Goal: Task Accomplishment & Management: Manage account settings

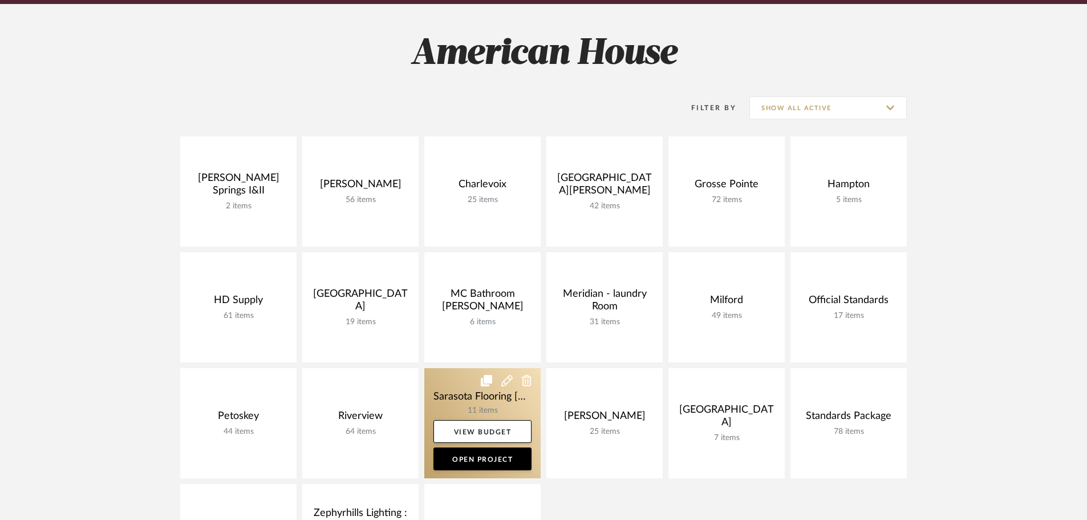
scroll to position [171, 0]
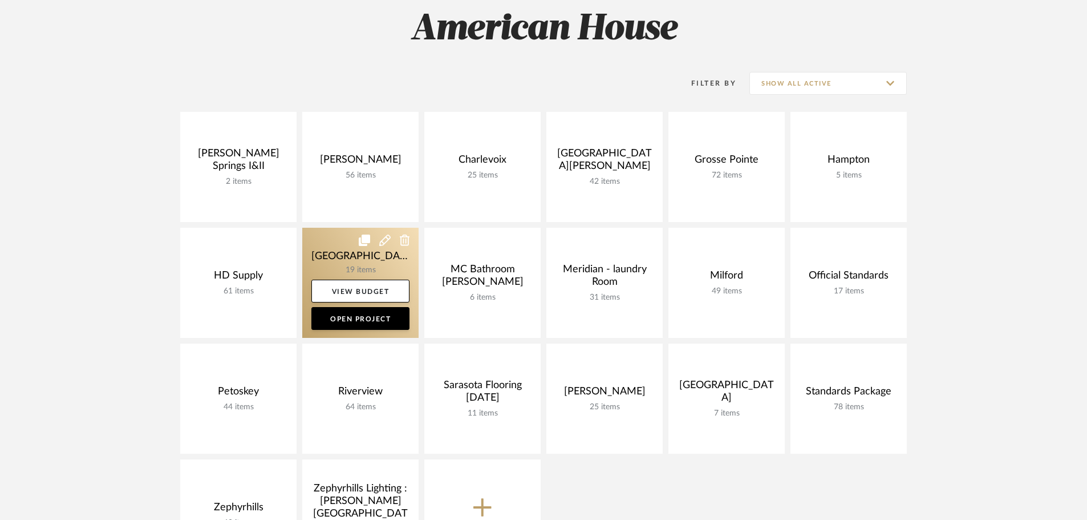
click at [334, 242] on link at bounding box center [360, 283] width 116 height 110
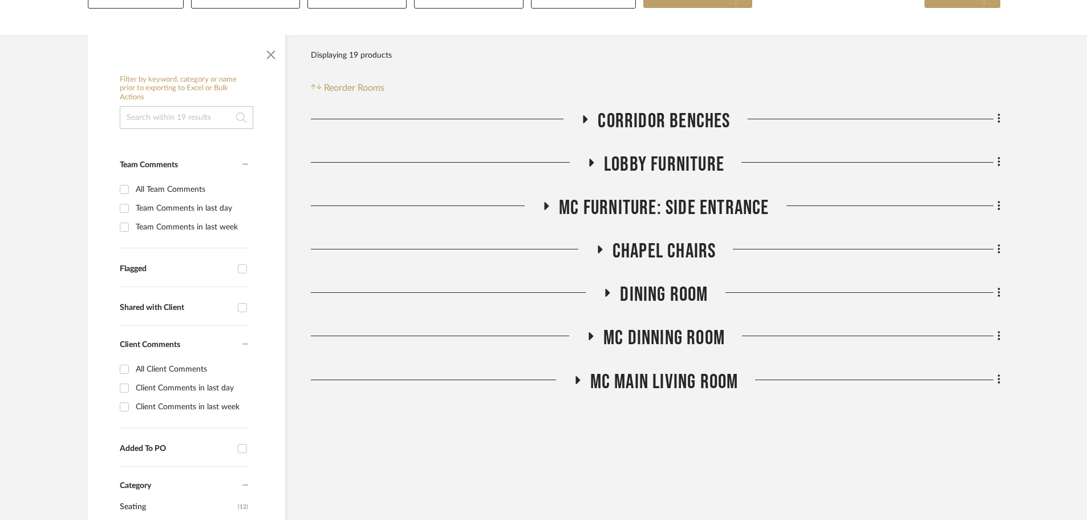
scroll to position [171, 0]
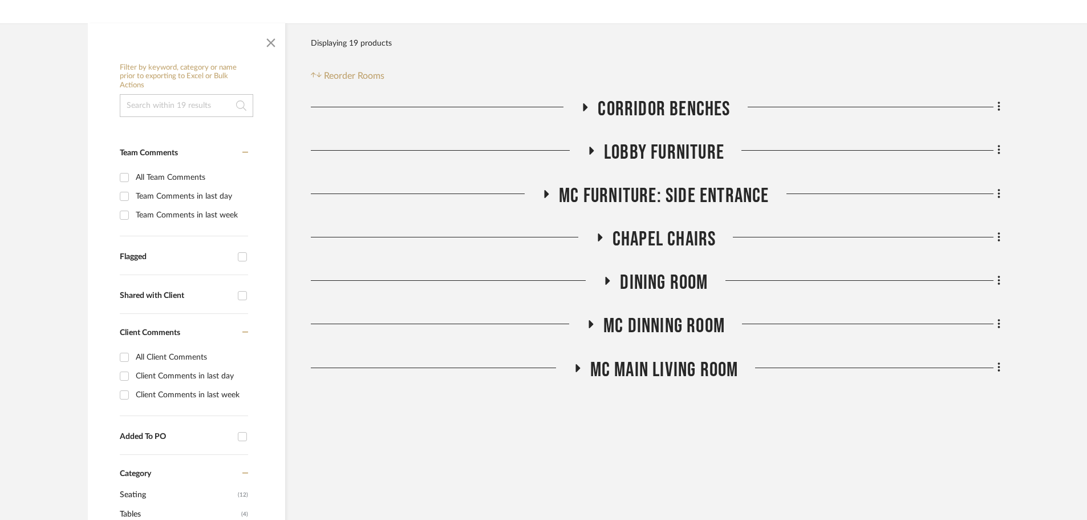
click at [608, 281] on icon at bounding box center [608, 281] width 5 height 8
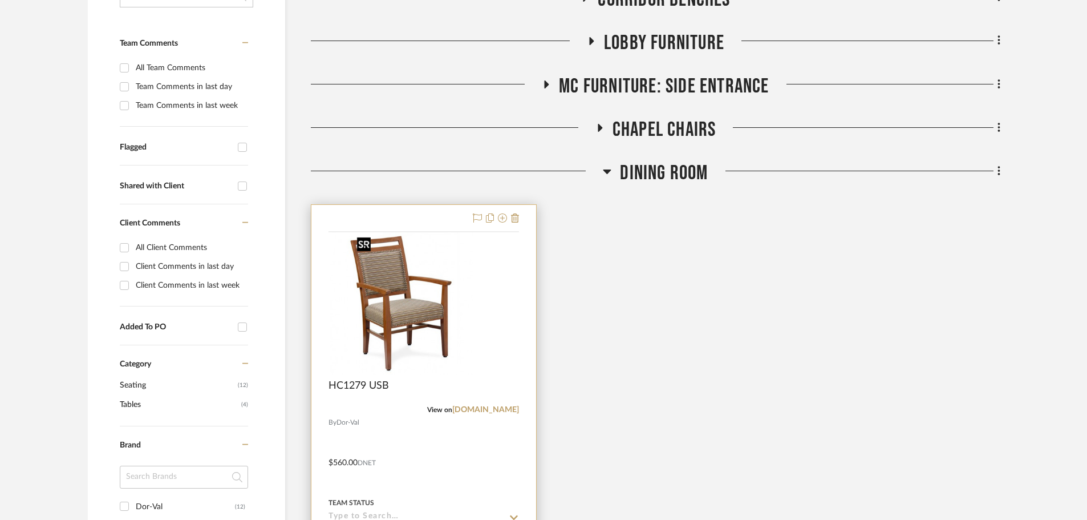
scroll to position [285, 0]
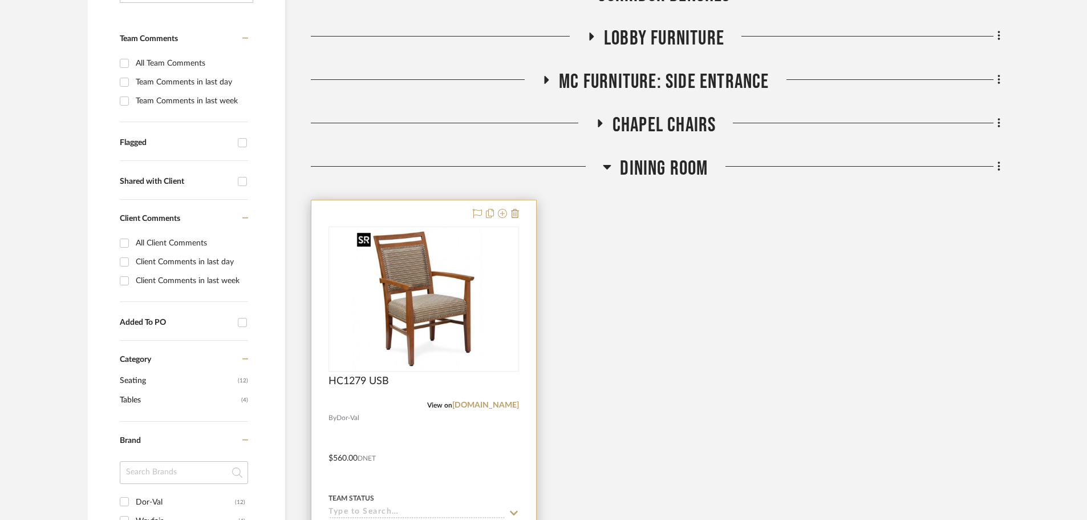
click at [0, 0] on img at bounding box center [0, 0] width 0 height 0
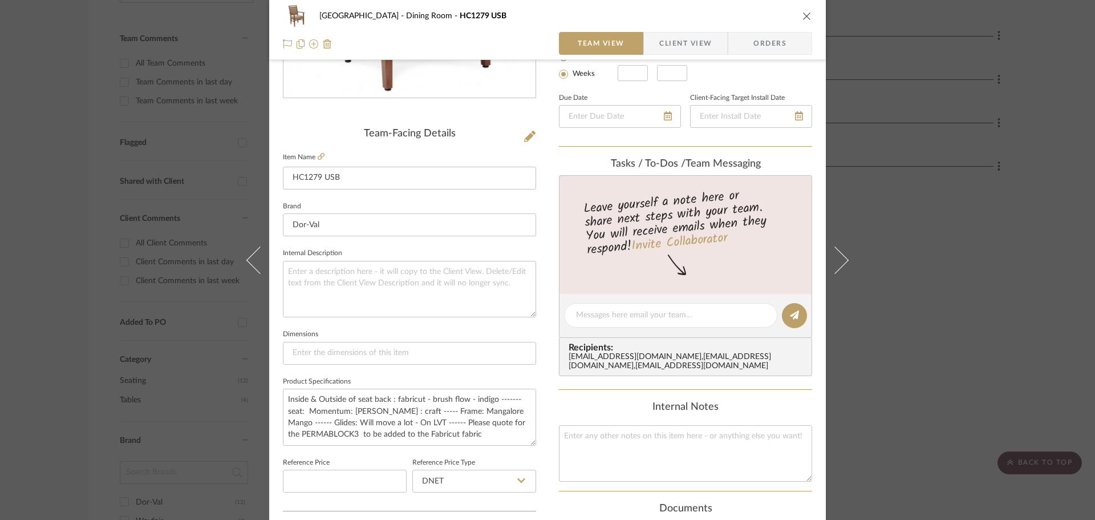
scroll to position [0, 0]
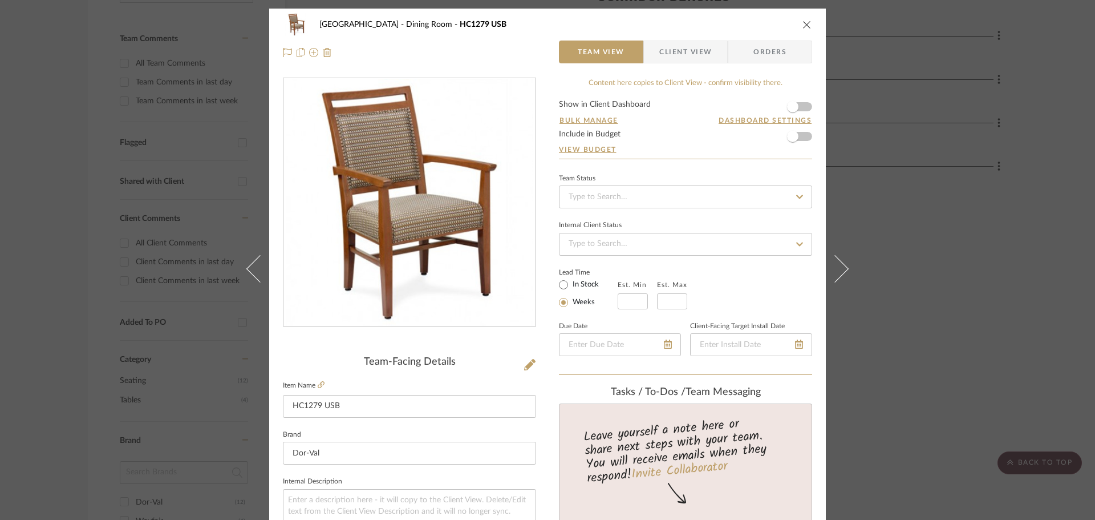
click at [807, 25] on icon "close" at bounding box center [807, 24] width 9 height 9
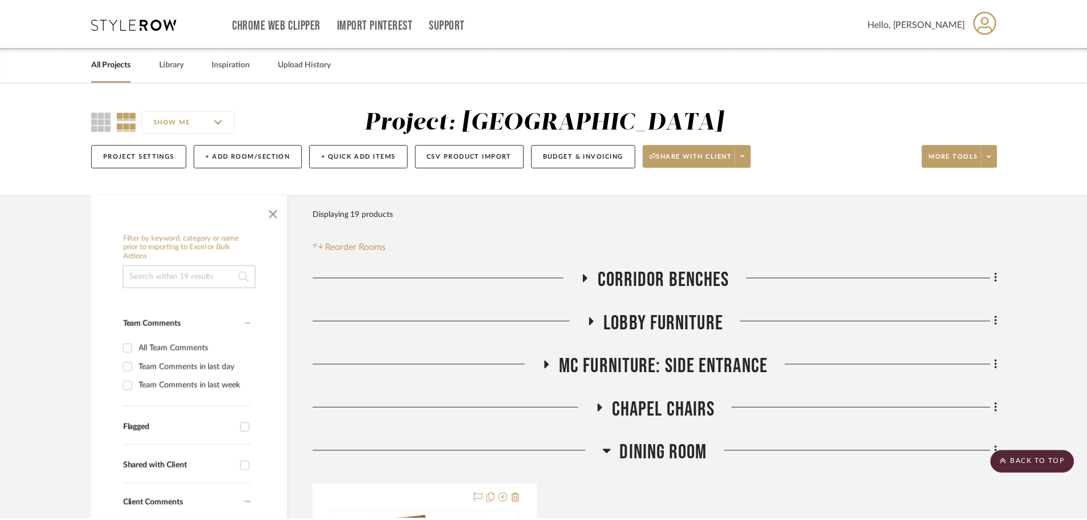
scroll to position [285, 0]
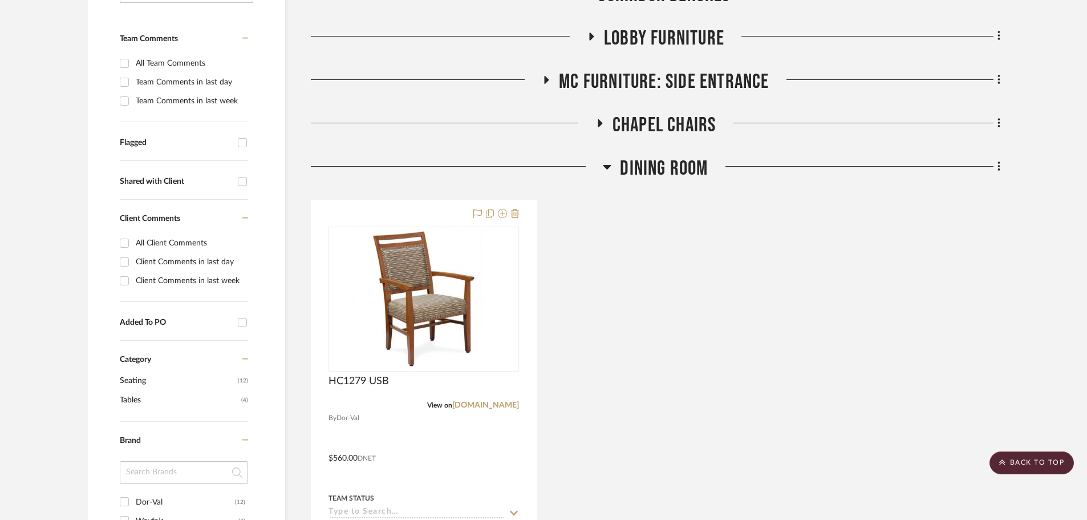
click at [609, 168] on icon at bounding box center [608, 167] width 8 height 5
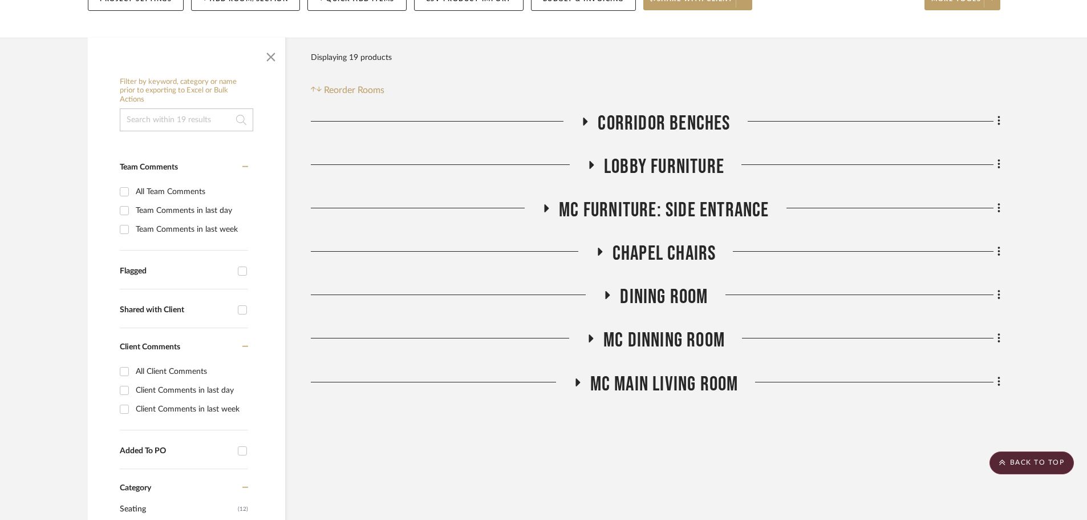
scroll to position [114, 0]
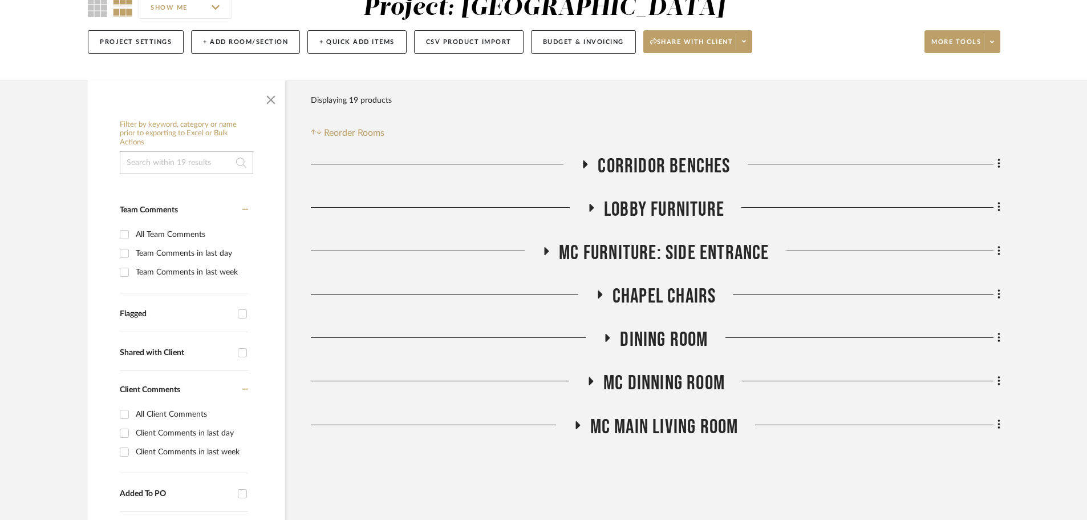
click at [591, 378] on icon at bounding box center [591, 381] width 14 height 9
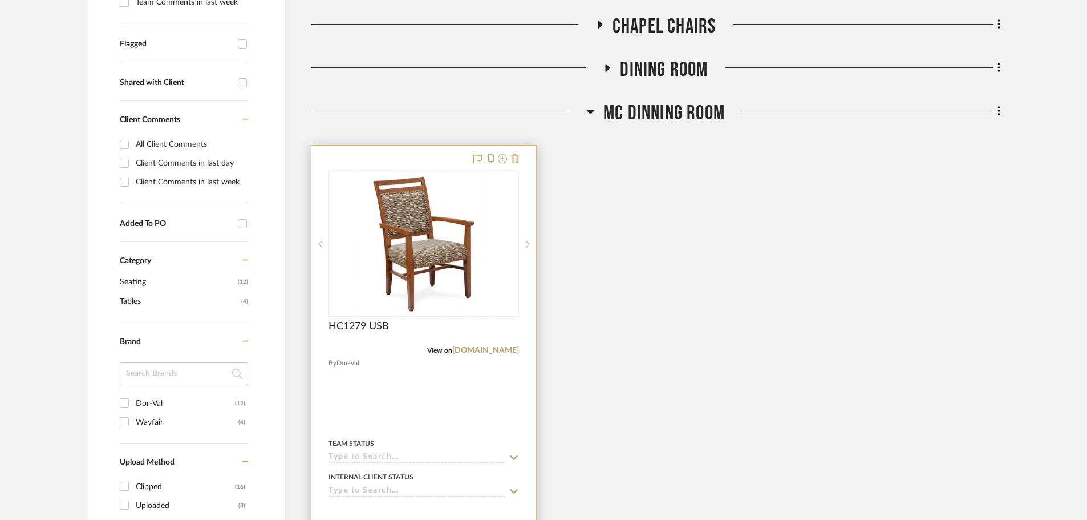
scroll to position [399, 0]
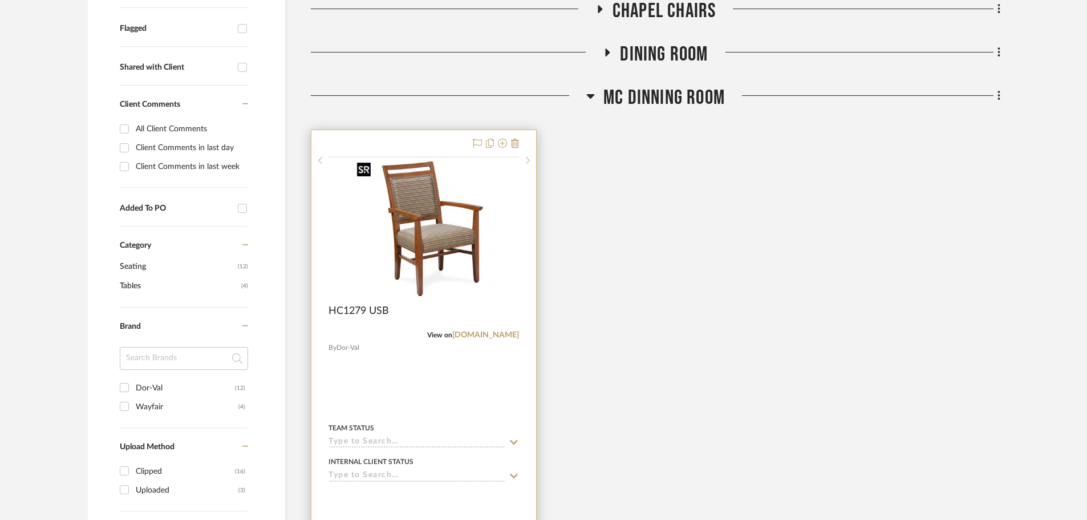
click at [0, 0] on img at bounding box center [0, 0] width 0 height 0
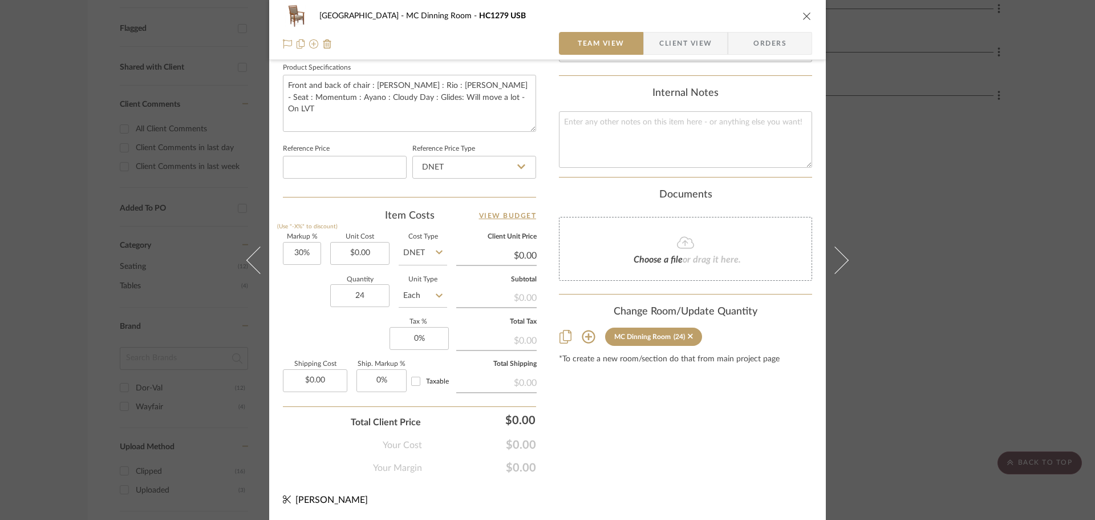
scroll to position [542, 0]
click at [803, 17] on icon "close" at bounding box center [807, 15] width 9 height 9
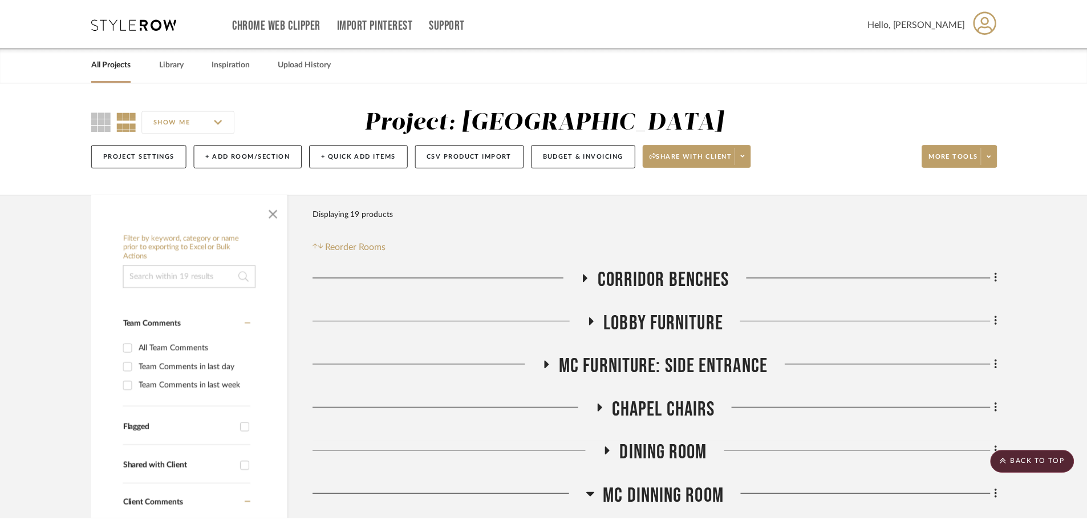
scroll to position [399, 0]
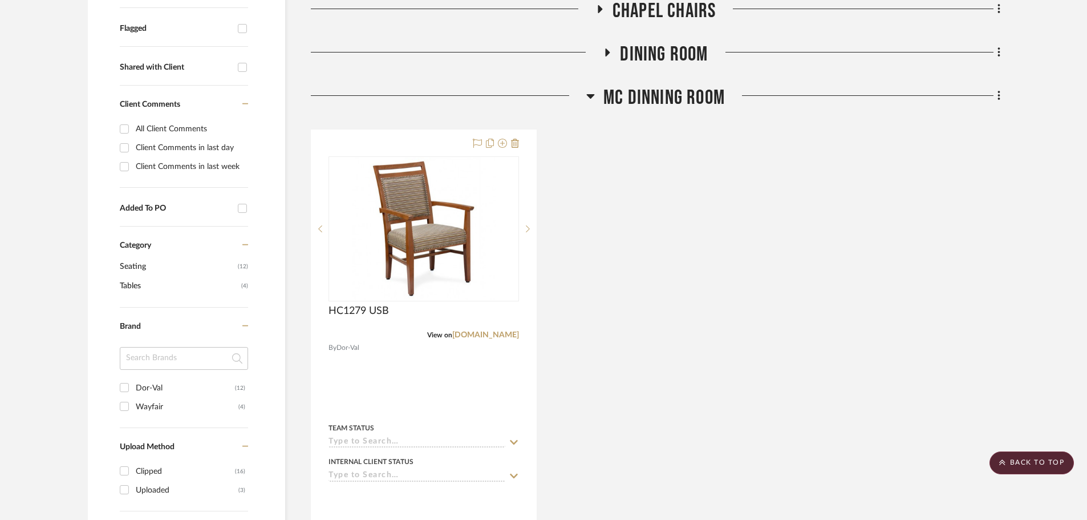
click at [971, 261] on div "HC1279 USB View on dor-val.com By Dor-Val Team Status Internal Client Status cl…" at bounding box center [656, 379] width 690 height 500
click at [1055, 464] on scroll-to-top-button "BACK TO TOP" at bounding box center [1032, 462] width 84 height 23
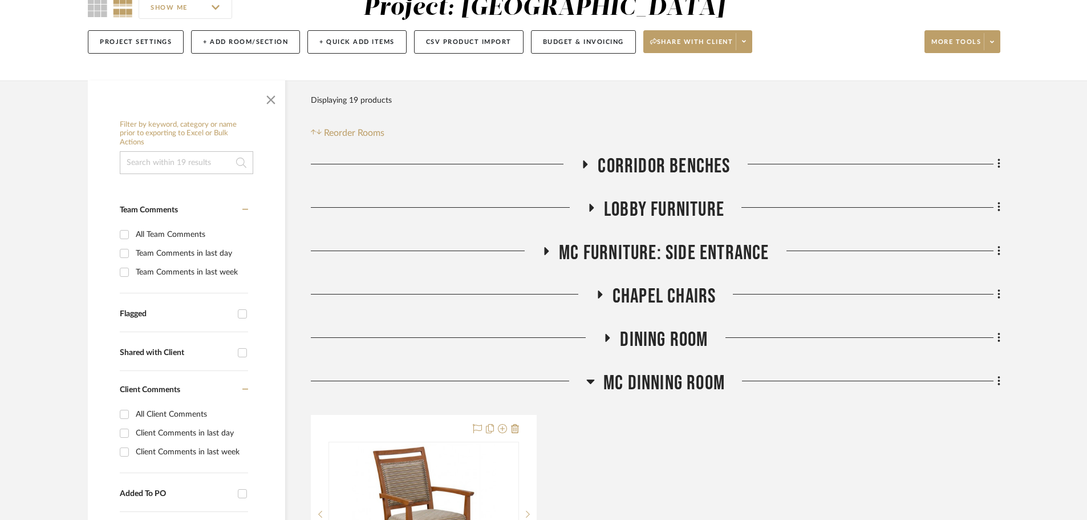
scroll to position [0, 0]
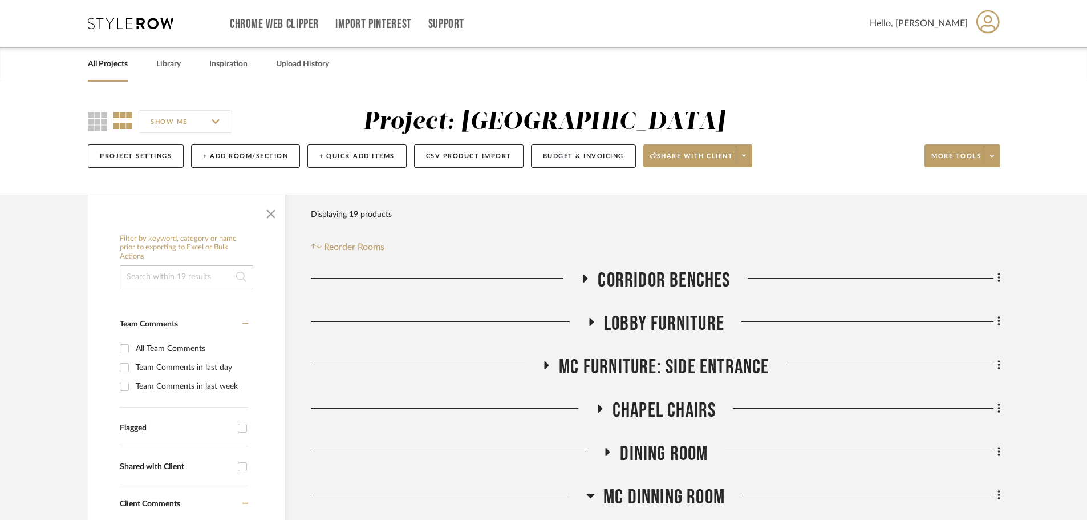
click at [152, 24] on icon at bounding box center [131, 23] width 86 height 11
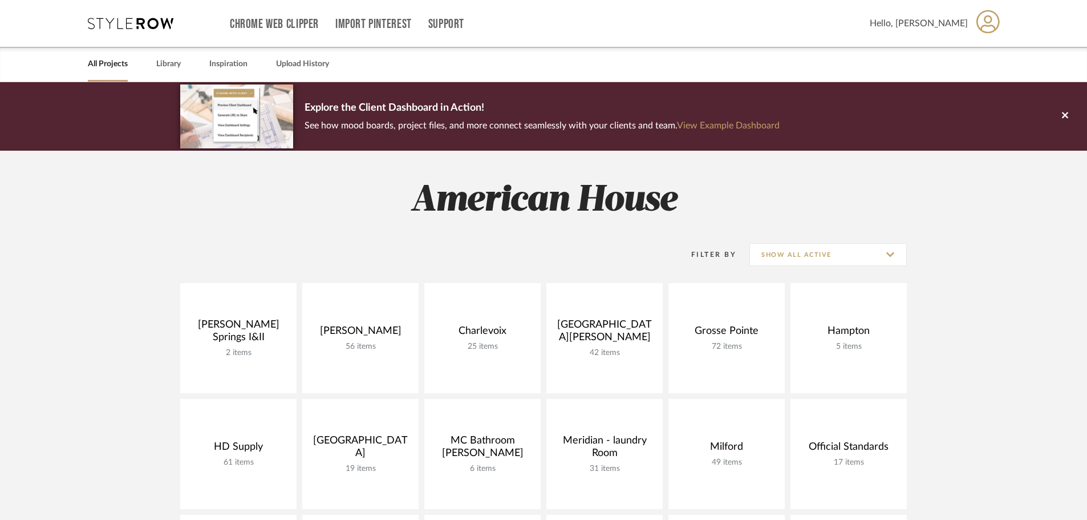
scroll to position [342, 0]
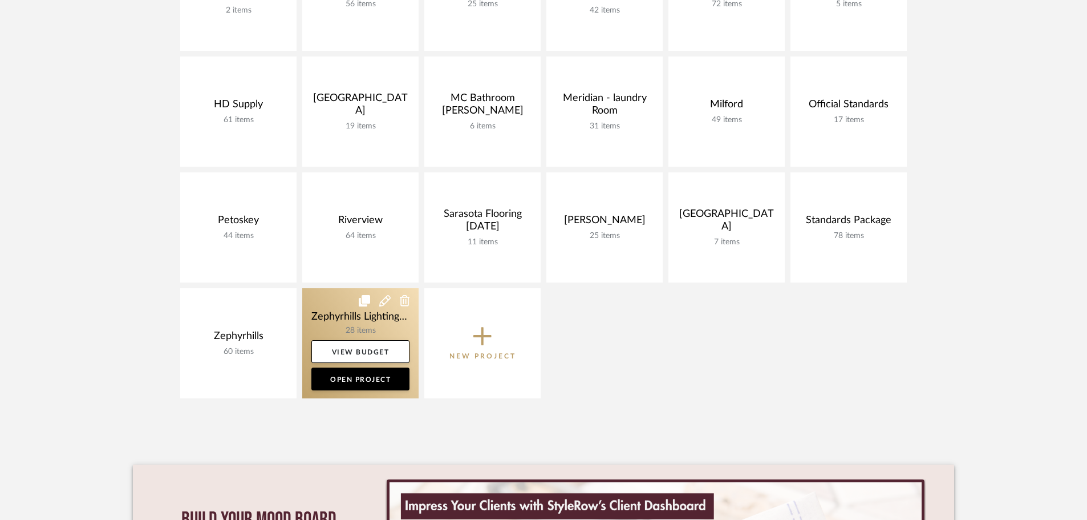
click at [349, 308] on link at bounding box center [360, 343] width 116 height 110
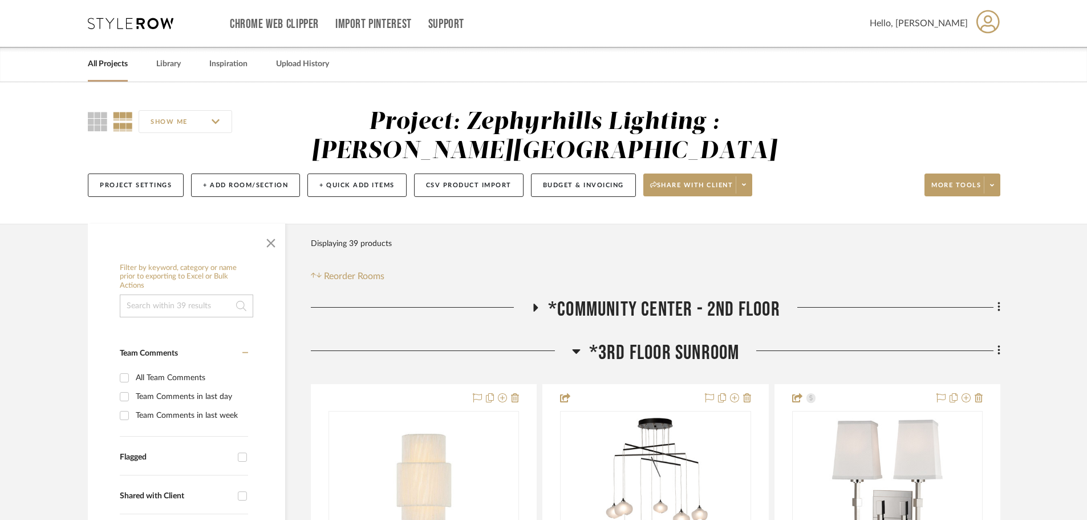
click at [540, 307] on icon at bounding box center [536, 307] width 14 height 9
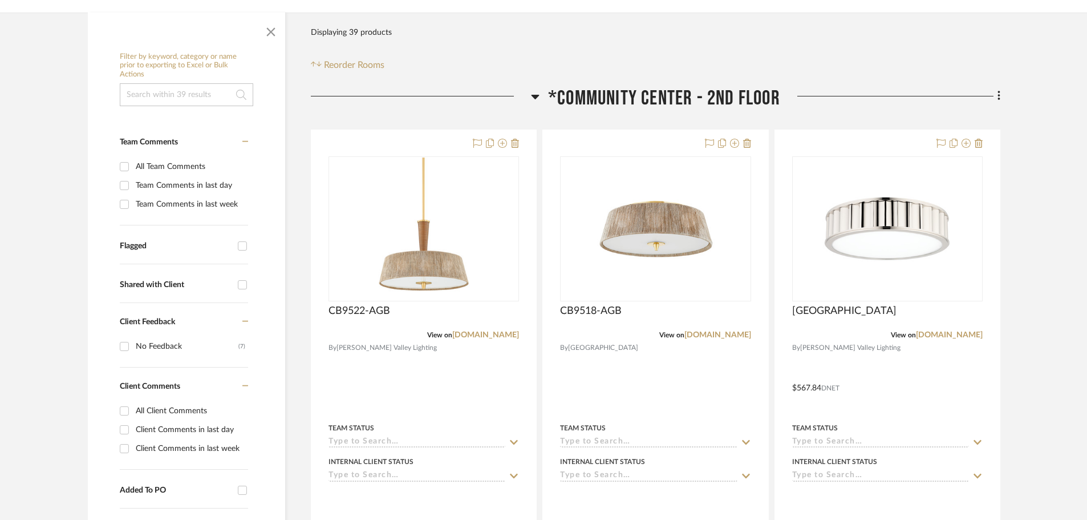
scroll to position [228, 0]
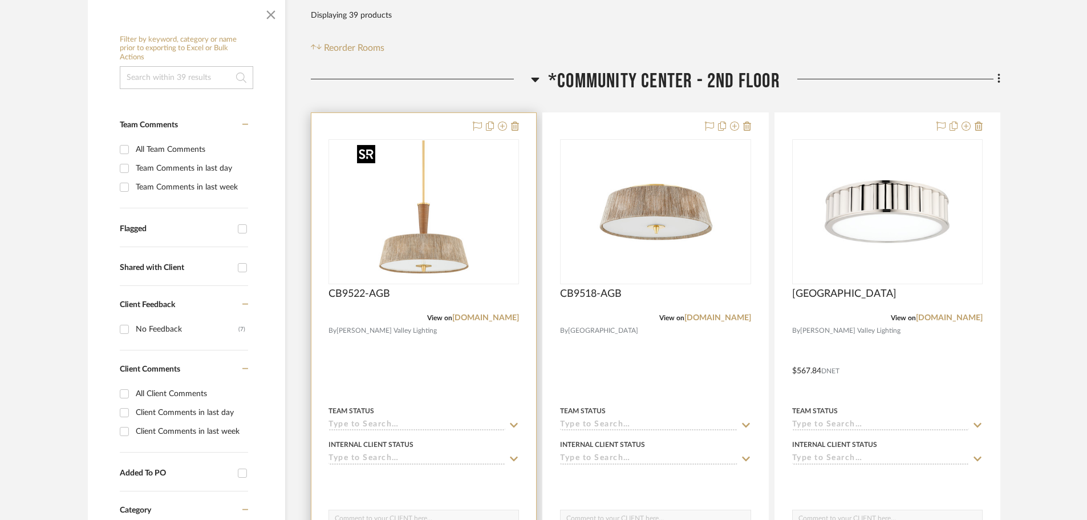
click at [409, 246] on img "0" at bounding box center [424, 211] width 143 height 143
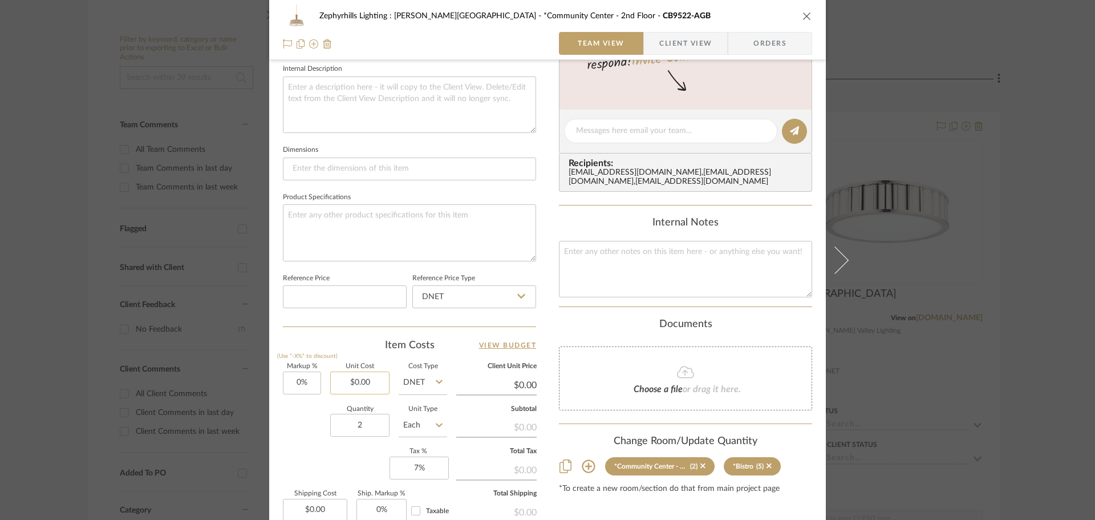
scroll to position [399, 0]
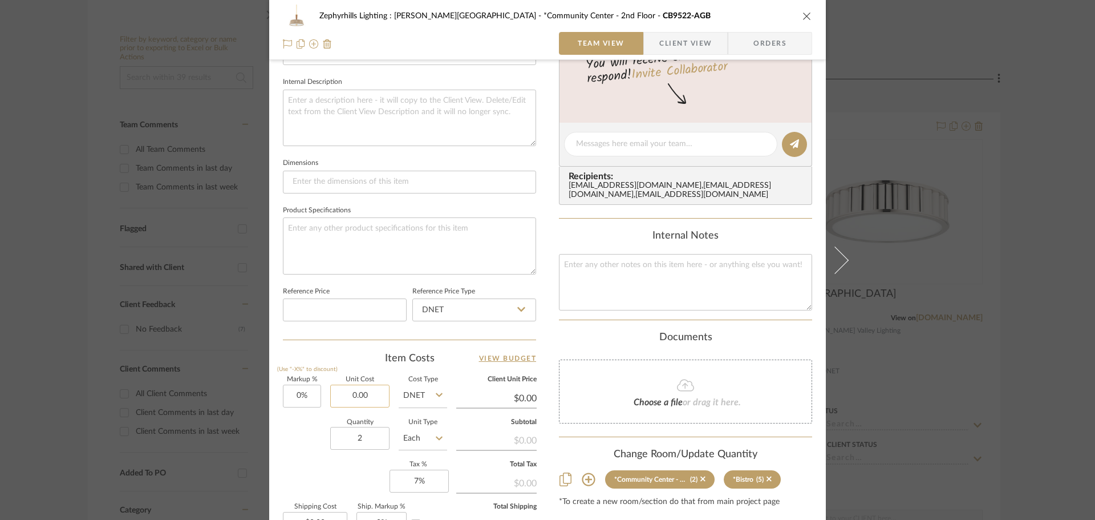
click at [367, 395] on input "0.00" at bounding box center [359, 395] width 59 height 23
type input "$552.00"
click at [352, 454] on sr-form-field "Quantity 2" at bounding box center [359, 439] width 59 height 41
type input "$552.00"
type input "$165.60"
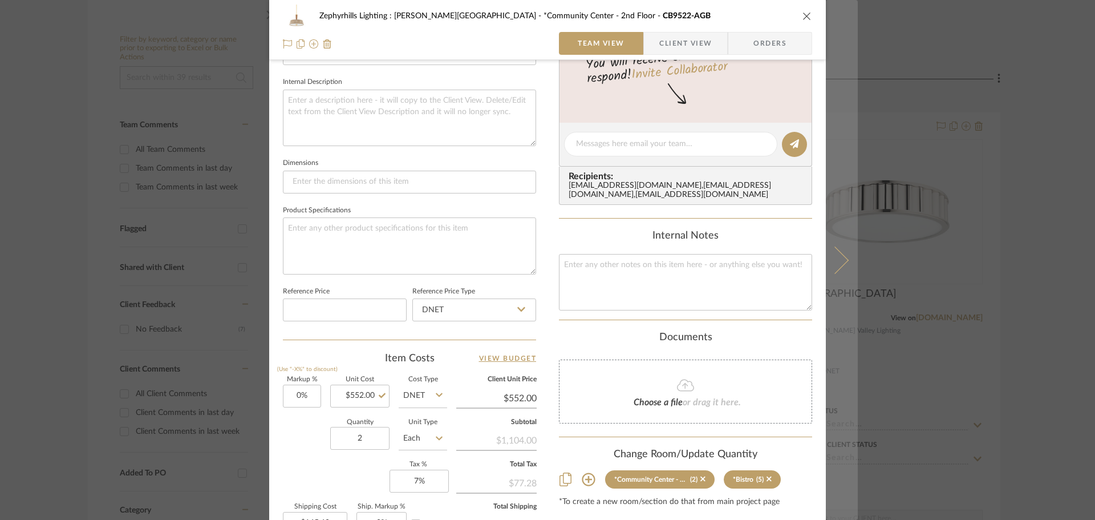
click at [840, 256] on icon at bounding box center [834, 259] width 27 height 27
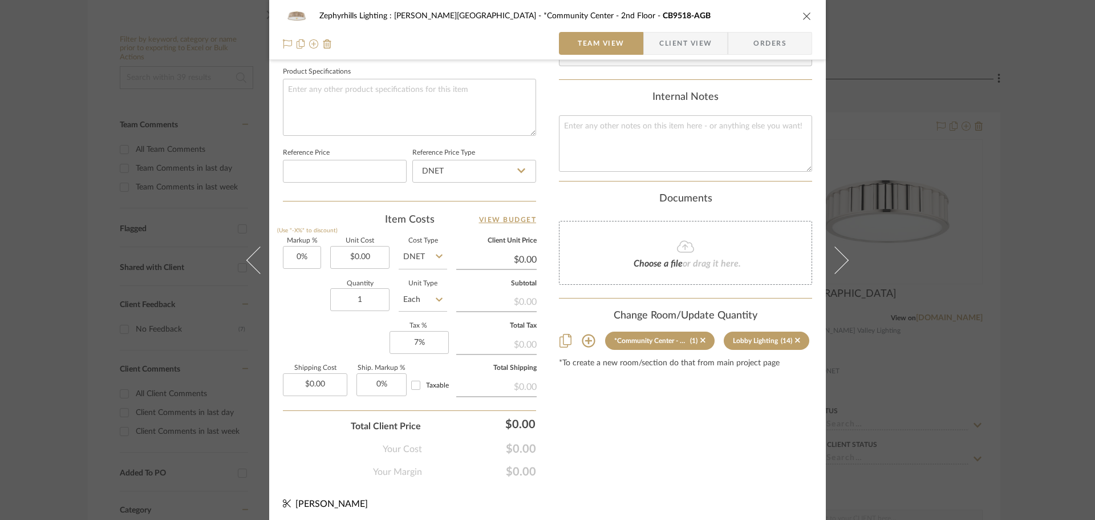
scroll to position [542, 0]
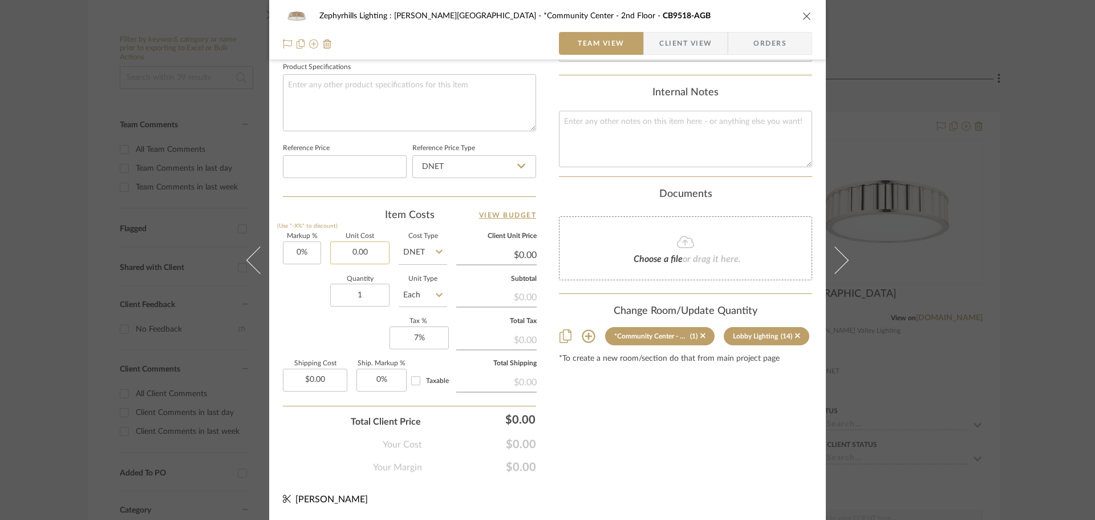
click at [355, 252] on input "0.00" at bounding box center [359, 252] width 59 height 23
type input "$475.00"
click at [329, 339] on div "Markup % (Use "-X%" to discount) 0% Unit Cost $475.00 Cost Type DNET Client Uni…" at bounding box center [409, 316] width 253 height 167
type input "$475.00"
type input "$71.25"
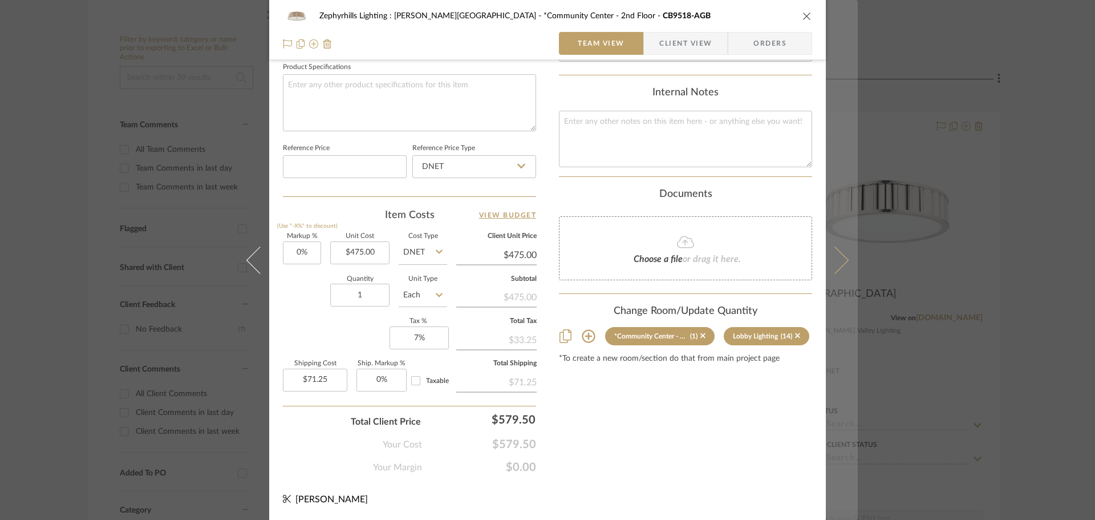
click at [843, 257] on icon at bounding box center [834, 259] width 27 height 27
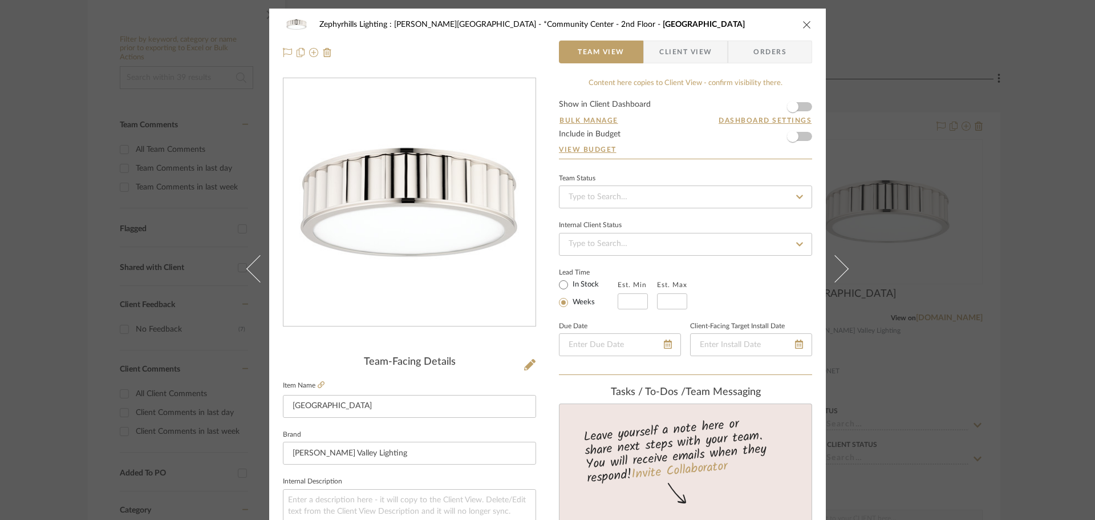
click at [804, 21] on icon "close" at bounding box center [807, 24] width 9 height 9
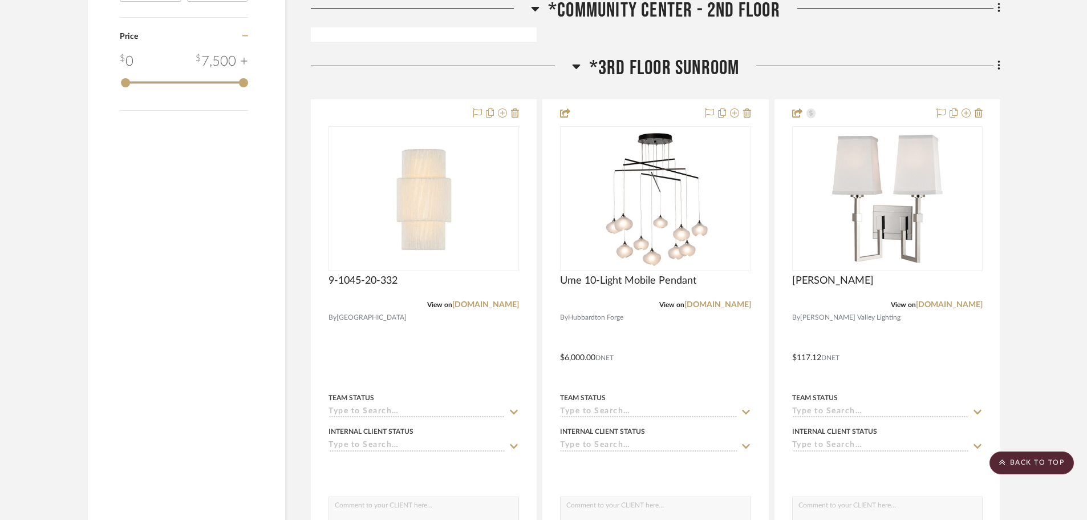
scroll to position [1312, 0]
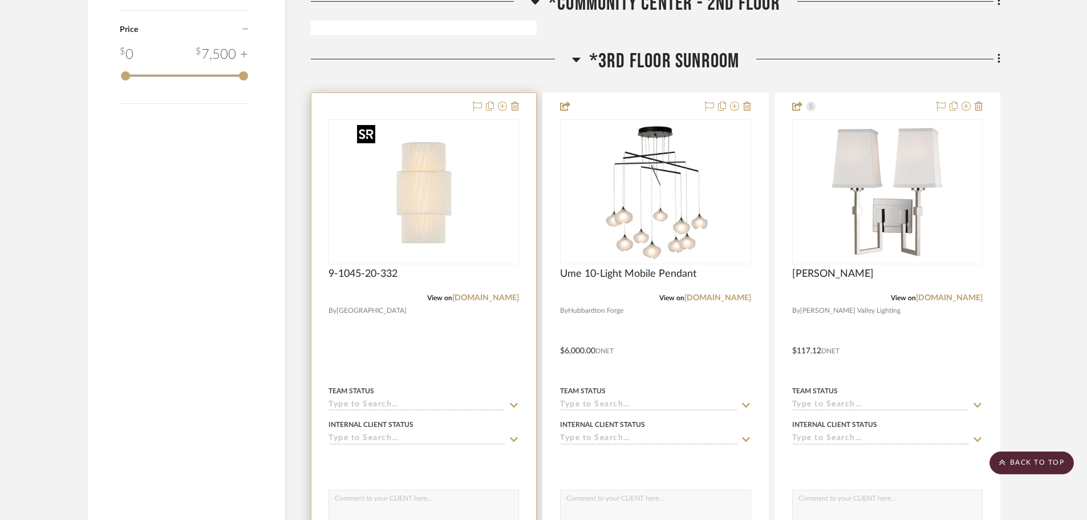
click at [409, 209] on img "0" at bounding box center [424, 191] width 143 height 143
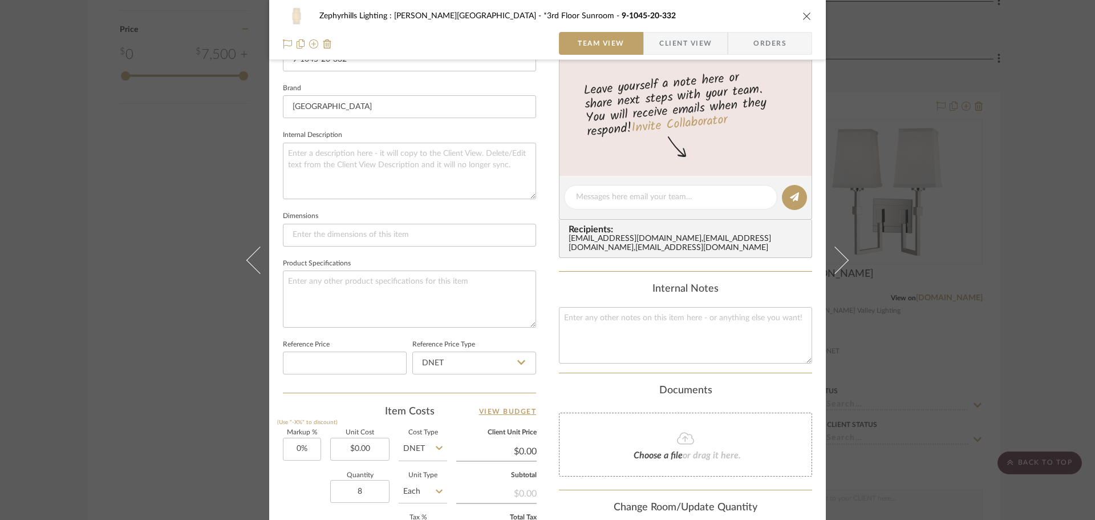
scroll to position [456, 0]
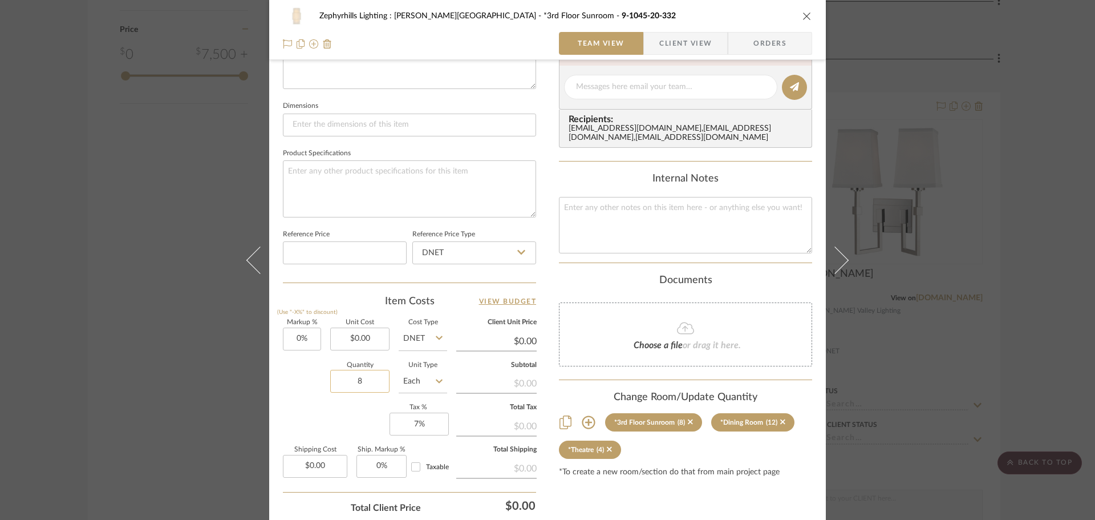
click at [365, 379] on input "8" at bounding box center [359, 381] width 59 height 23
click at [360, 340] on input "0.00" at bounding box center [359, 338] width 59 height 23
type input "$197.00"
click at [307, 392] on div "Quantity 8 Unit Type Each" at bounding box center [365, 382] width 164 height 41
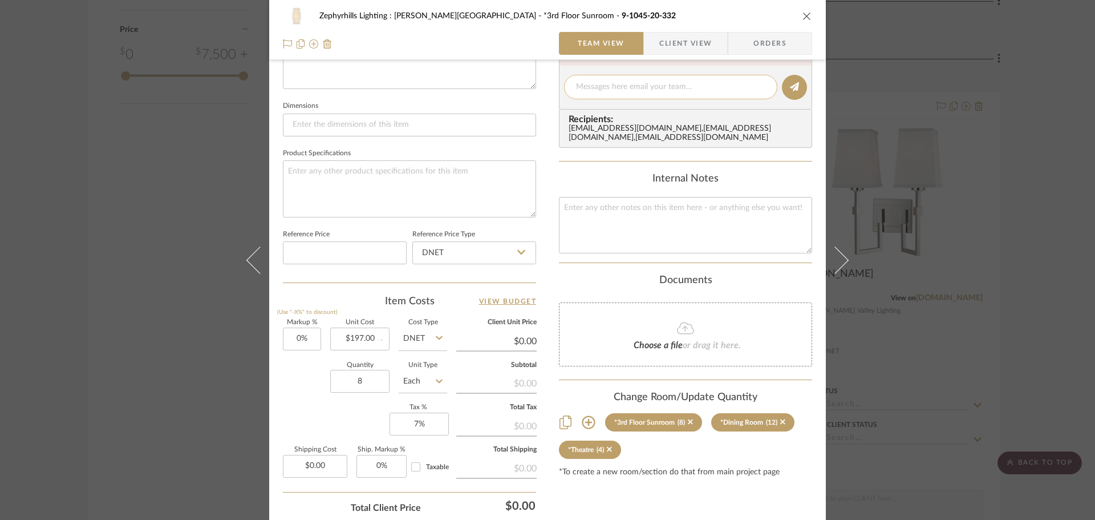
type input "$197.00"
type input "$236.40"
click at [803, 17] on icon "close" at bounding box center [807, 15] width 9 height 9
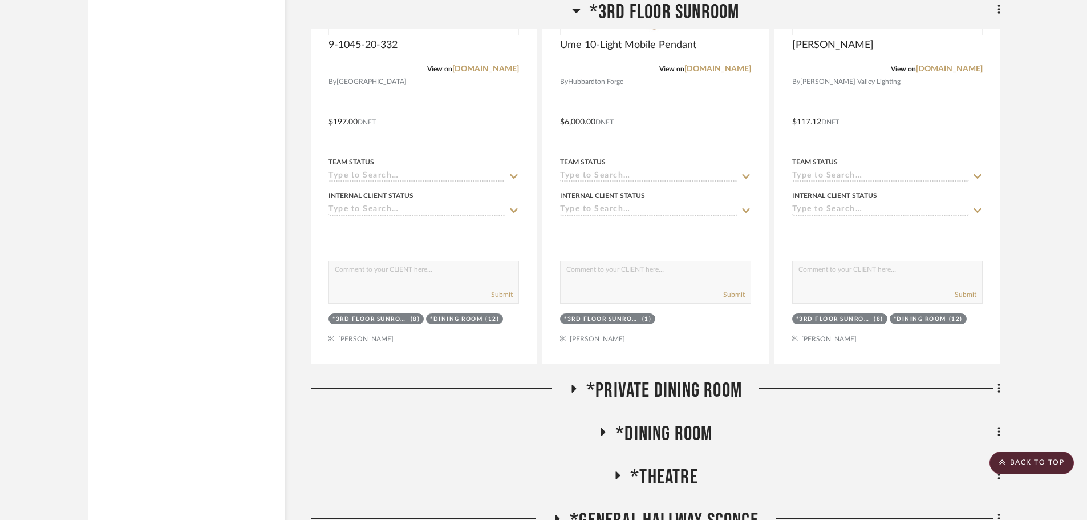
scroll to position [1540, 0]
click at [571, 384] on icon at bounding box center [574, 388] width 14 height 9
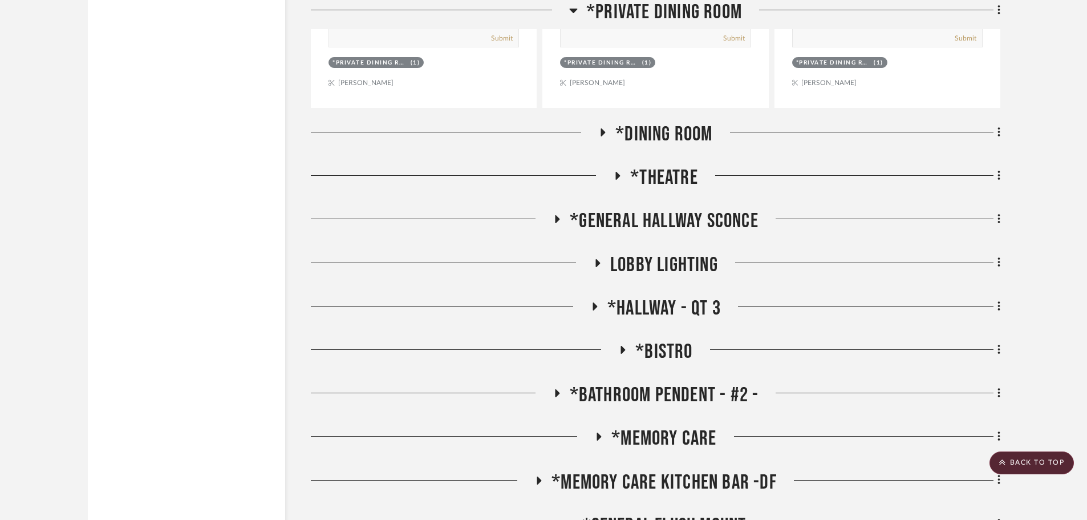
scroll to position [2339, 0]
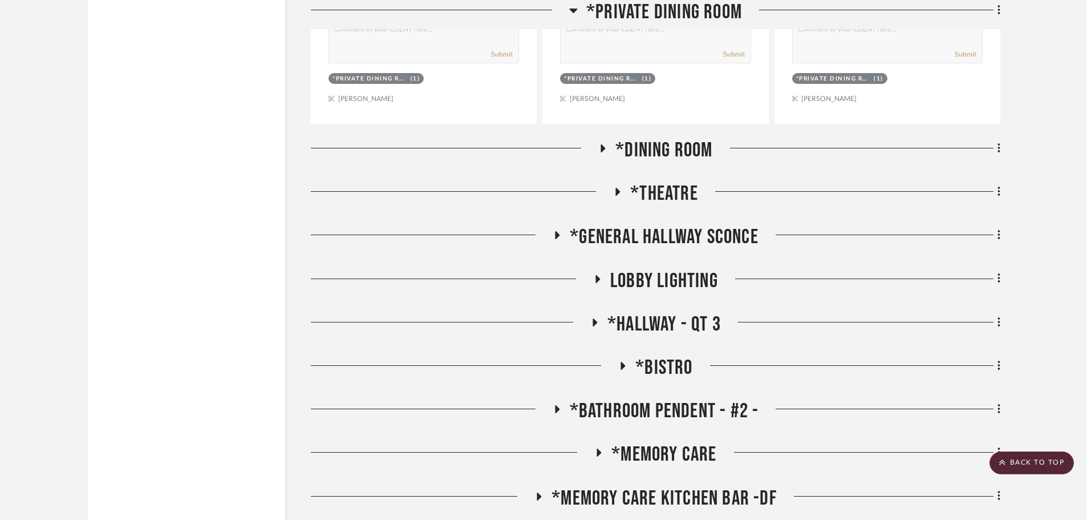
click at [601, 144] on icon at bounding box center [603, 148] width 14 height 9
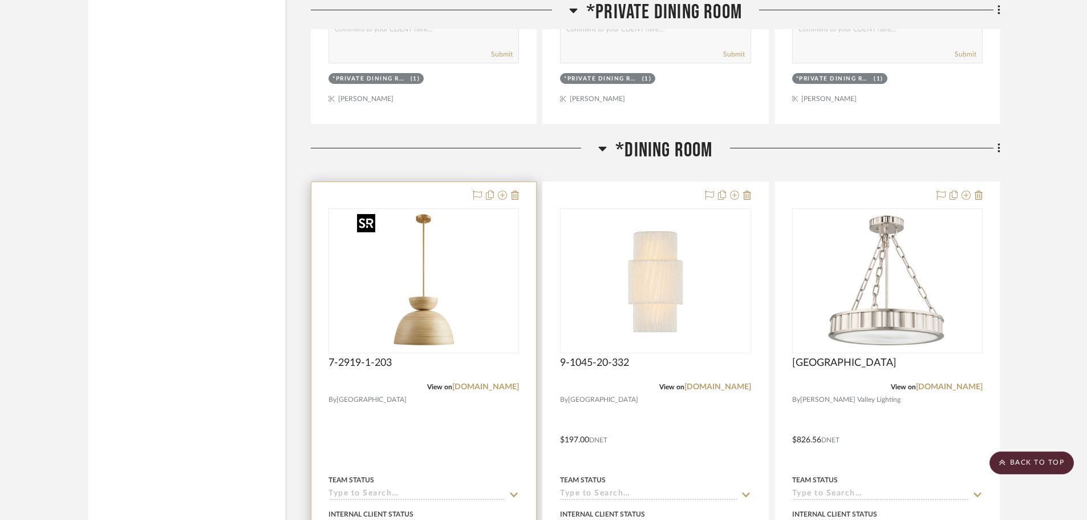
click at [0, 0] on img at bounding box center [0, 0] width 0 height 0
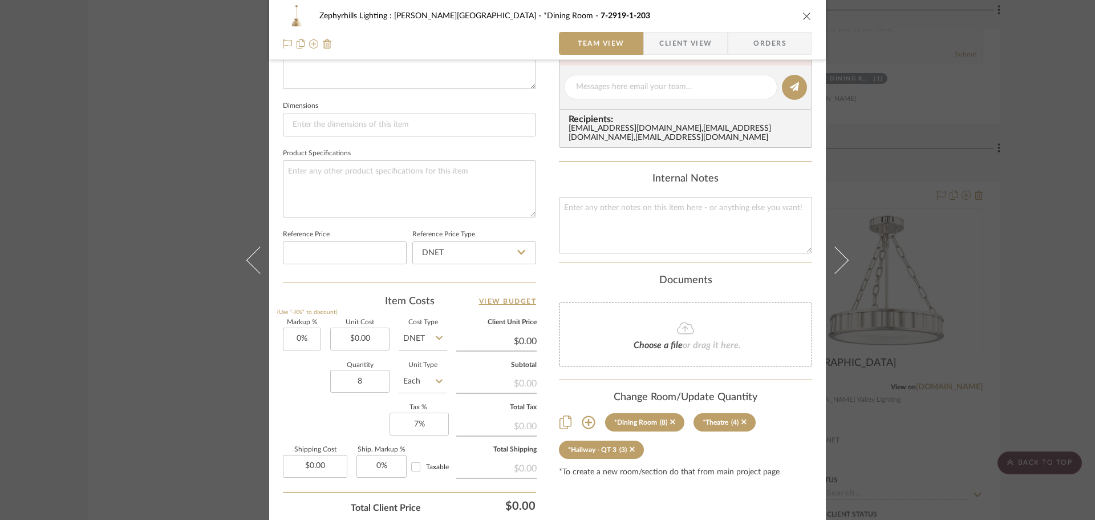
scroll to position [399, 0]
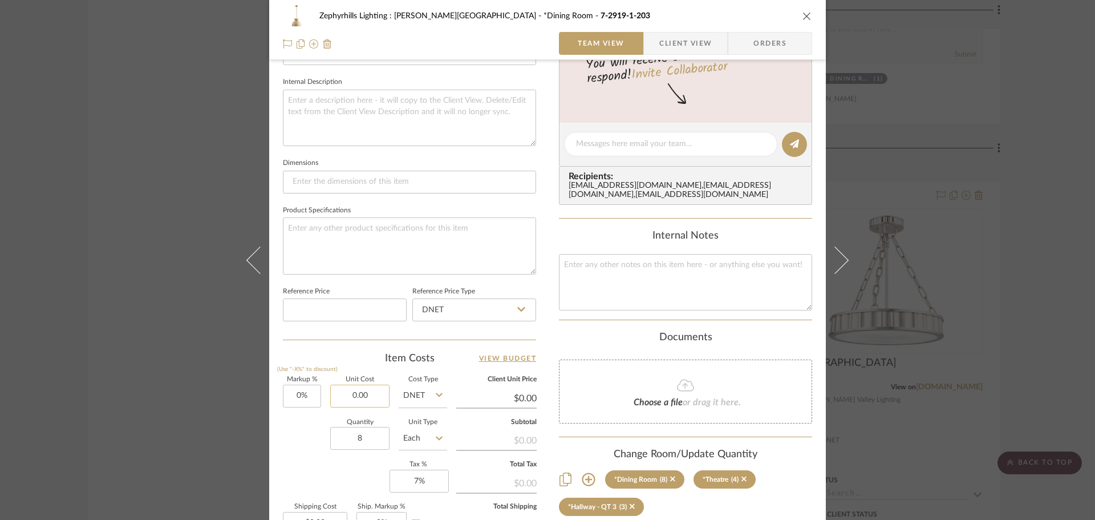
click at [353, 399] on input "0.00" at bounding box center [359, 395] width 59 height 23
type input "$239.00"
click at [294, 442] on div "Quantity 8 Unit Type Each" at bounding box center [365, 439] width 164 height 41
type input "$239.00"
type input "$286.80"
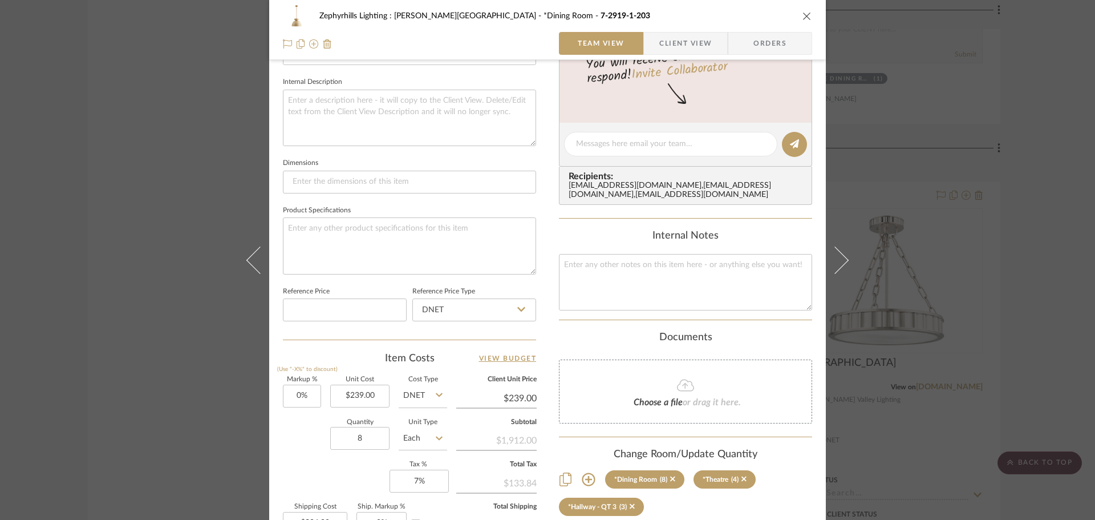
click at [805, 15] on icon "close" at bounding box center [807, 15] width 9 height 9
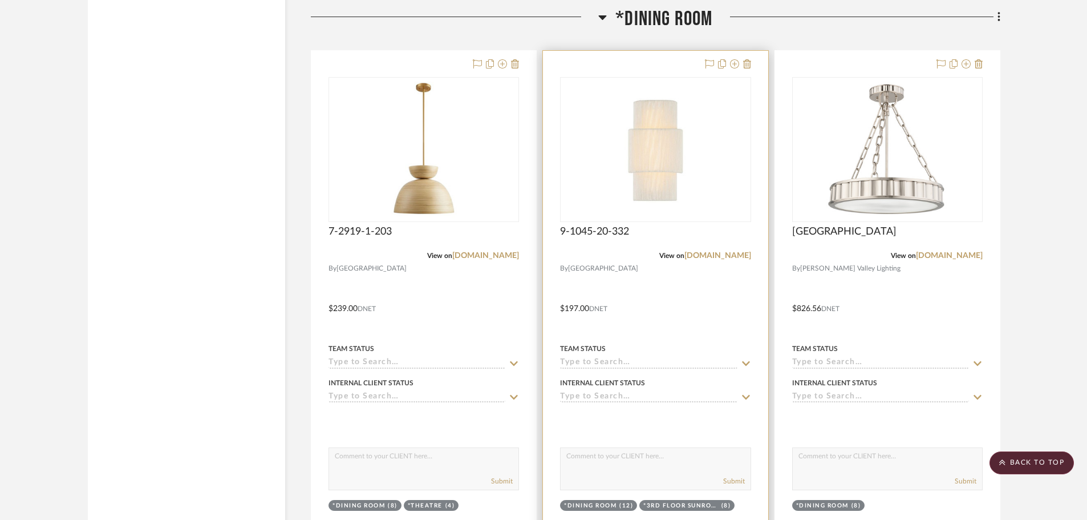
scroll to position [2510, 0]
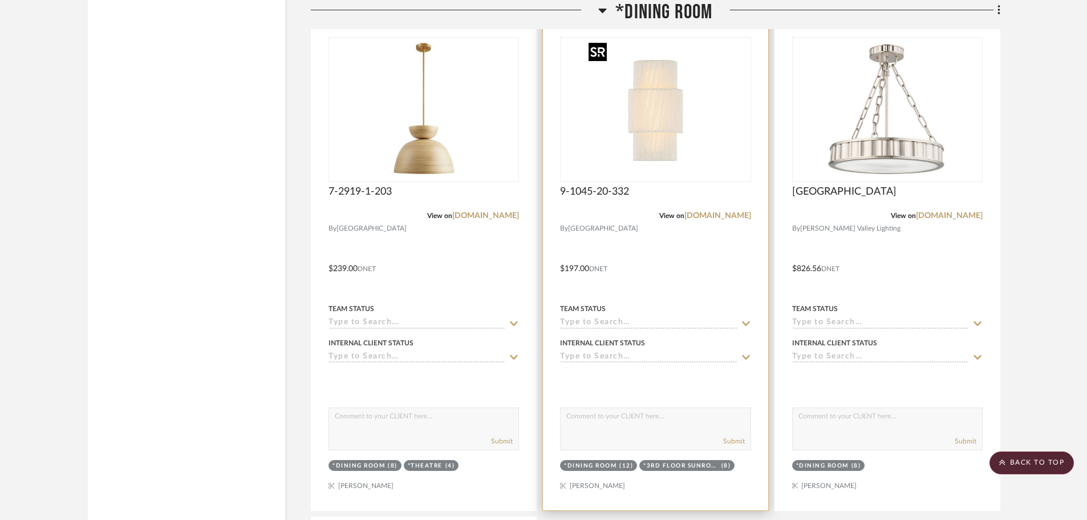
click at [638, 129] on img "0" at bounding box center [655, 109] width 143 height 143
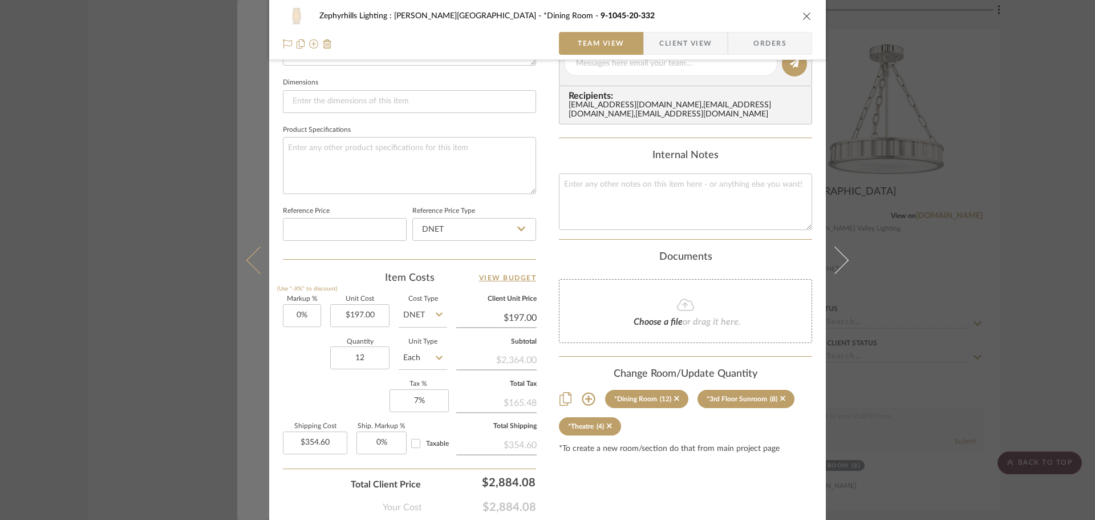
scroll to position [513, 0]
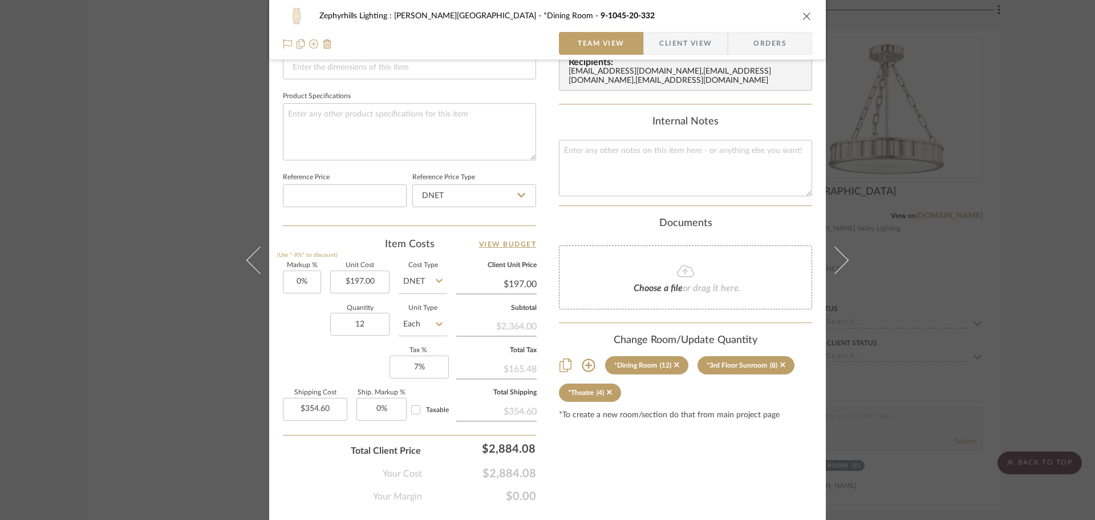
click at [803, 13] on icon "close" at bounding box center [807, 15] width 9 height 9
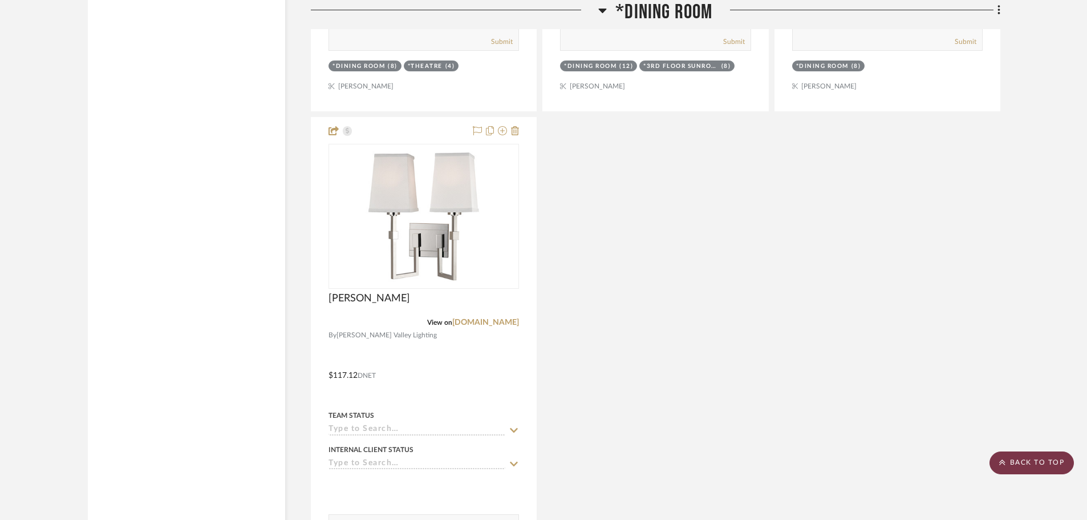
click at [1032, 470] on scroll-to-top-button "BACK TO TOP" at bounding box center [1032, 462] width 84 height 23
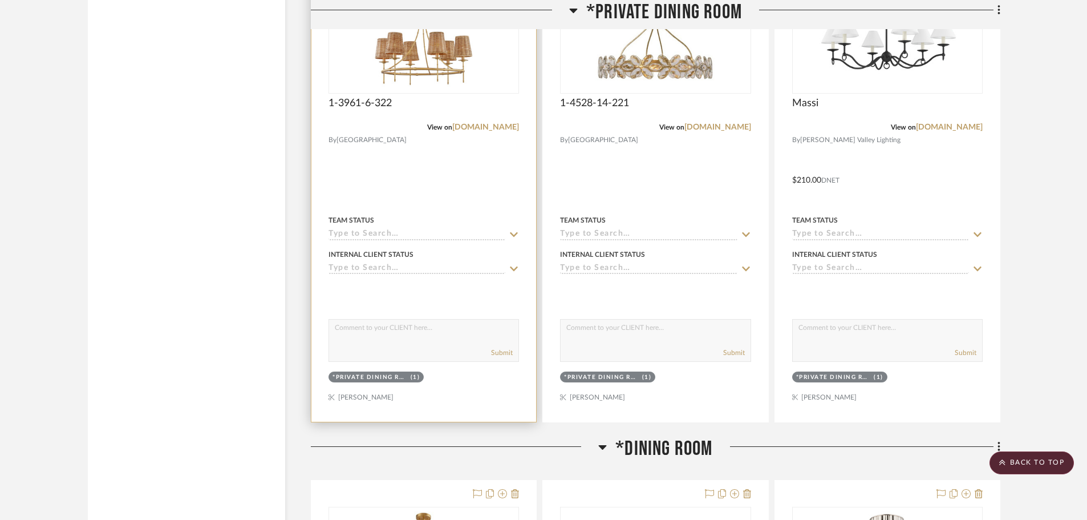
scroll to position [2054, 0]
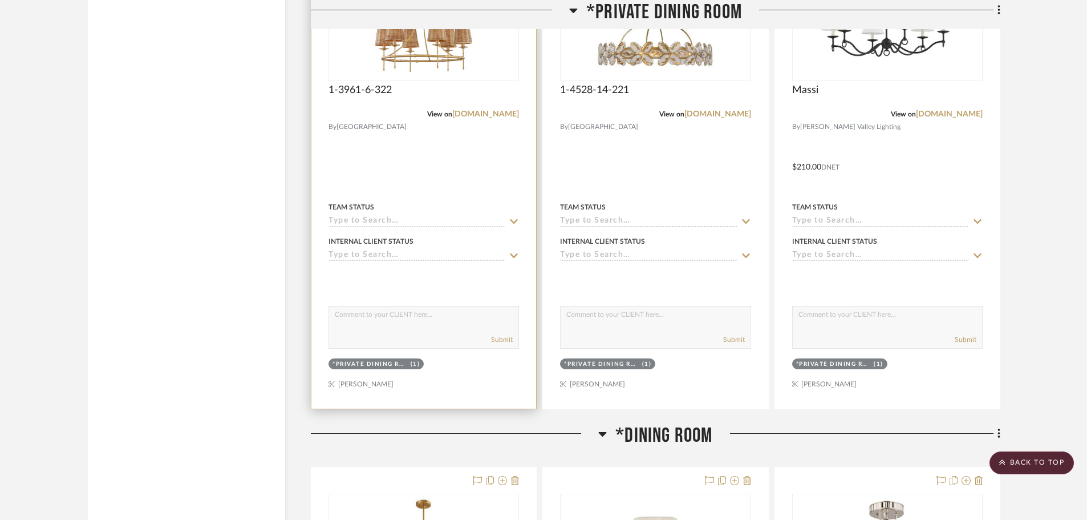
click at [387, 66] on img "0" at bounding box center [424, 8] width 143 height 143
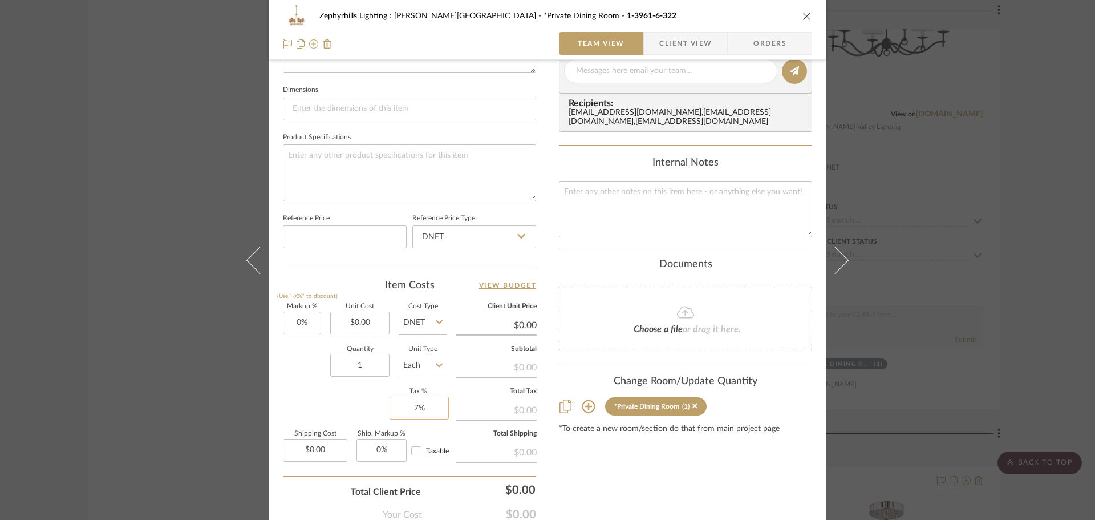
scroll to position [513, 0]
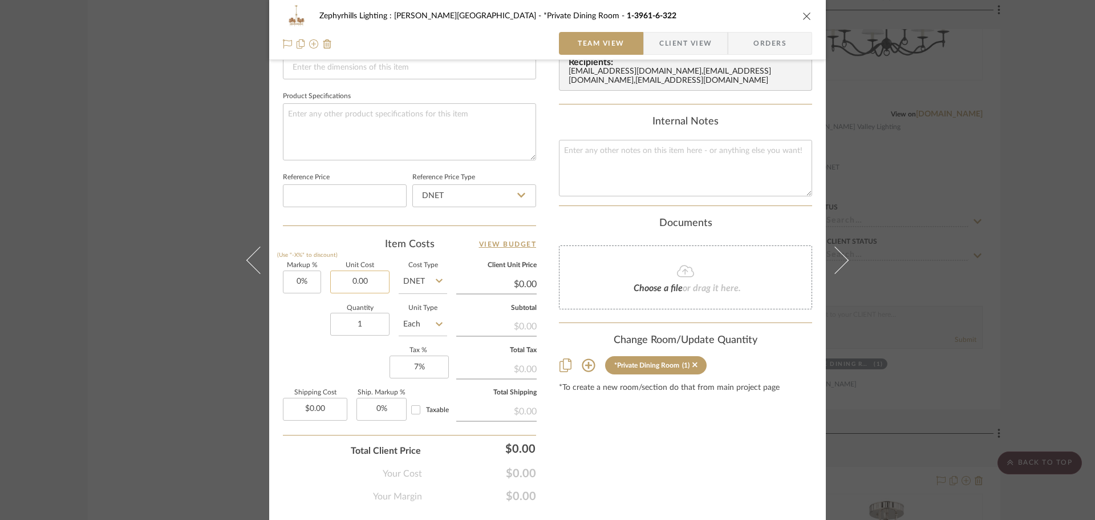
click at [360, 284] on input "0.00" at bounding box center [359, 281] width 59 height 23
type input "$324.00"
click at [296, 356] on div "Markup % (Use "-X%" to discount) 0% Unit Cost $324.00 Cost Type DNET Client Uni…" at bounding box center [409, 345] width 253 height 167
type input "$324.00"
type input "$48.60"
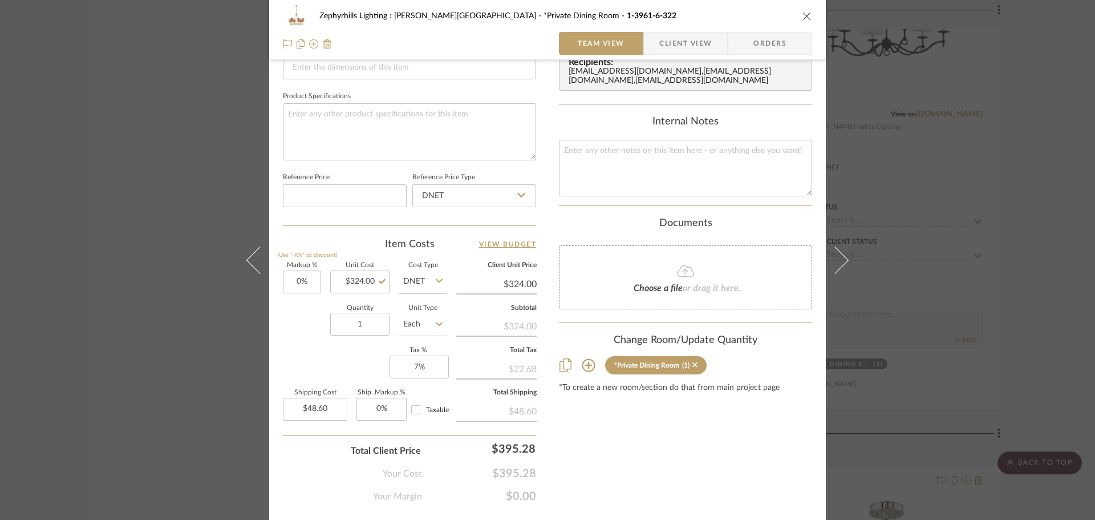
click at [803, 18] on icon "close" at bounding box center [807, 15] width 9 height 9
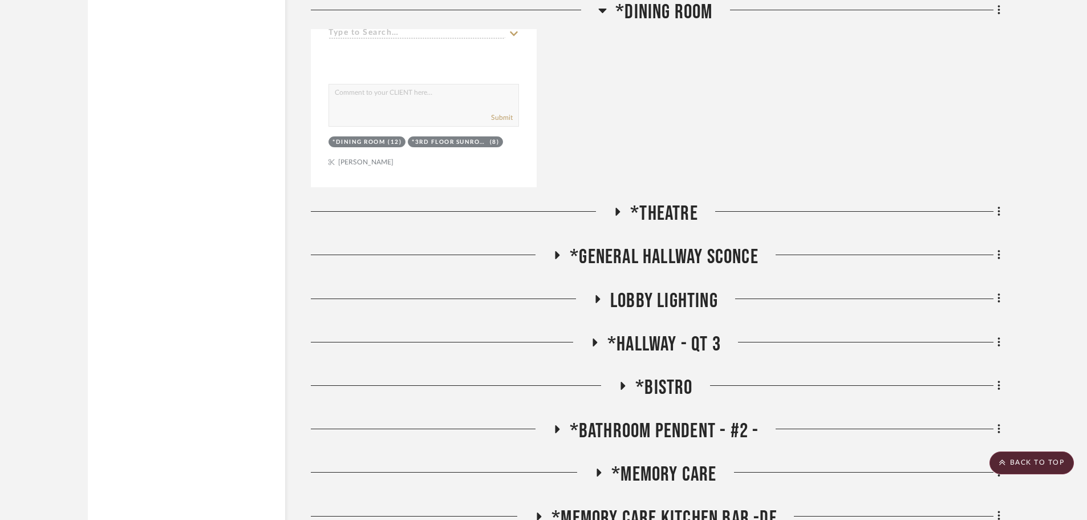
scroll to position [3480, 0]
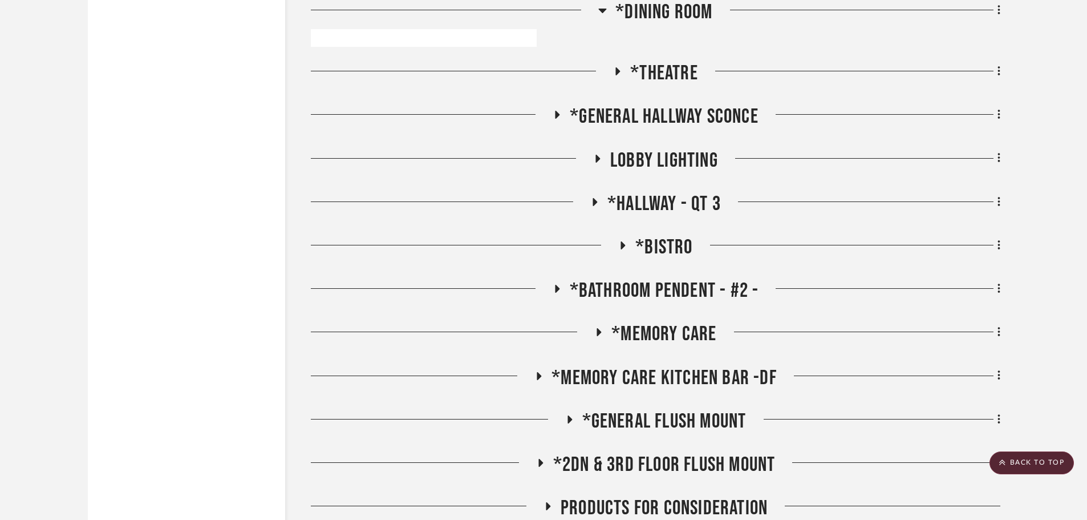
click at [616, 69] on icon at bounding box center [618, 71] width 14 height 9
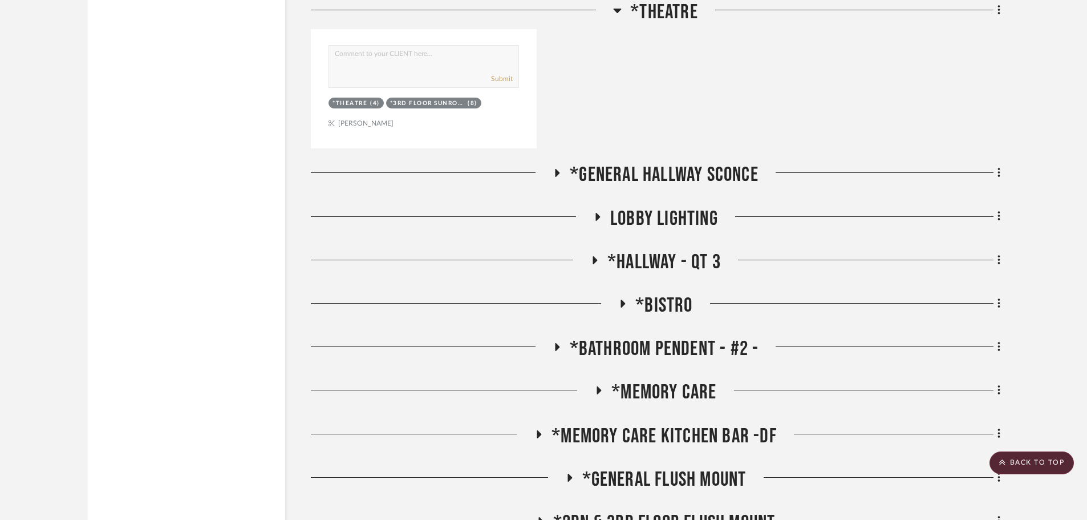
scroll to position [4449, 0]
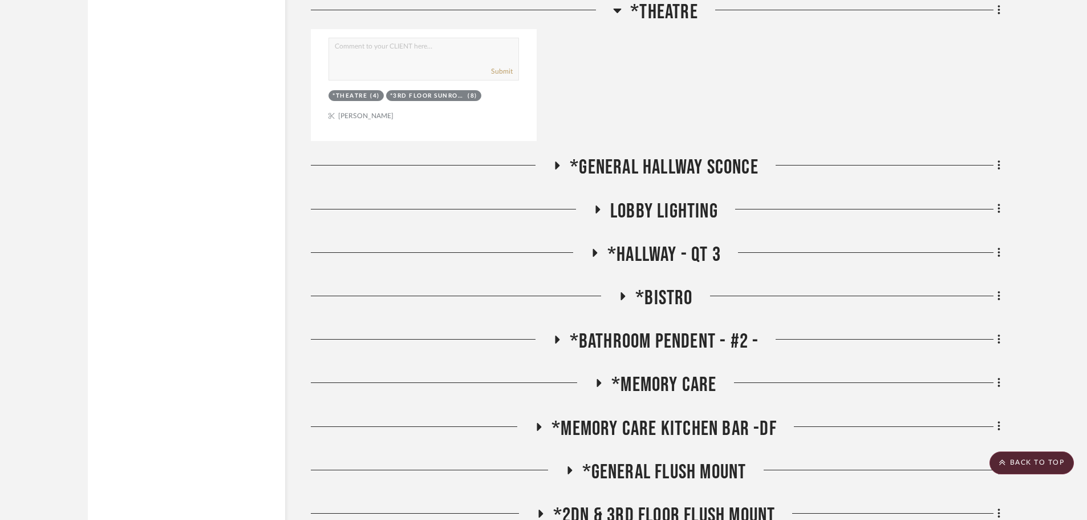
click at [553, 168] on icon at bounding box center [557, 165] width 14 height 9
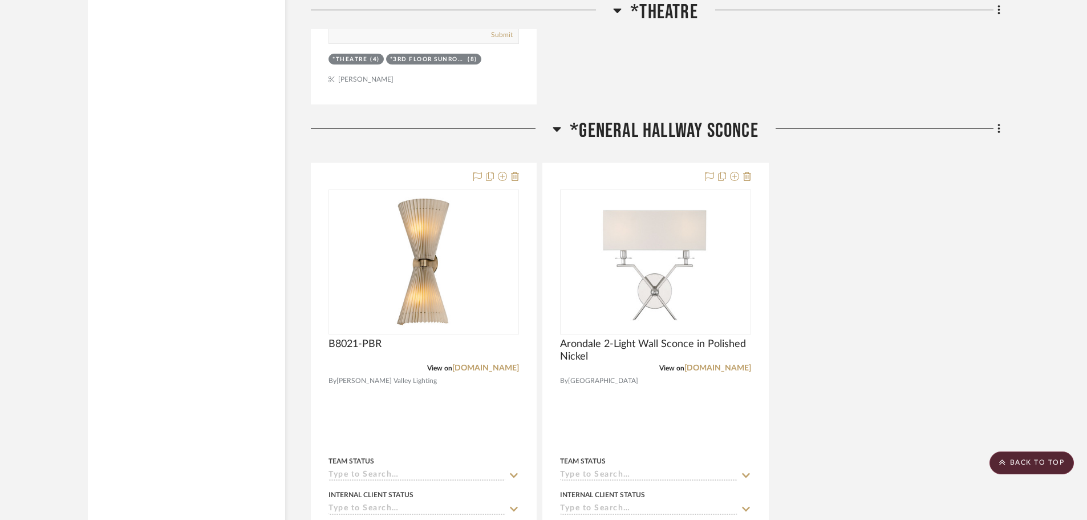
scroll to position [4507, 0]
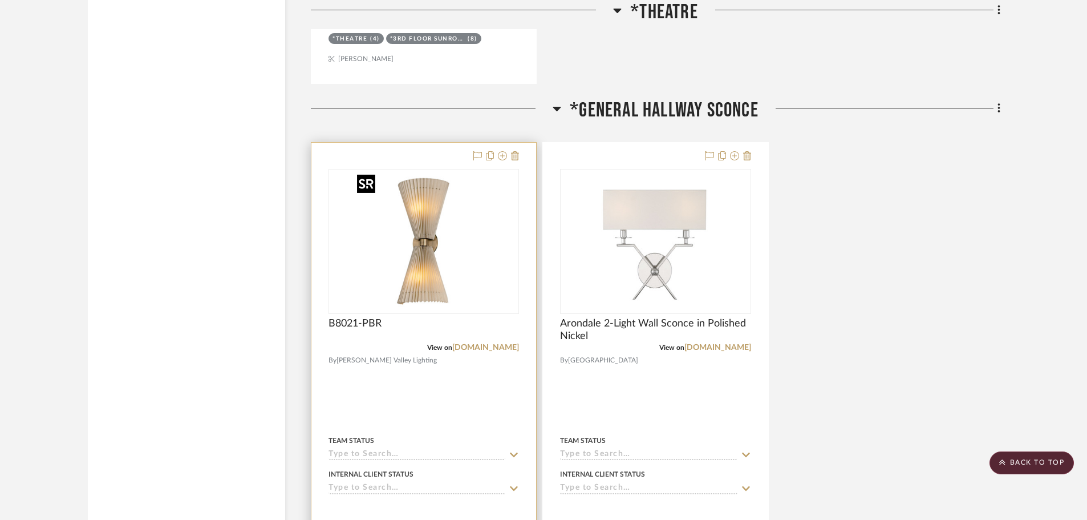
click at [0, 0] on img at bounding box center [0, 0] width 0 height 0
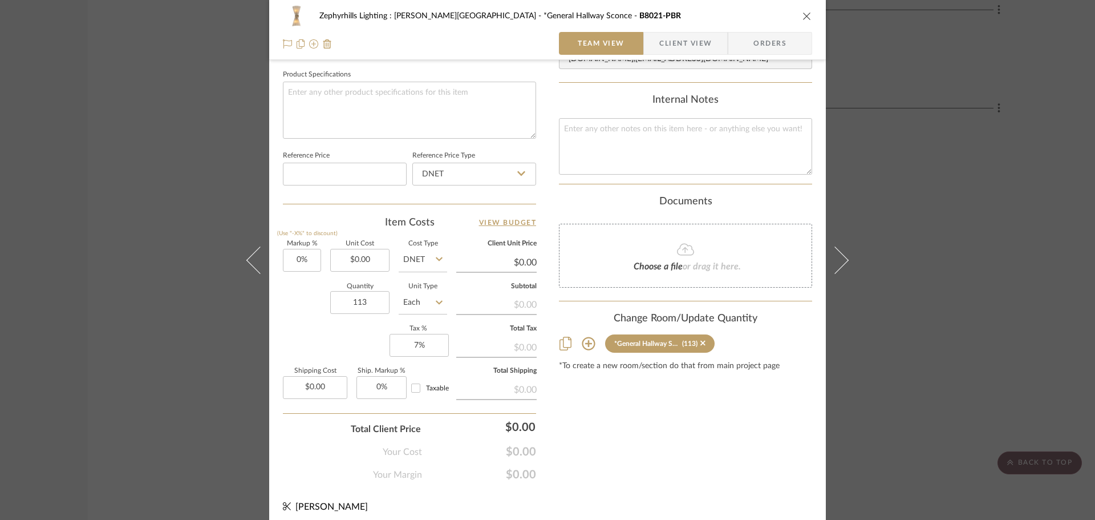
scroll to position [542, 0]
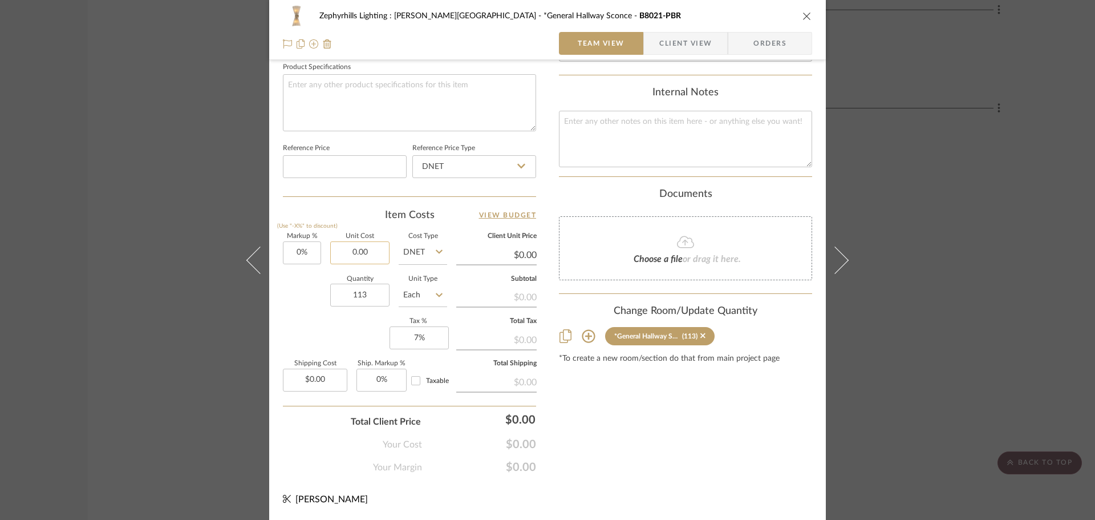
click at [350, 249] on input "0.00" at bounding box center [359, 252] width 59 height 23
type input "$196.00"
click at [283, 295] on div "Quantity 113 Unit Type Each" at bounding box center [365, 296] width 164 height 41
type input "$196.00"
type input "$3,322.20"
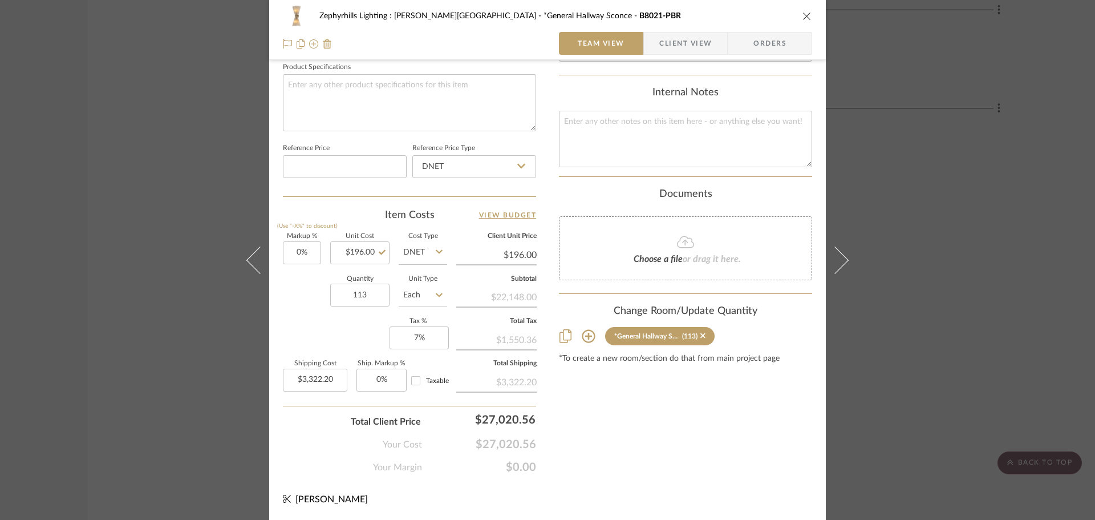
click at [805, 17] on icon "close" at bounding box center [807, 15] width 9 height 9
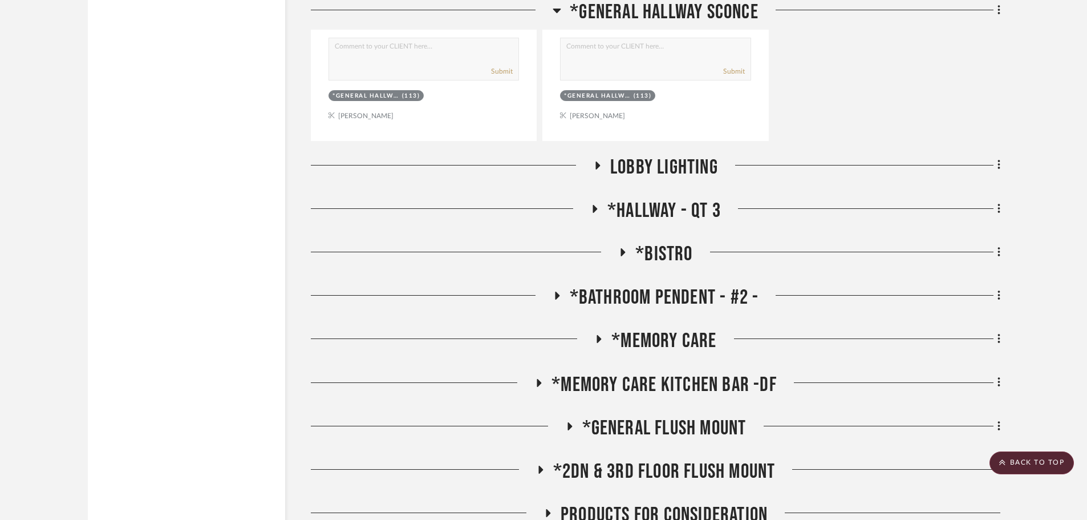
scroll to position [5020, 0]
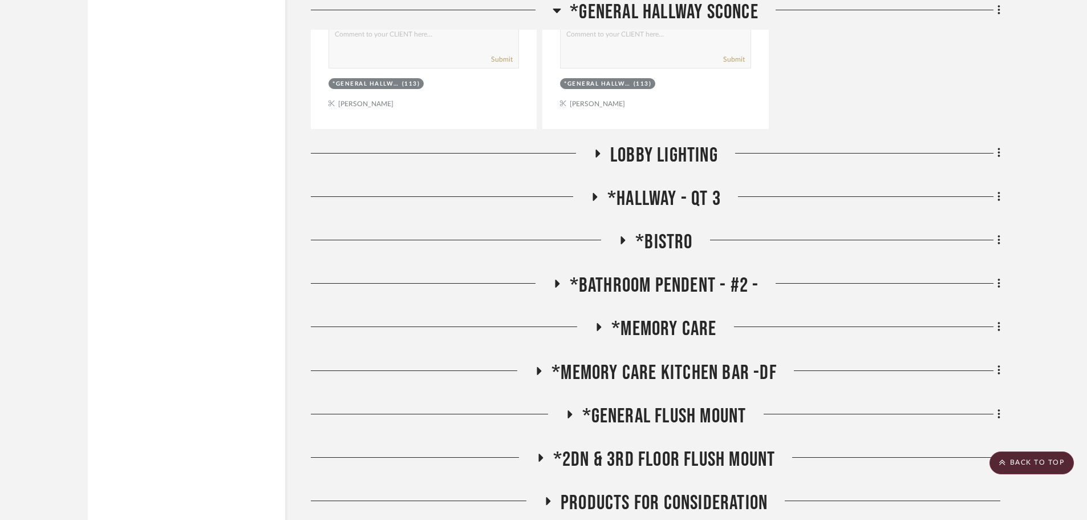
click at [595, 155] on icon at bounding box center [598, 153] width 14 height 9
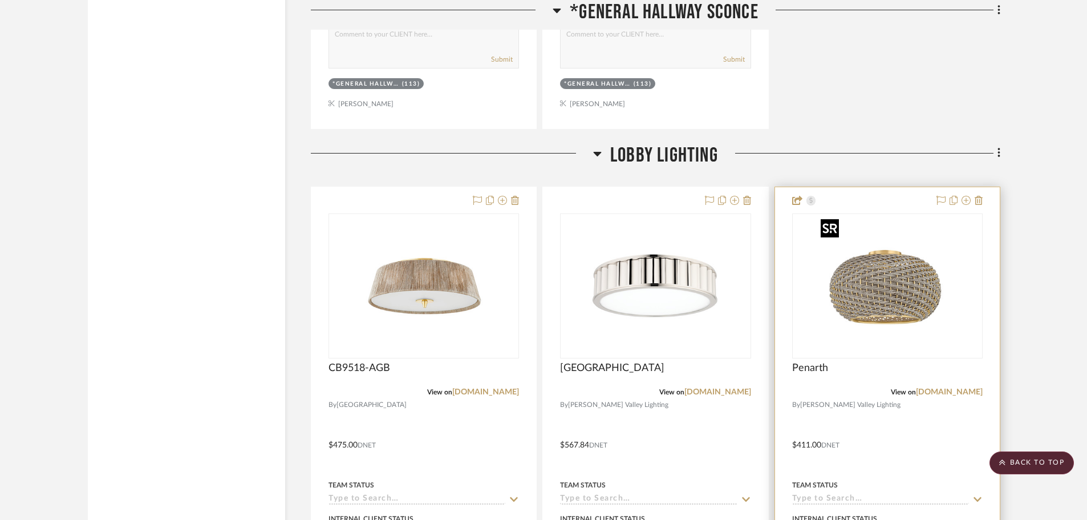
click at [906, 286] on img "0" at bounding box center [887, 285] width 143 height 143
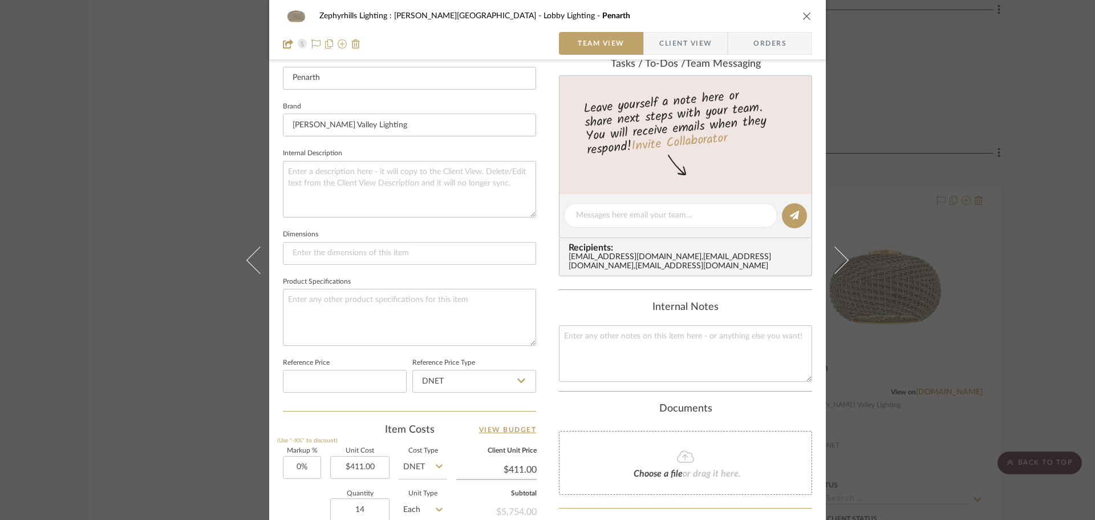
scroll to position [342, 0]
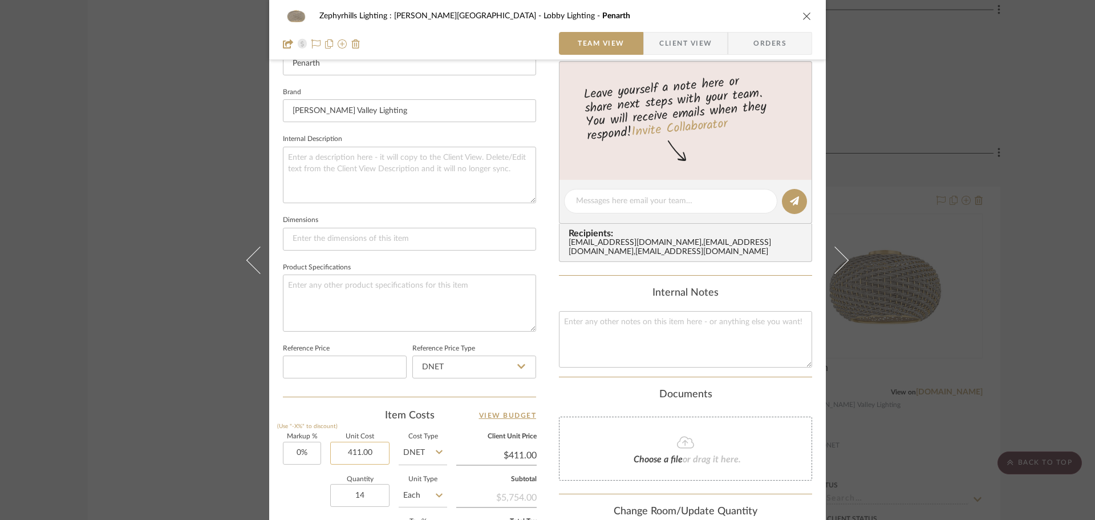
click at [367, 446] on input "411.00" at bounding box center [359, 453] width 59 height 23
type input "$391.00"
click at [337, 422] on div "Item Costs View Budget" at bounding box center [409, 415] width 253 height 14
type input "$391.00"
type input "$821.10"
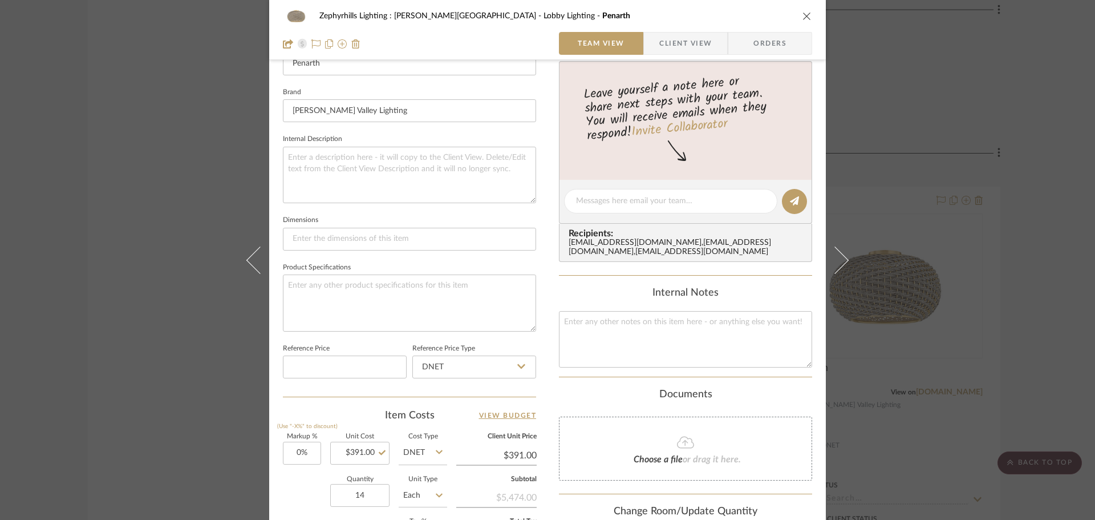
click at [804, 17] on icon "close" at bounding box center [807, 15] width 9 height 9
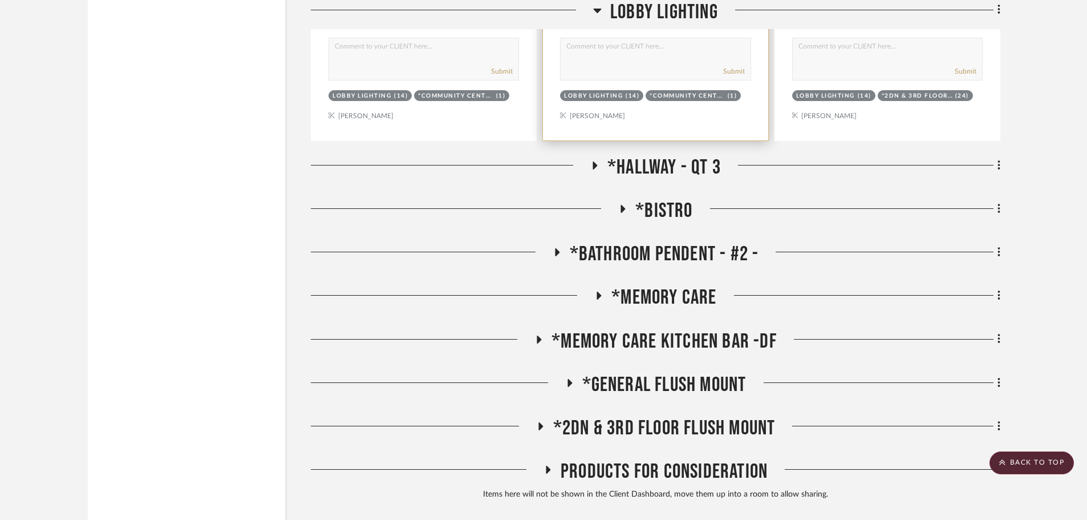
scroll to position [5641, 0]
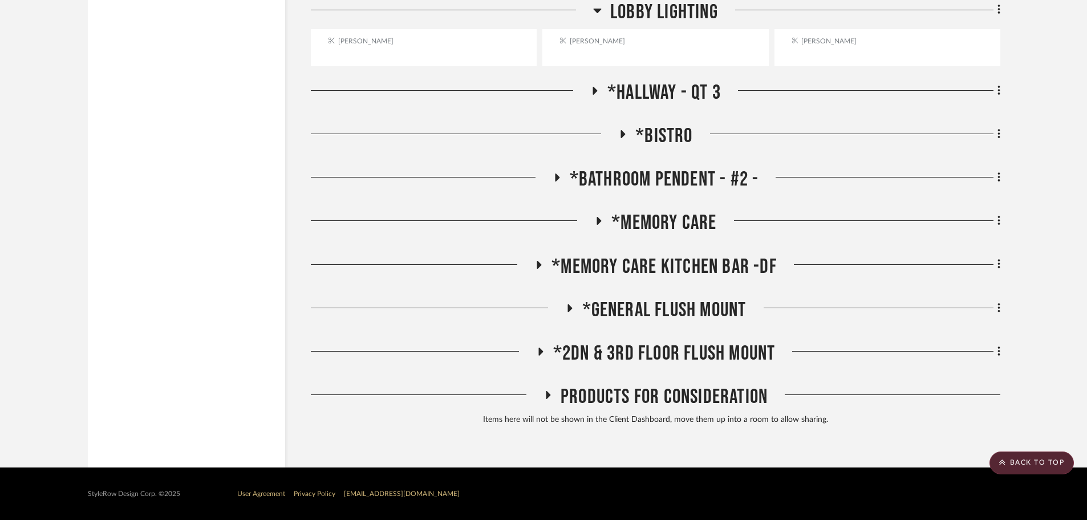
click at [570, 305] on icon at bounding box center [569, 307] width 14 height 9
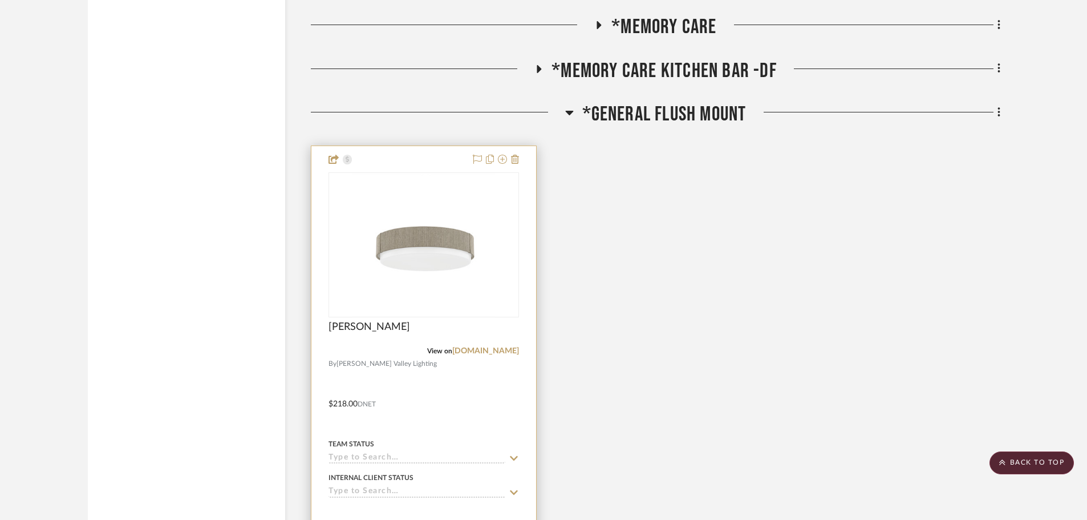
scroll to position [5869, 0]
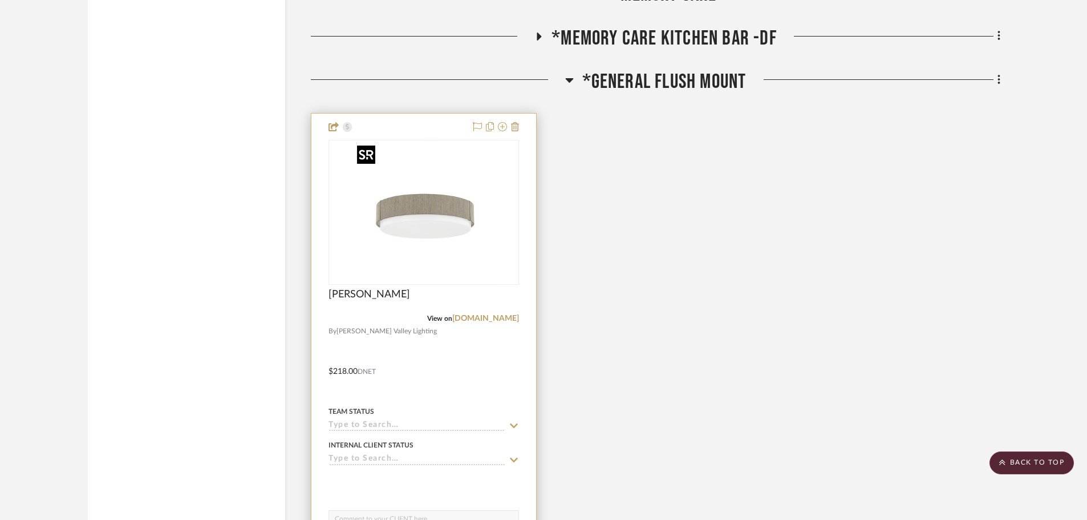
click at [0, 0] on img at bounding box center [0, 0] width 0 height 0
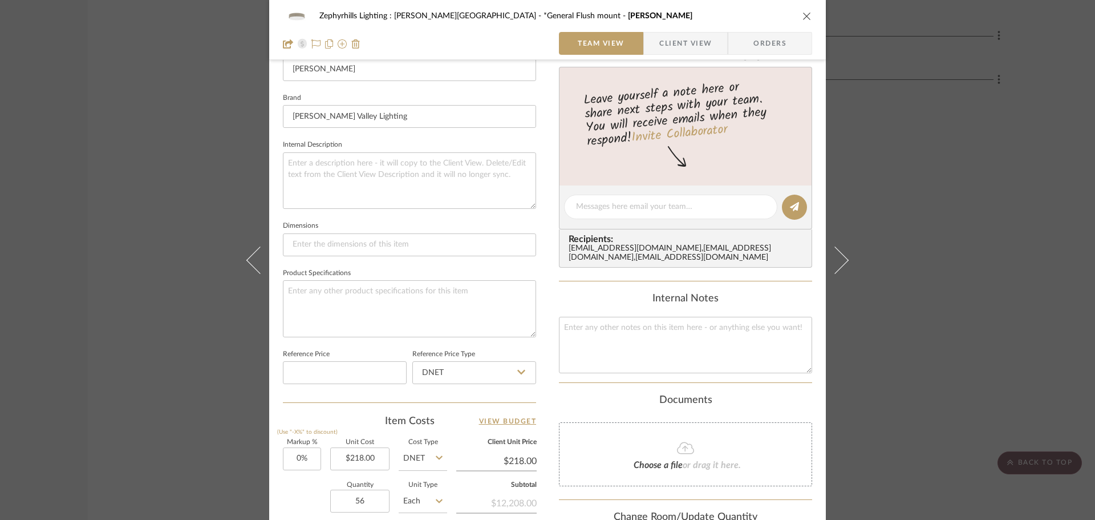
scroll to position [342, 0]
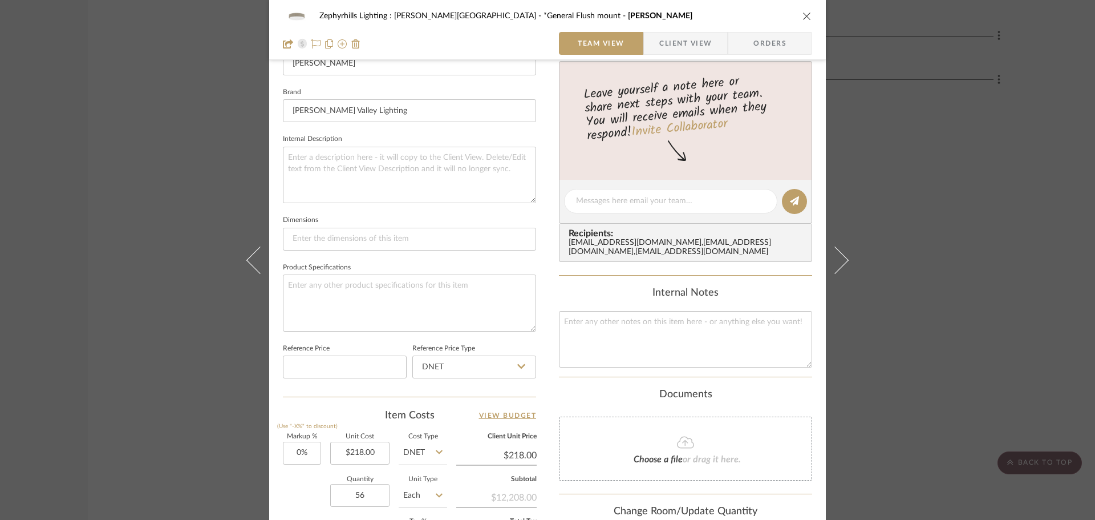
click at [803, 19] on icon "close" at bounding box center [807, 15] width 9 height 9
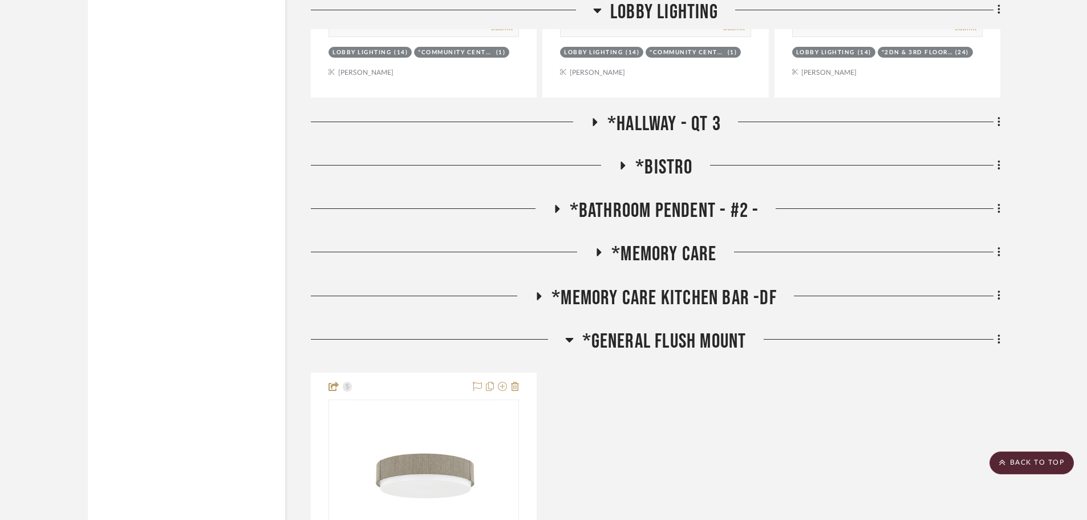
scroll to position [5584, 0]
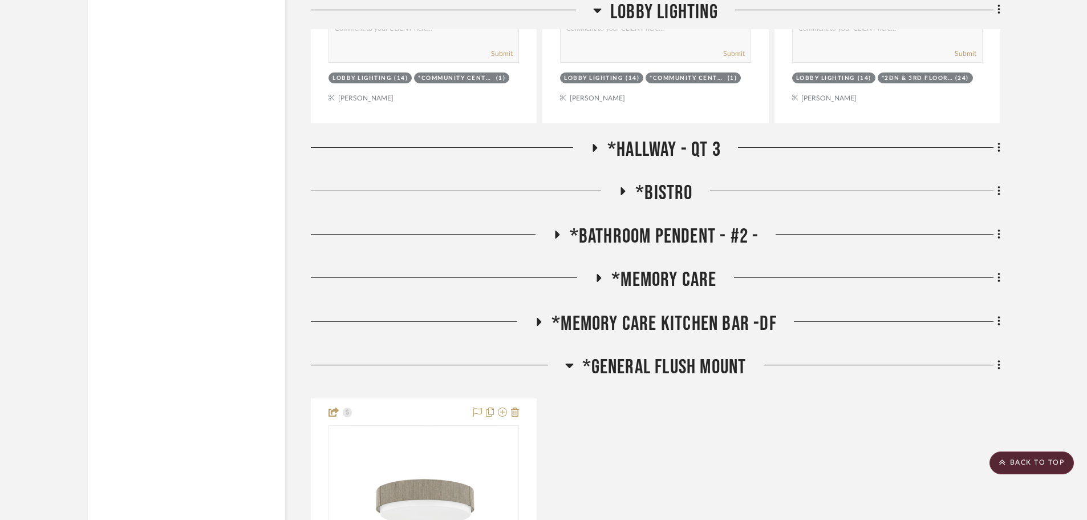
click at [536, 322] on icon at bounding box center [539, 321] width 14 height 9
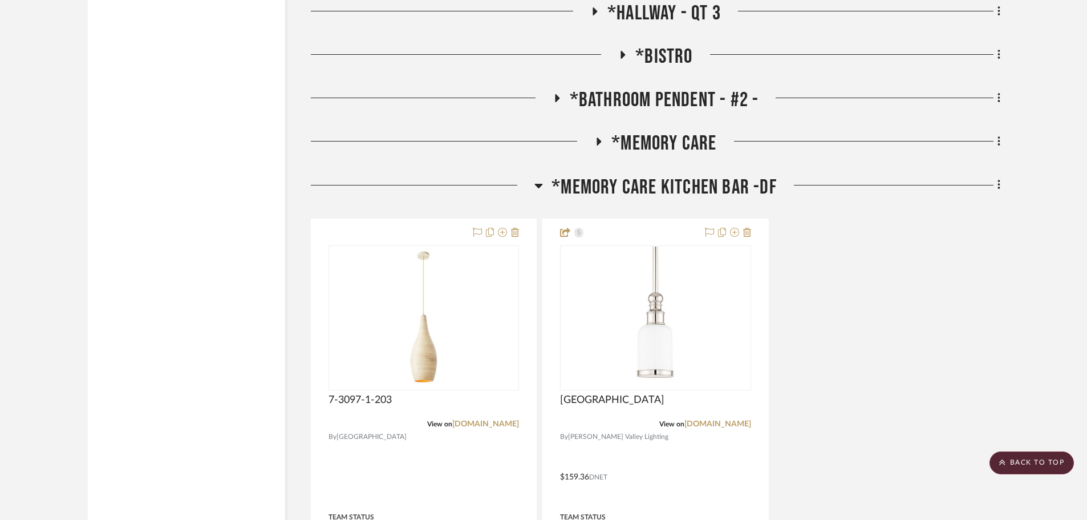
scroll to position [5812, 0]
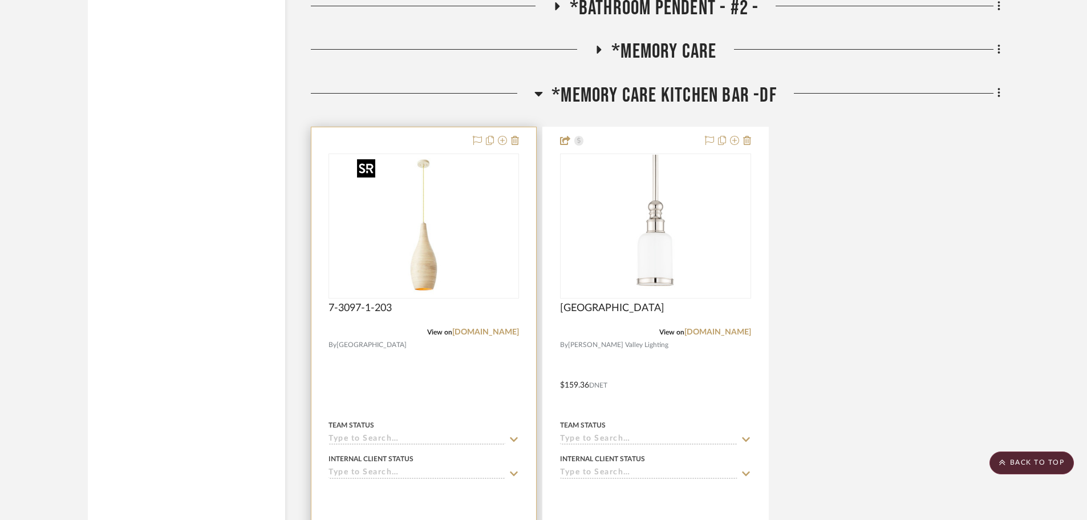
click at [428, 273] on img "0" at bounding box center [424, 226] width 143 height 143
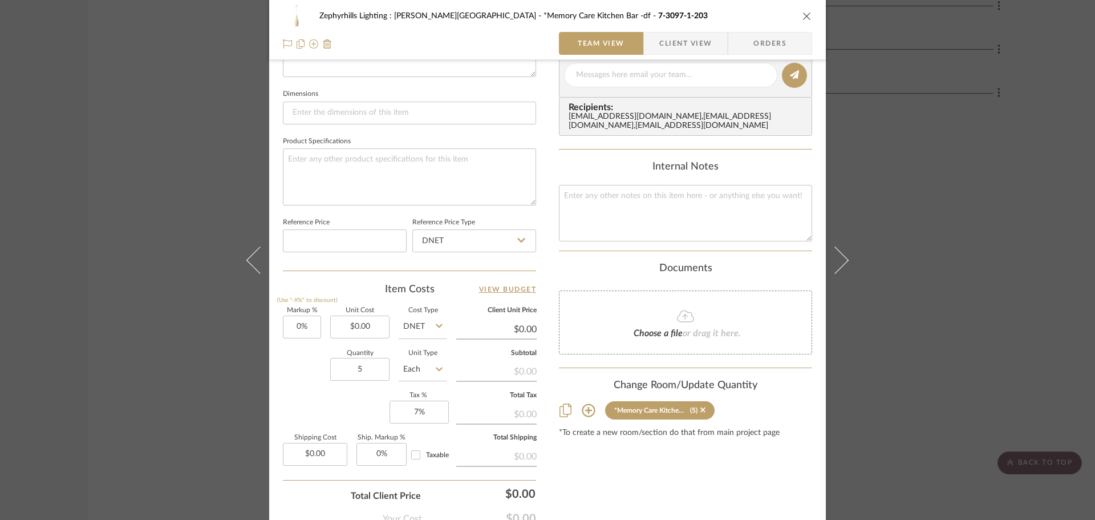
scroll to position [485, 0]
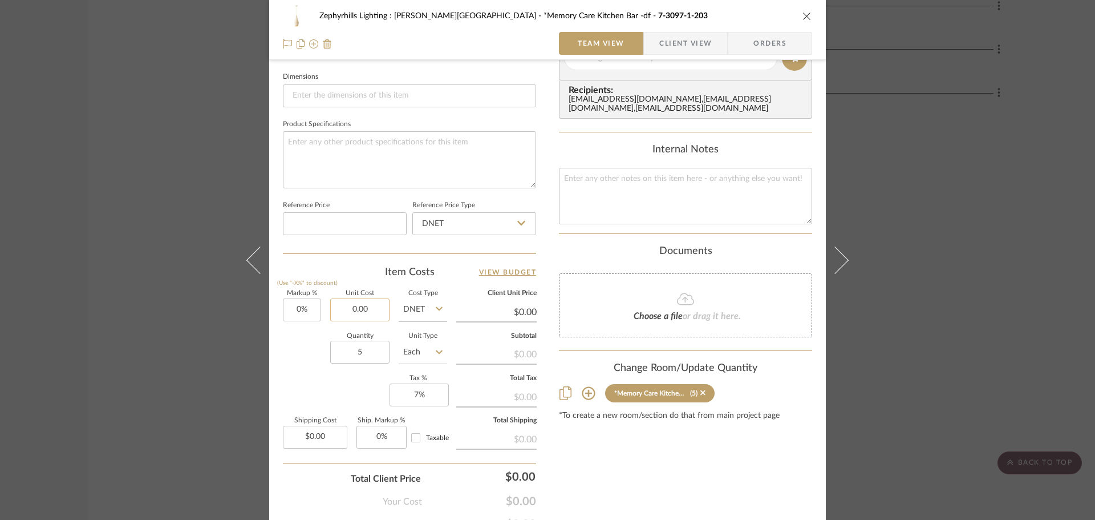
click at [373, 309] on input "0.00" at bounding box center [359, 309] width 59 height 23
type input "$149.00"
click at [300, 346] on div "Quantity 5 Unit Type Each" at bounding box center [365, 353] width 164 height 41
type input "$149.00"
type input "$111.75"
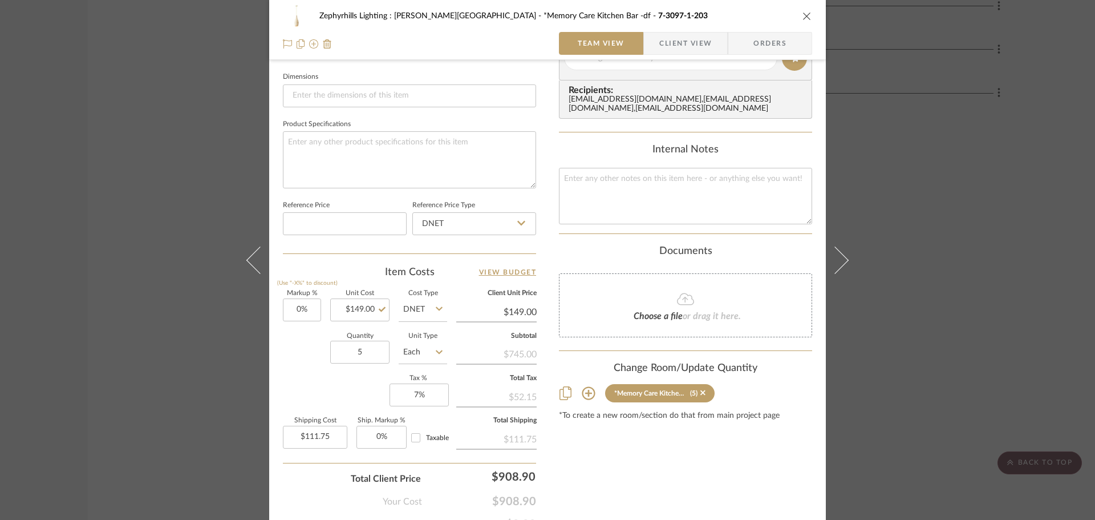
click at [807, 12] on icon "close" at bounding box center [807, 15] width 9 height 9
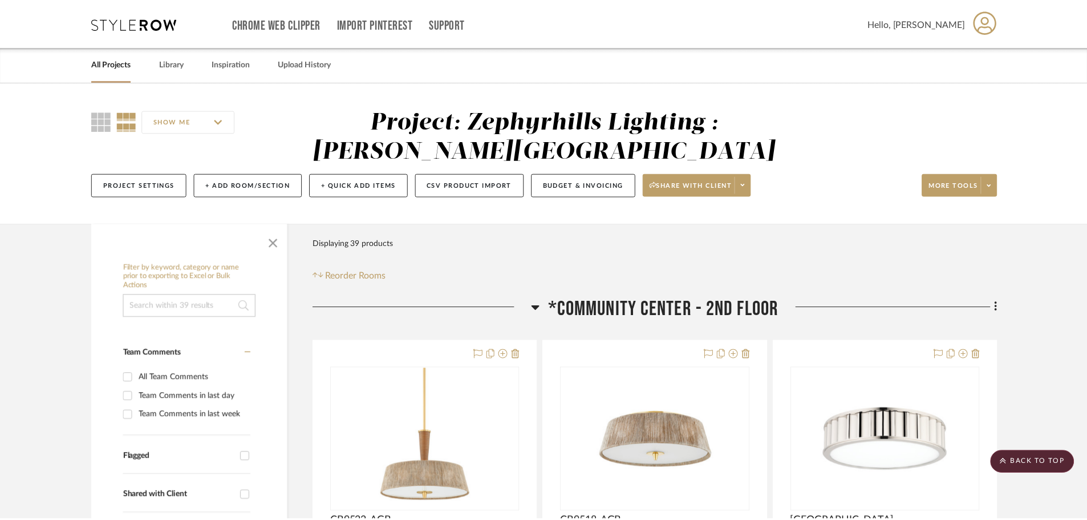
scroll to position [5812, 0]
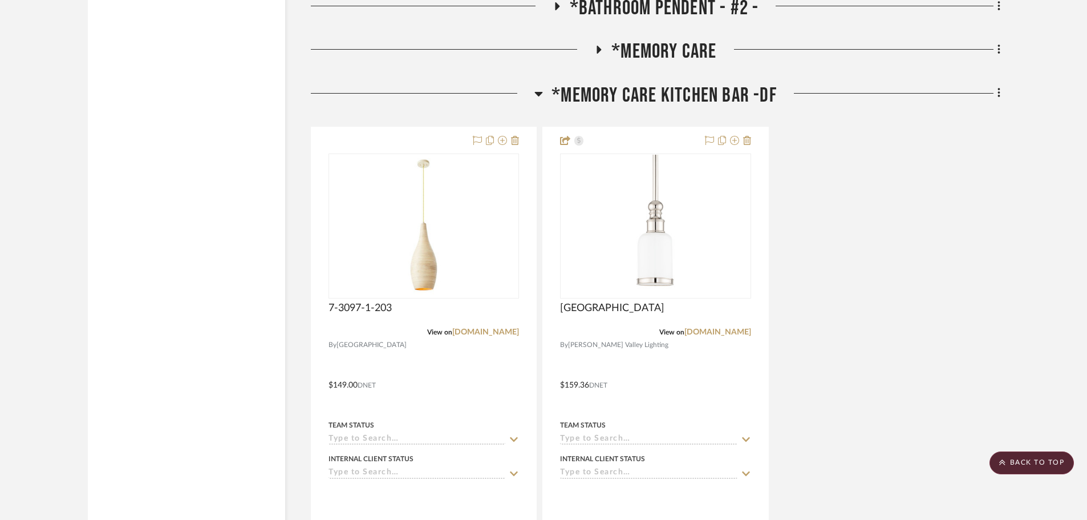
click at [534, 92] on div at bounding box center [423, 97] width 224 height 29
click at [536, 92] on icon at bounding box center [539, 94] width 8 height 5
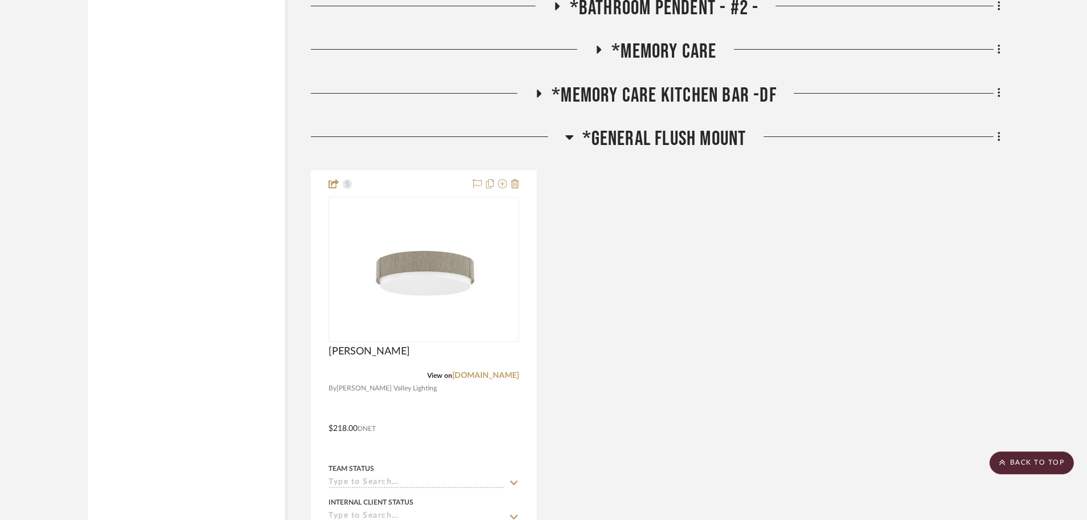
click at [568, 139] on icon at bounding box center [569, 137] width 8 height 5
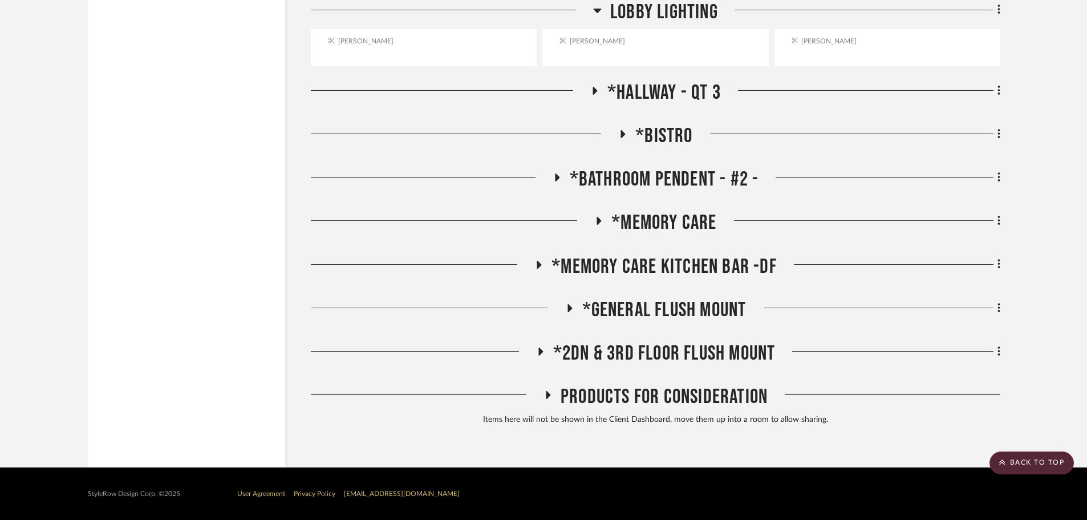
scroll to position [5641, 0]
click at [556, 176] on icon at bounding box center [557, 177] width 5 height 8
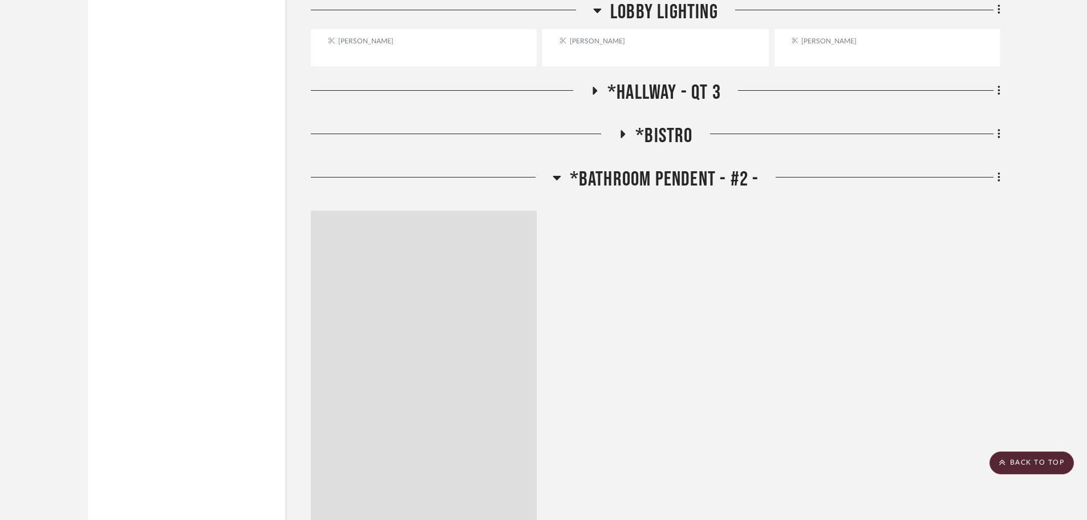
scroll to position [5812, 0]
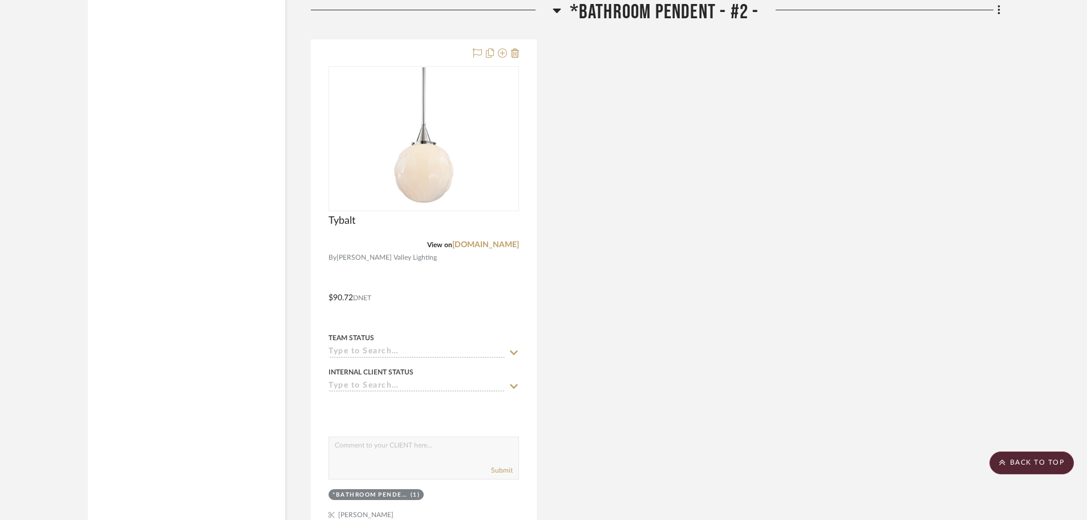
click at [553, 9] on icon at bounding box center [557, 11] width 8 height 5
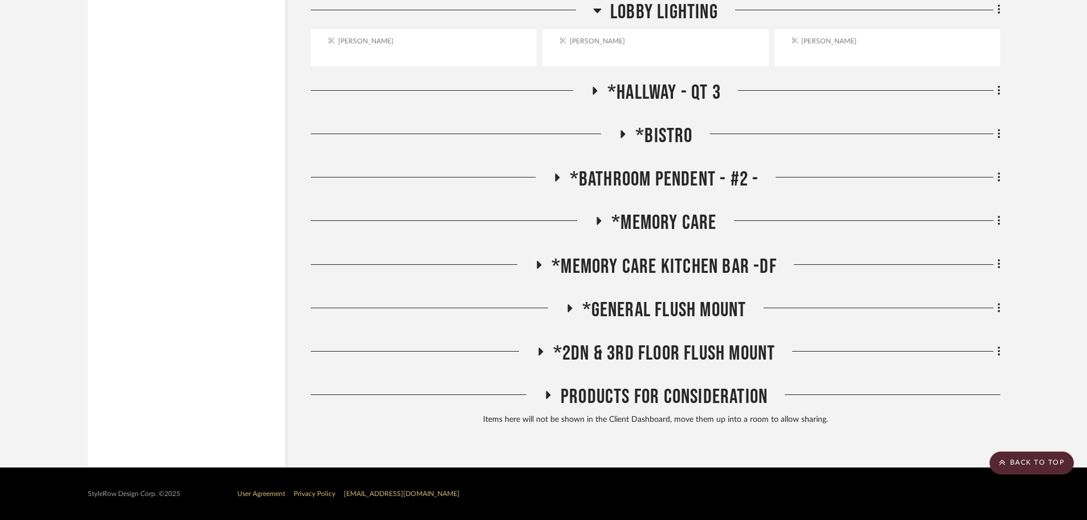
scroll to position [5641, 0]
click at [600, 221] on icon at bounding box center [599, 221] width 5 height 8
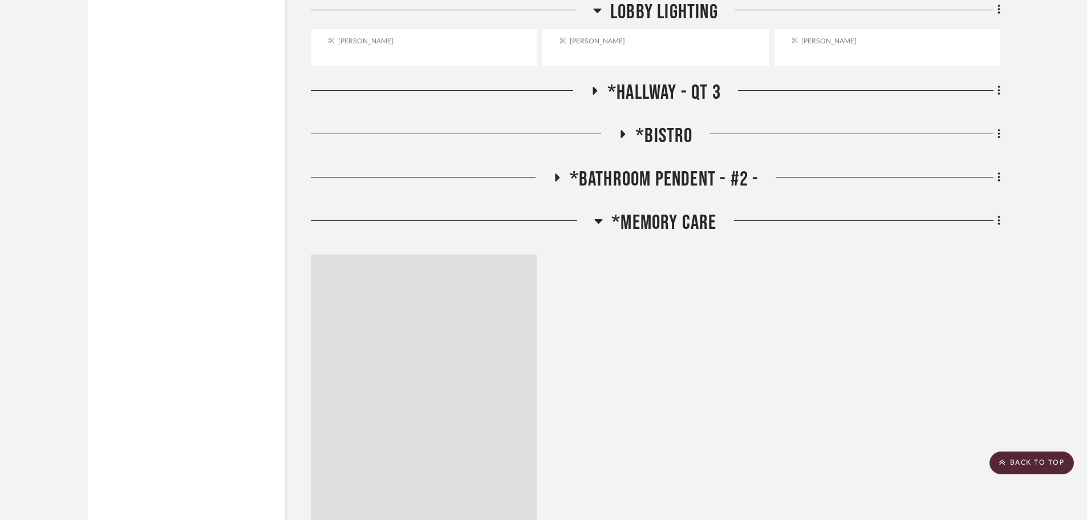
scroll to position [5812, 0]
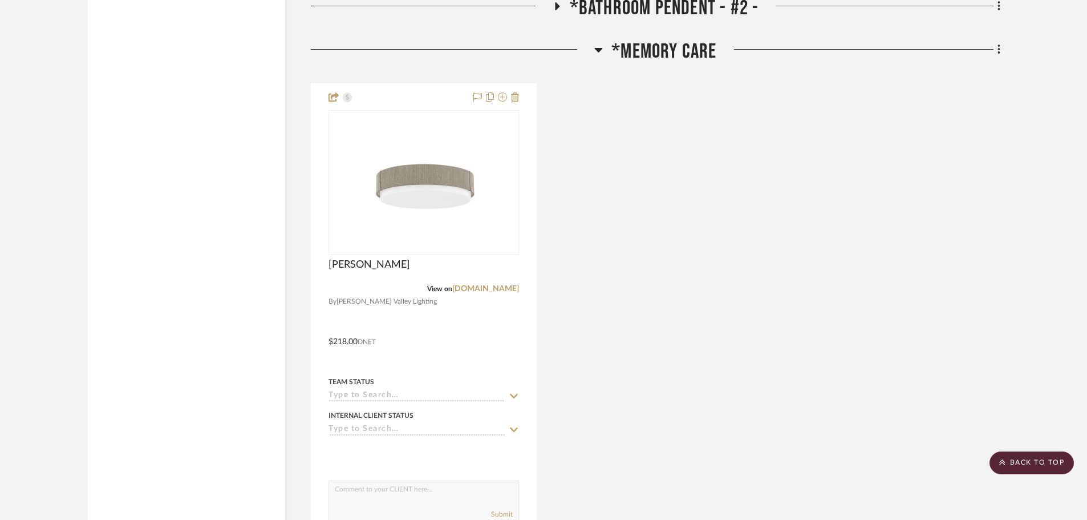
click at [594, 44] on icon at bounding box center [598, 50] width 9 height 14
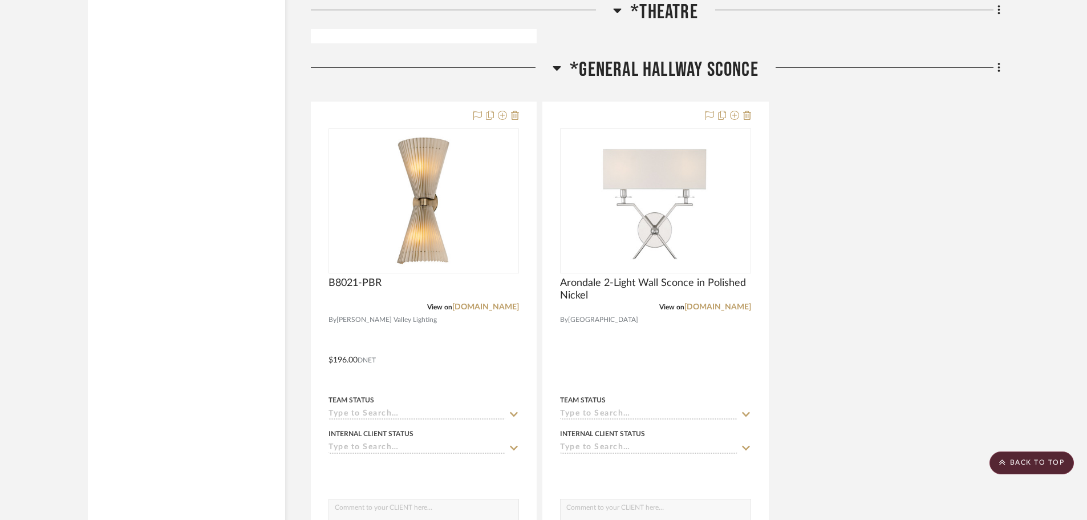
scroll to position [4500, 0]
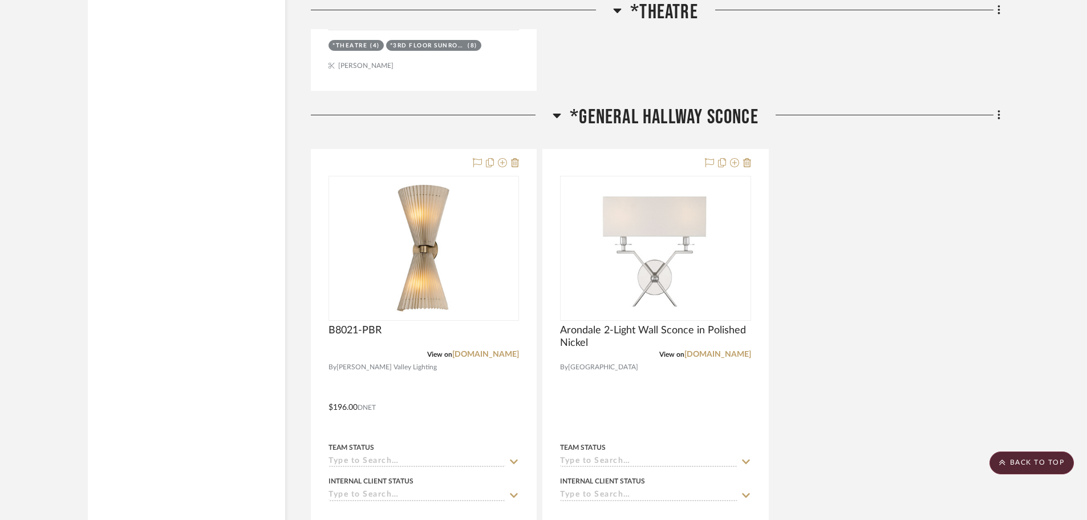
click at [554, 115] on icon at bounding box center [557, 116] width 8 height 5
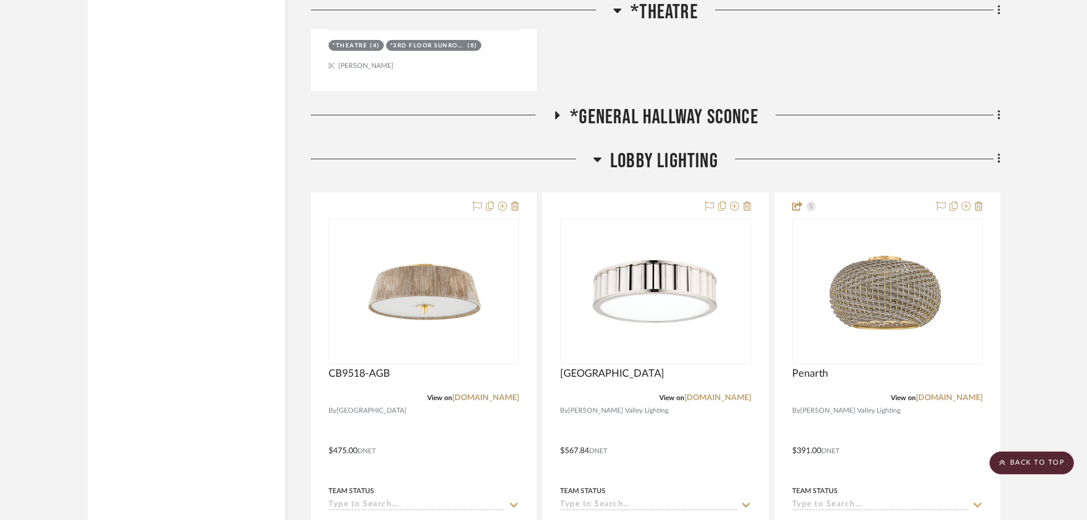
click at [599, 161] on icon at bounding box center [597, 159] width 9 height 14
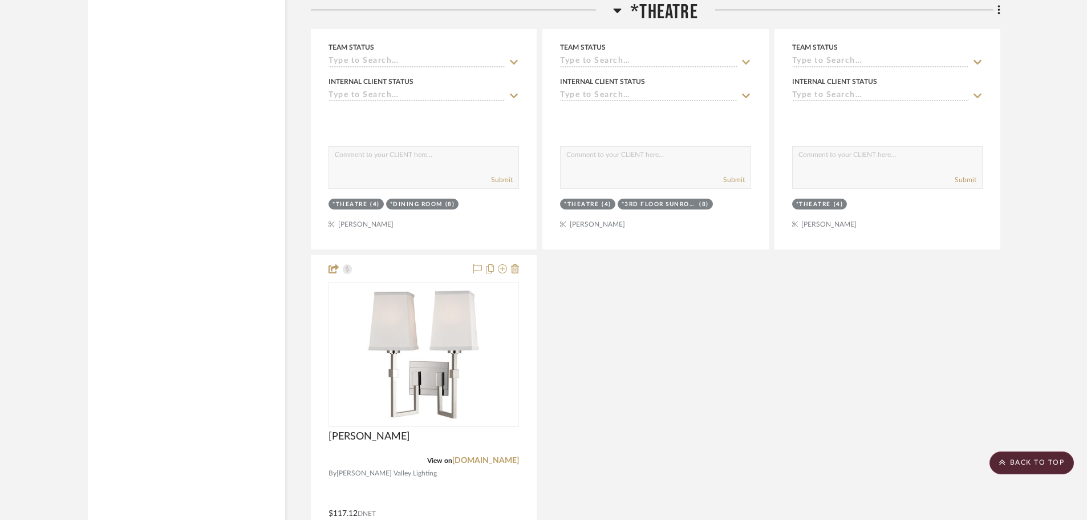
scroll to position [3815, 0]
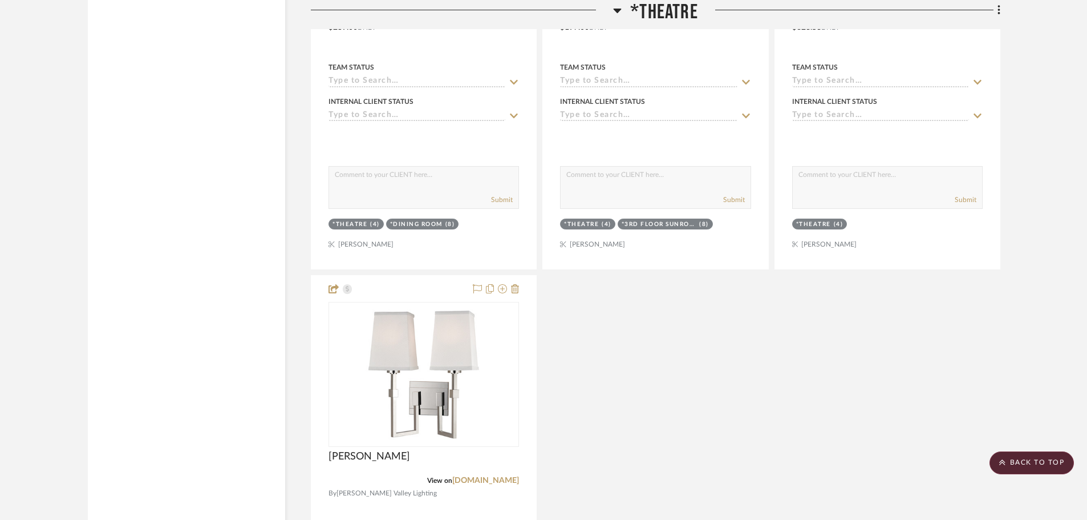
click at [616, 11] on icon at bounding box center [617, 10] width 9 height 14
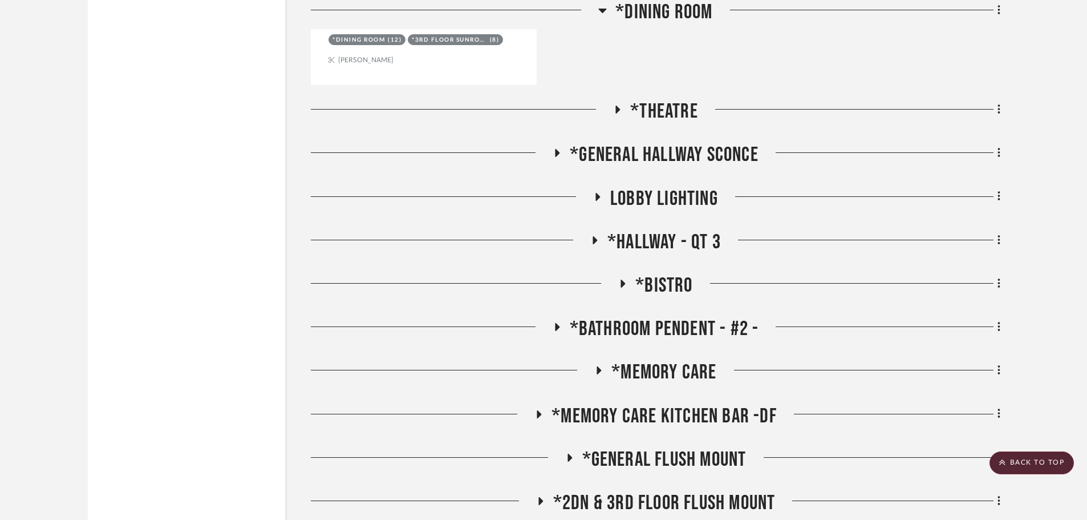
scroll to position [3591, 0]
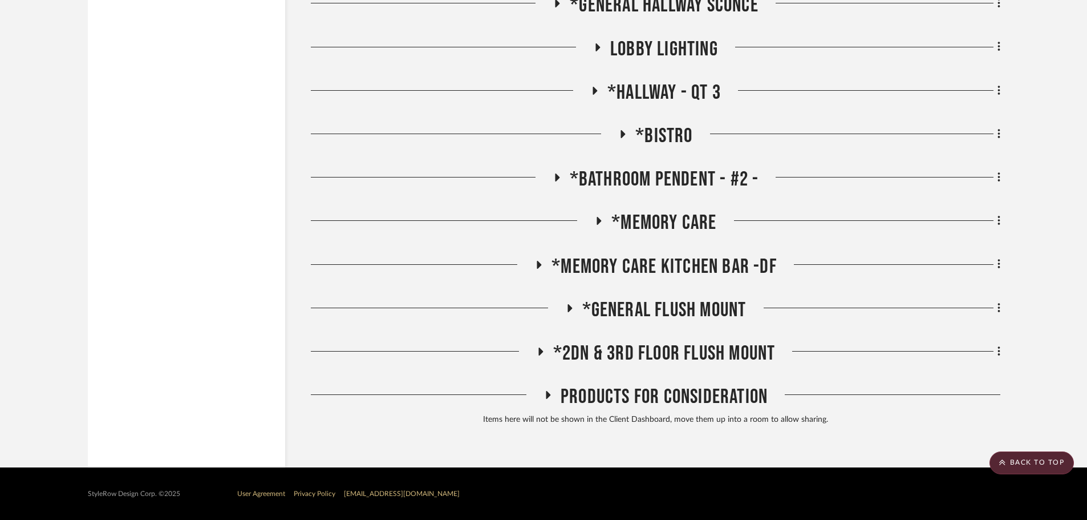
click at [568, 306] on icon at bounding box center [570, 308] width 5 height 8
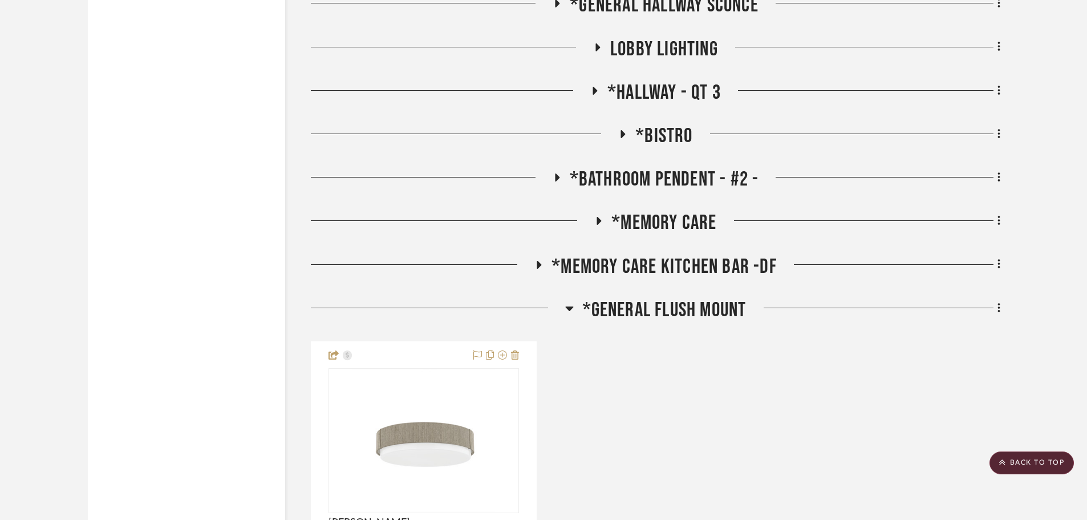
click at [567, 306] on icon at bounding box center [569, 308] width 9 height 14
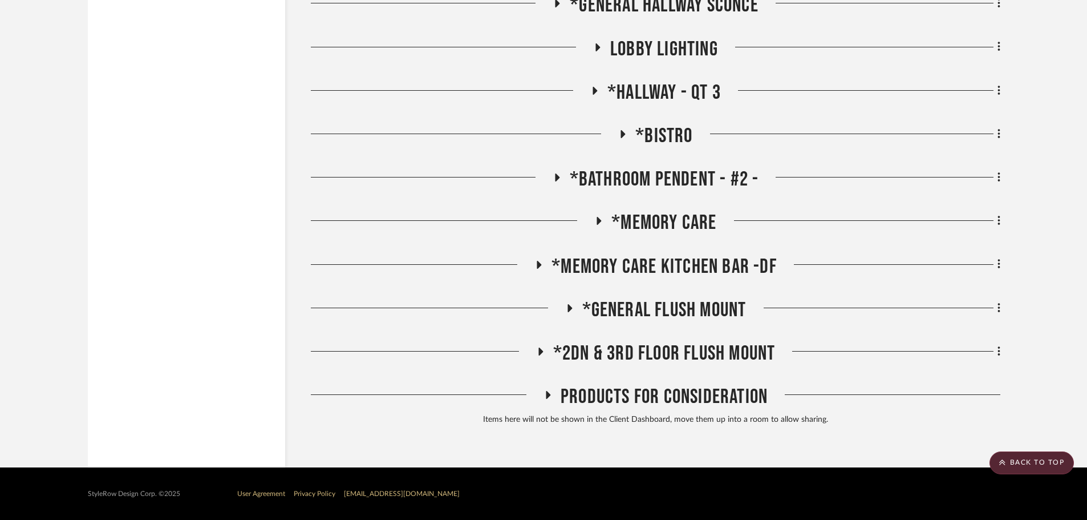
click at [545, 351] on icon at bounding box center [540, 351] width 14 height 9
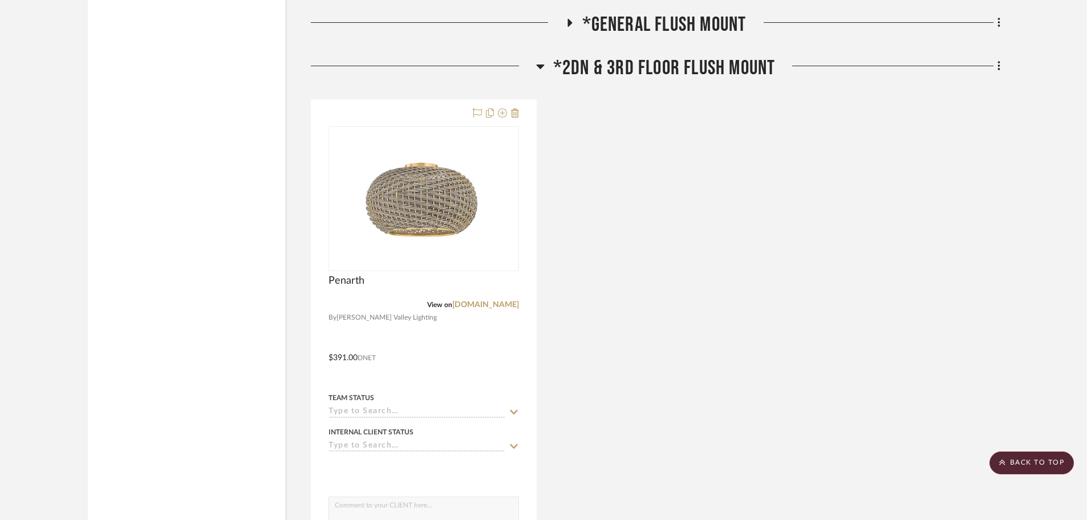
click at [536, 67] on icon at bounding box center [540, 66] width 9 height 14
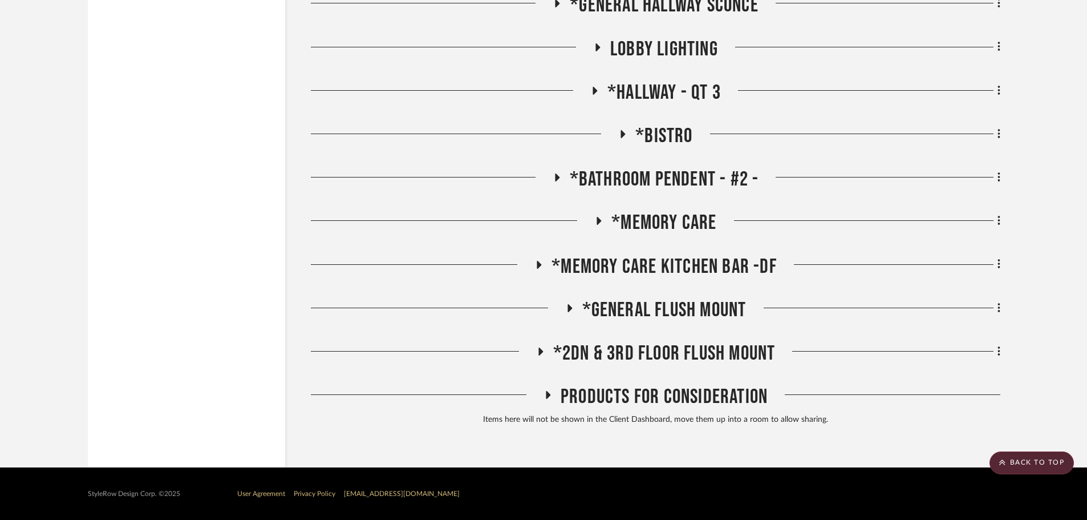
click at [549, 394] on icon at bounding box center [548, 395] width 14 height 9
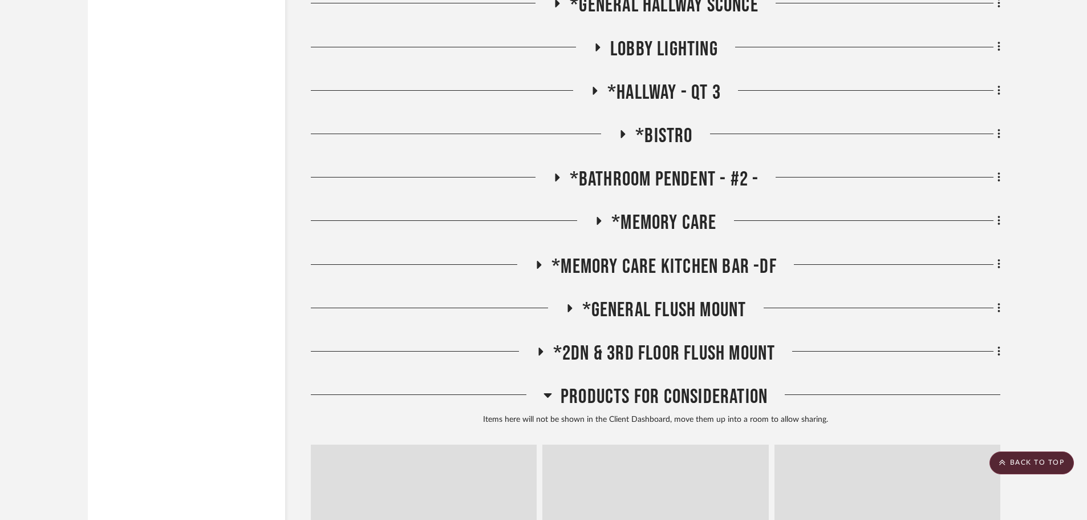
scroll to position [3876, 0]
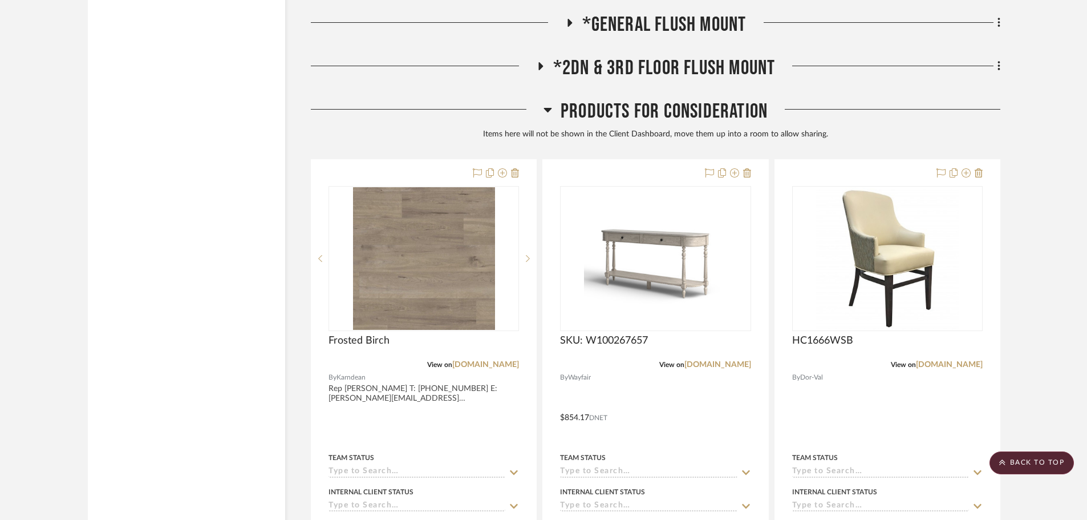
click at [550, 107] on icon at bounding box center [548, 110] width 9 height 14
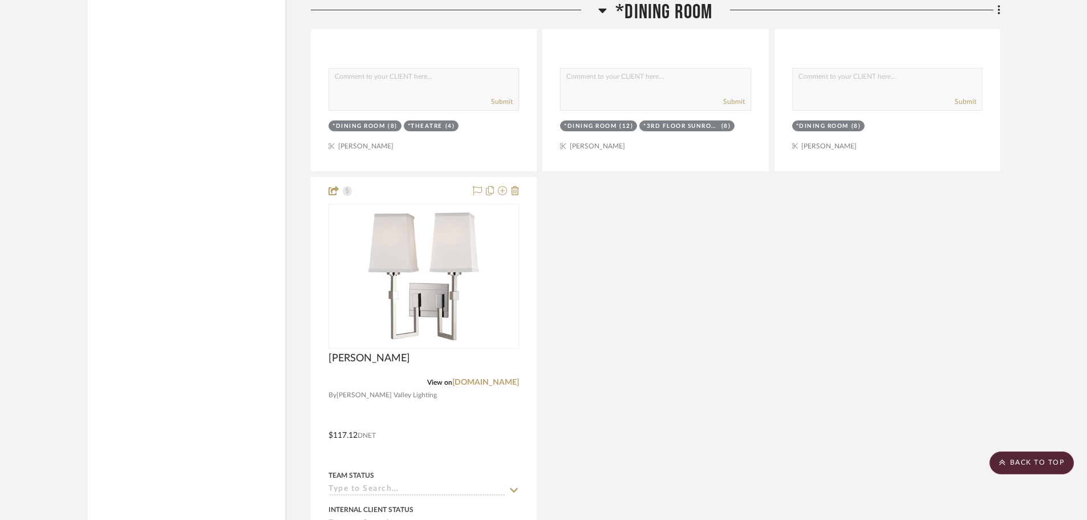
click at [600, 11] on icon at bounding box center [602, 10] width 9 height 14
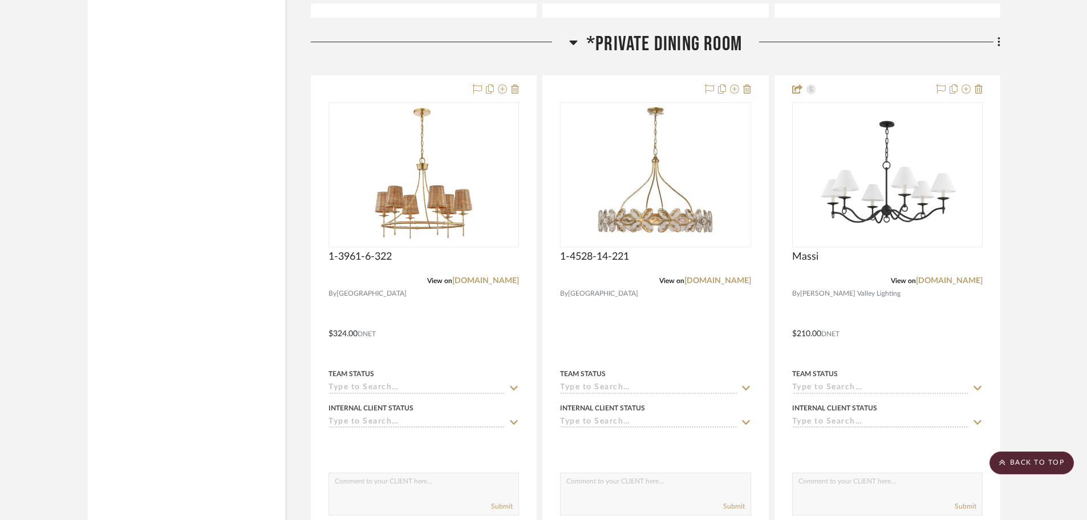
scroll to position [1886, 0]
click at [576, 39] on icon at bounding box center [573, 44] width 9 height 14
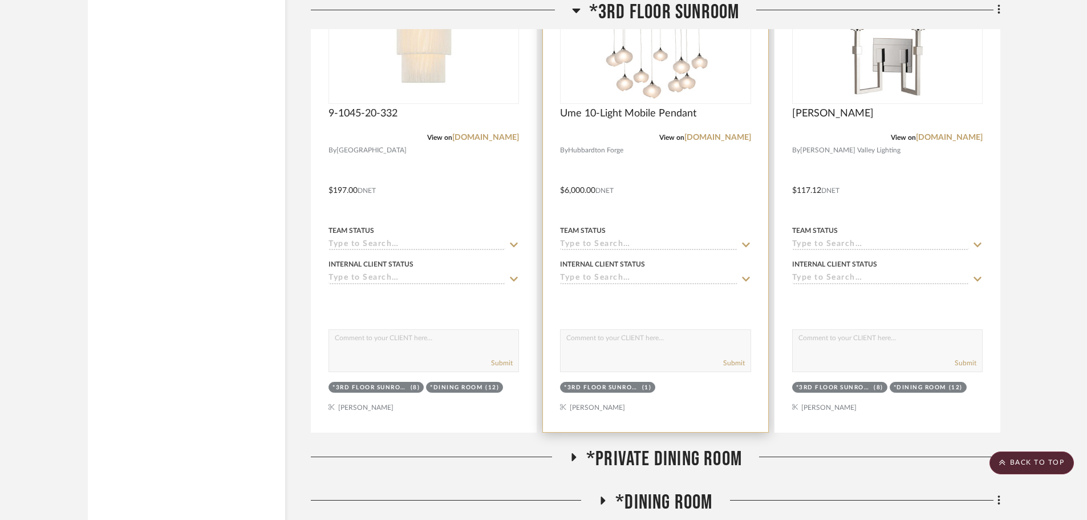
scroll to position [1201, 0]
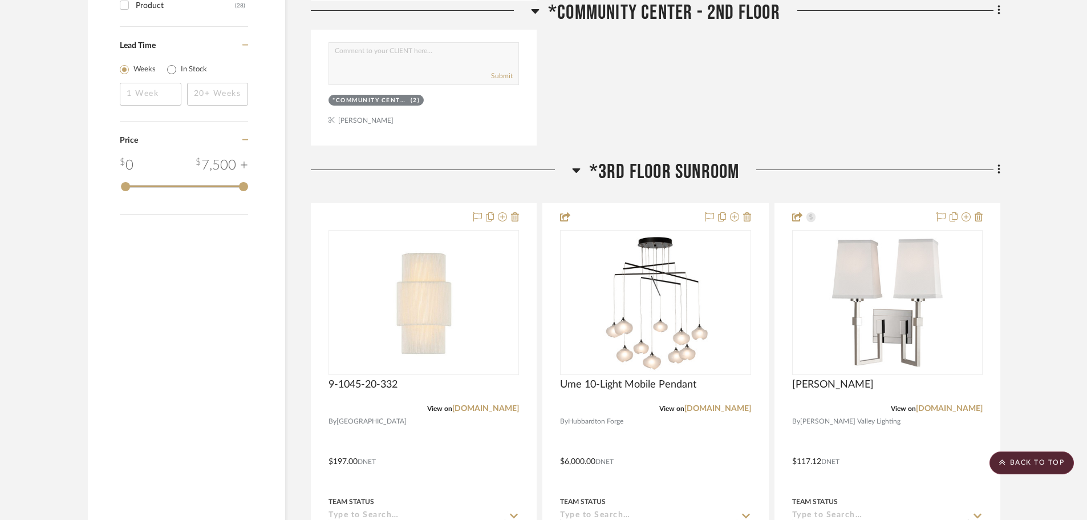
click at [573, 172] on icon at bounding box center [576, 170] width 9 height 14
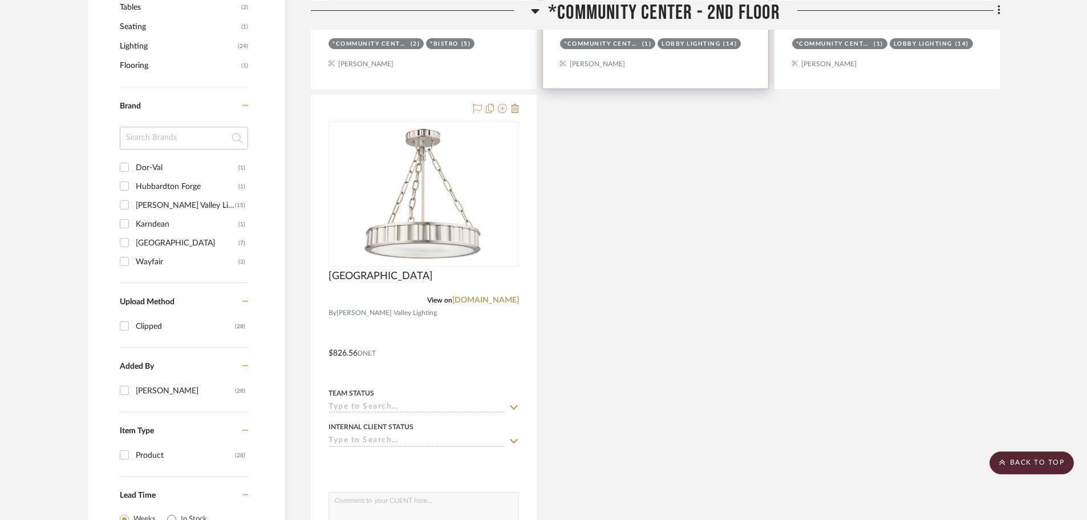
scroll to position [574, 0]
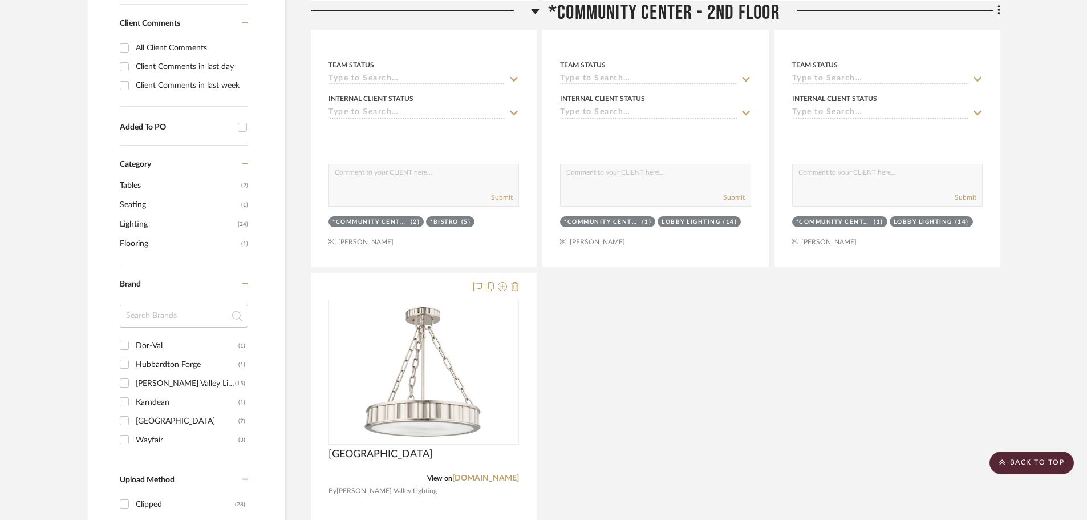
click at [534, 10] on icon at bounding box center [536, 11] width 8 height 5
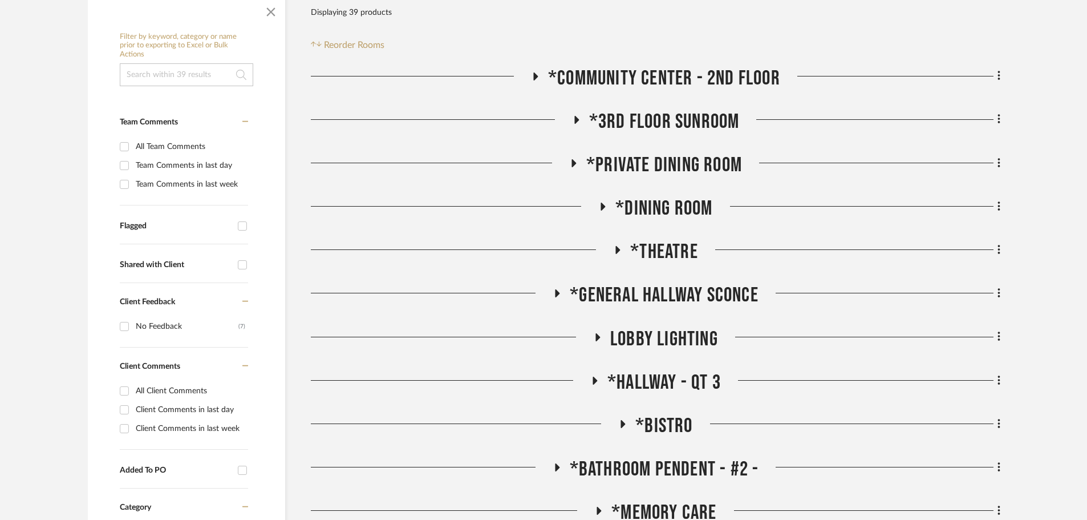
scroll to position [232, 0]
click at [601, 209] on icon at bounding box center [603, 206] width 14 height 9
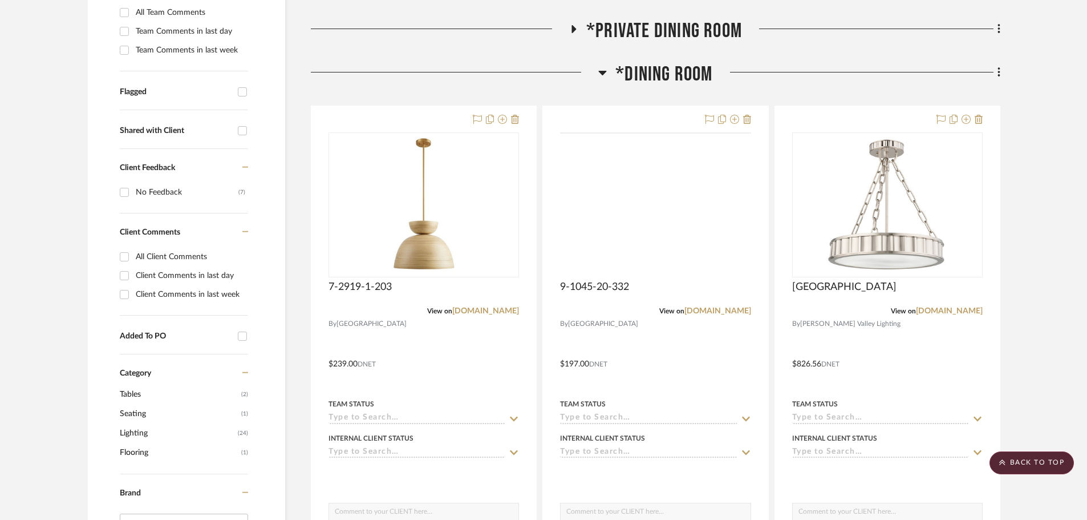
scroll to position [346, 0]
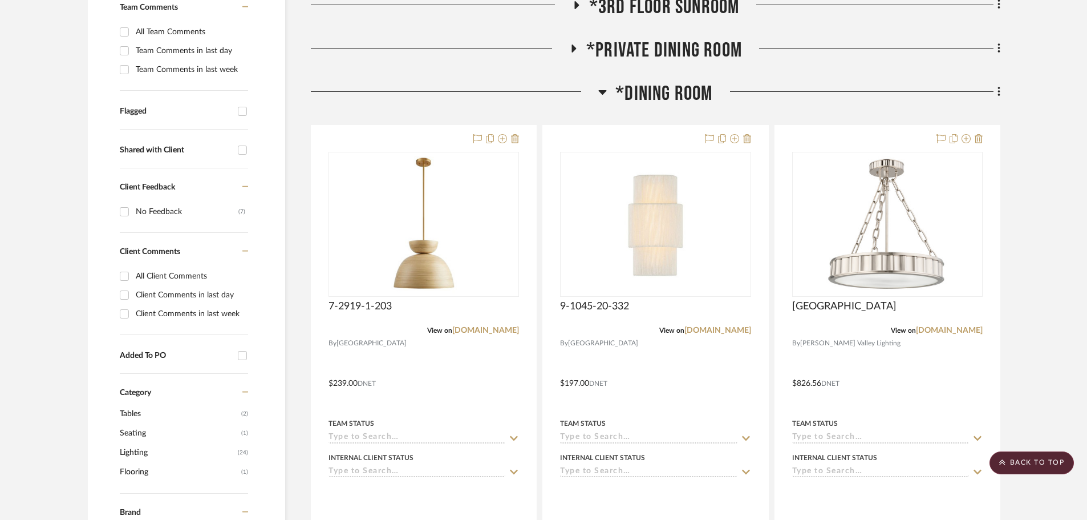
click at [606, 92] on icon at bounding box center [602, 92] width 9 height 14
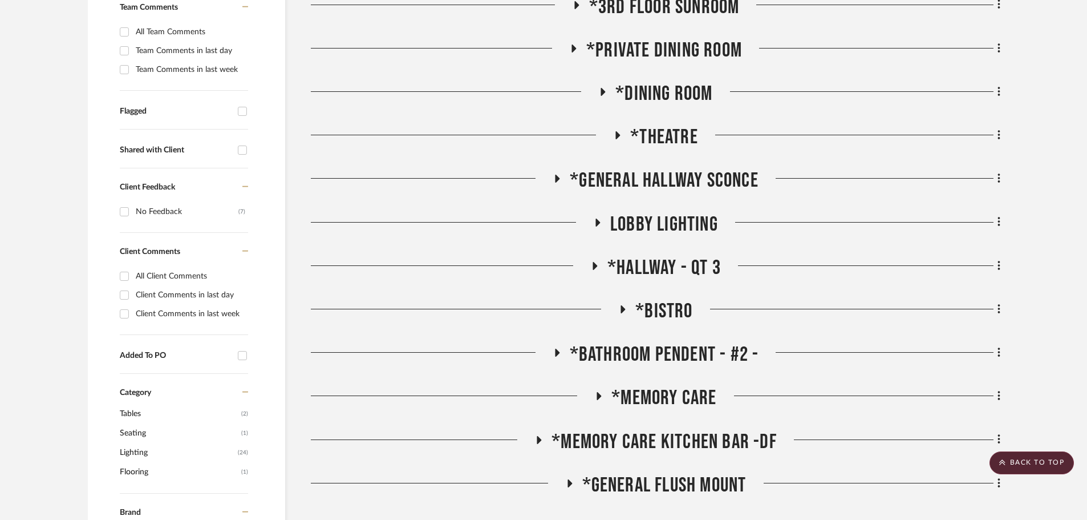
click at [614, 135] on icon at bounding box center [618, 135] width 14 height 9
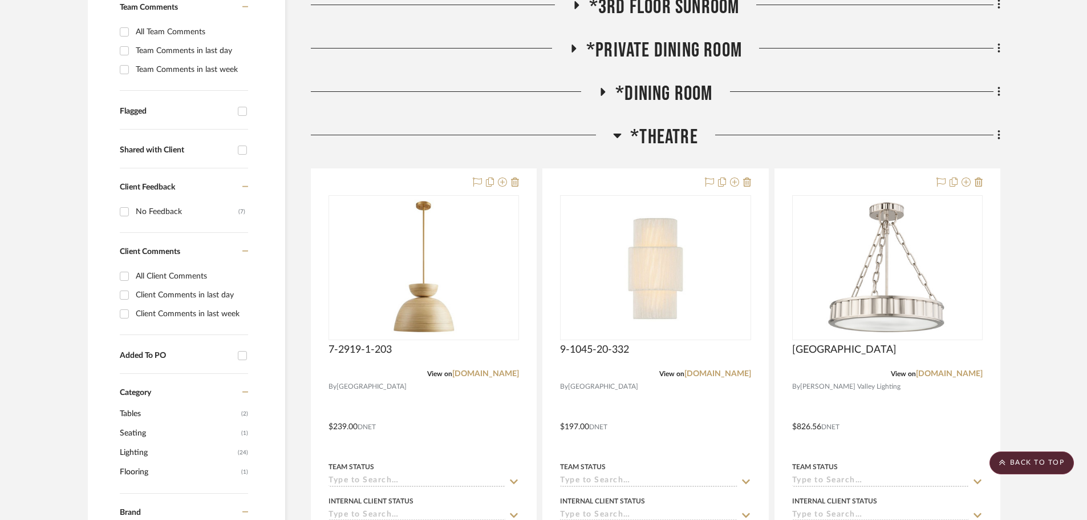
click at [614, 135] on icon at bounding box center [617, 135] width 9 height 14
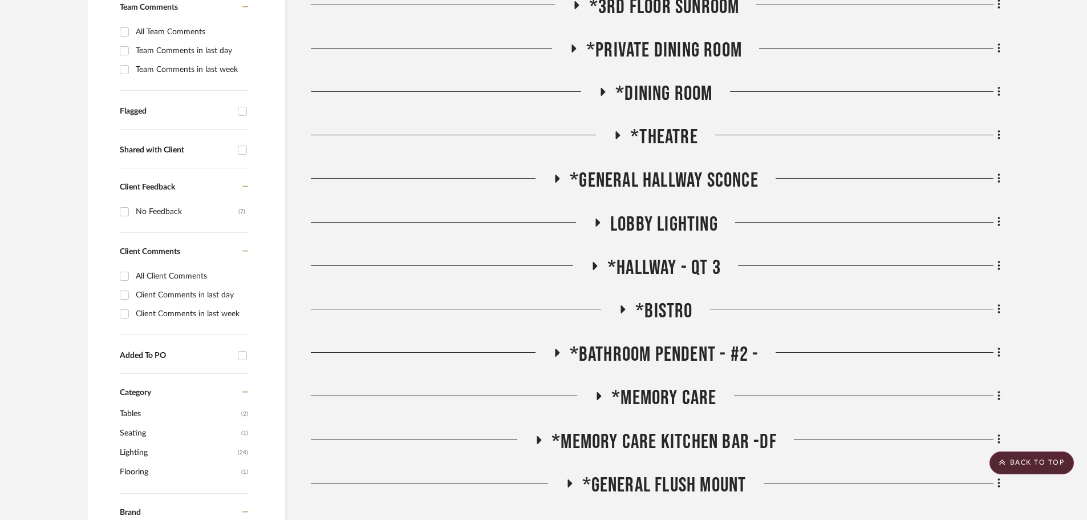
click at [553, 173] on h3 "*General Hallway Sconce" at bounding box center [656, 180] width 206 height 25
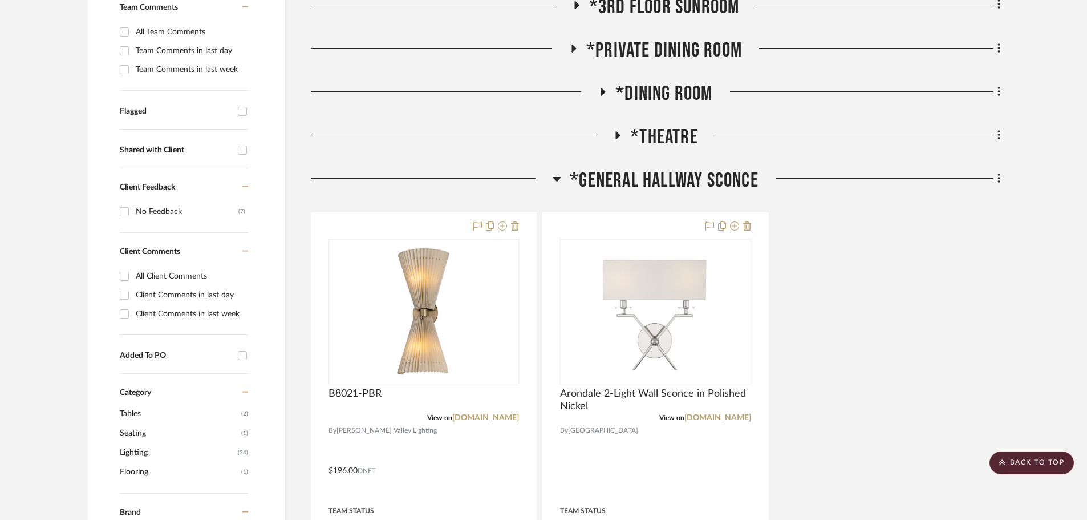
click at [553, 173] on icon at bounding box center [557, 179] width 9 height 14
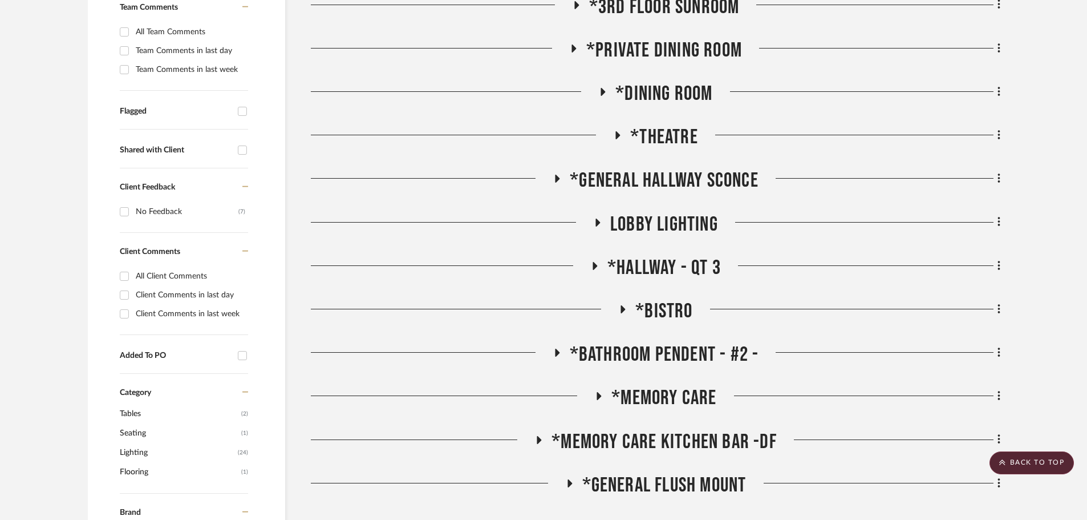
click at [605, 221] on h3 "Lobby Lighting" at bounding box center [655, 224] width 125 height 25
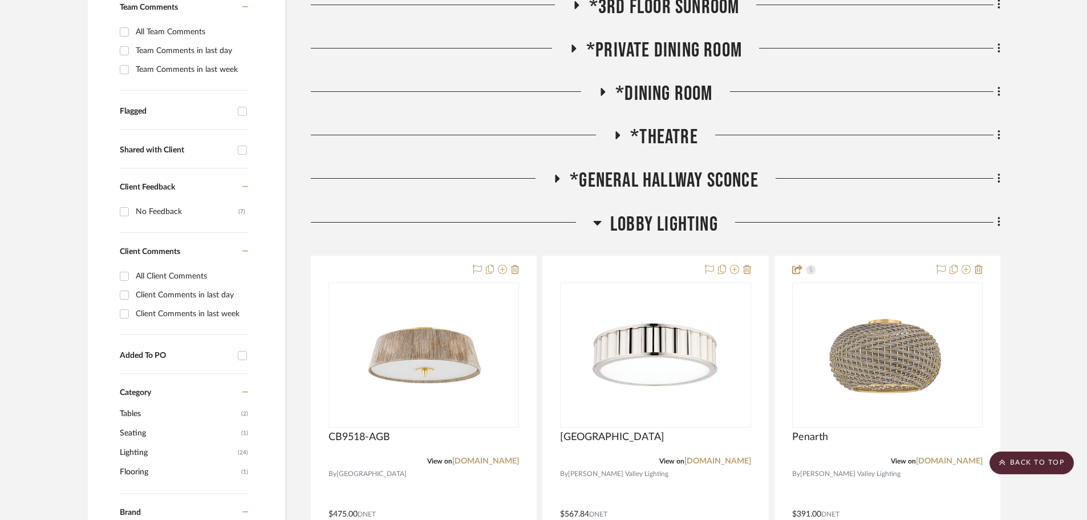
click at [605, 221] on h3 "Lobby Lighting" at bounding box center [655, 224] width 125 height 25
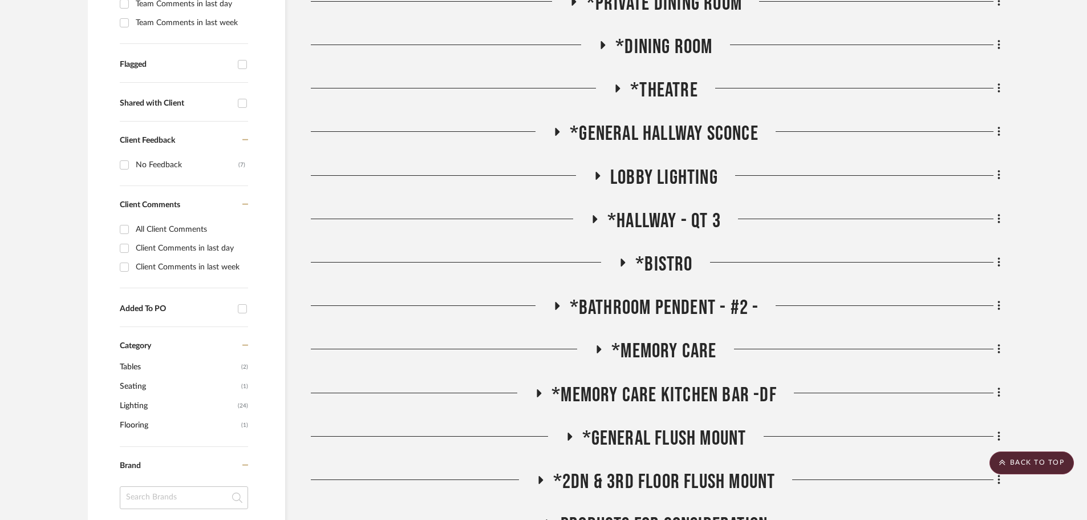
scroll to position [460, 0]
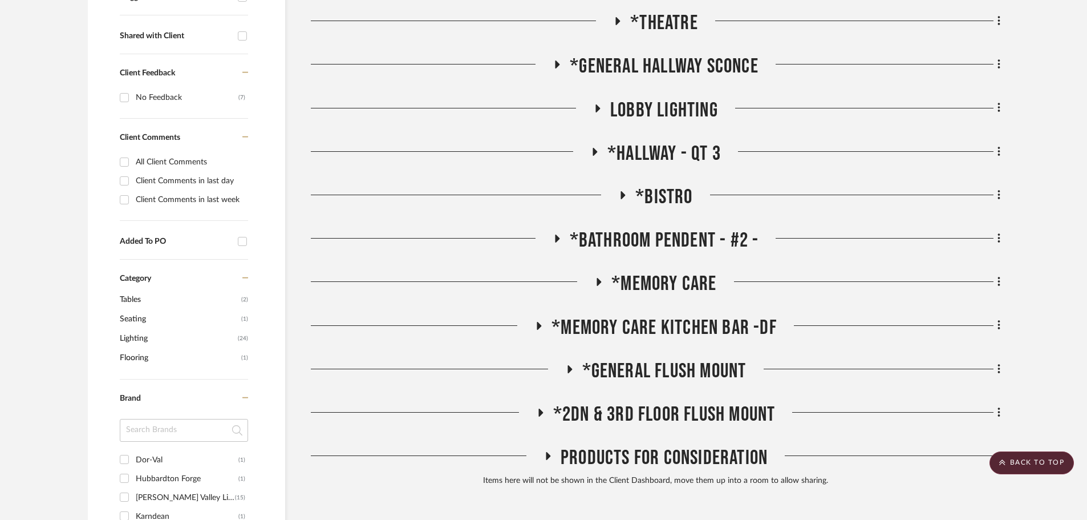
click at [597, 148] on icon at bounding box center [595, 151] width 14 height 9
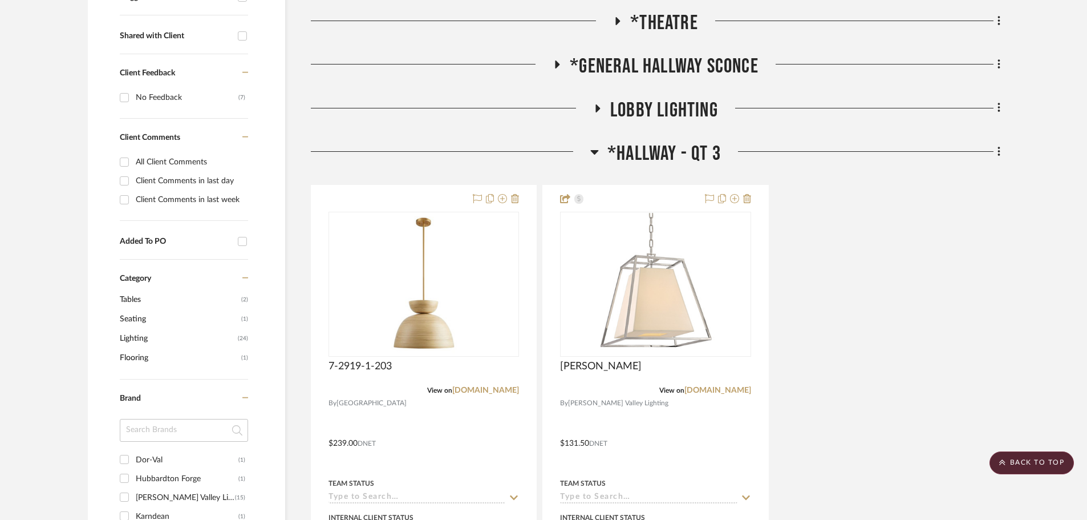
click at [597, 148] on icon at bounding box center [594, 152] width 9 height 14
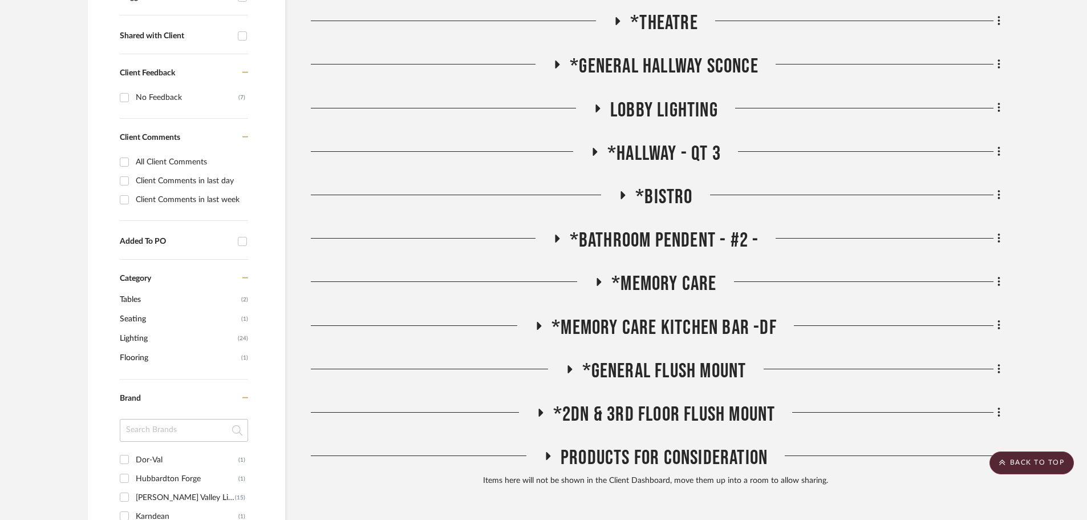
click at [617, 192] on icon at bounding box center [623, 195] width 14 height 9
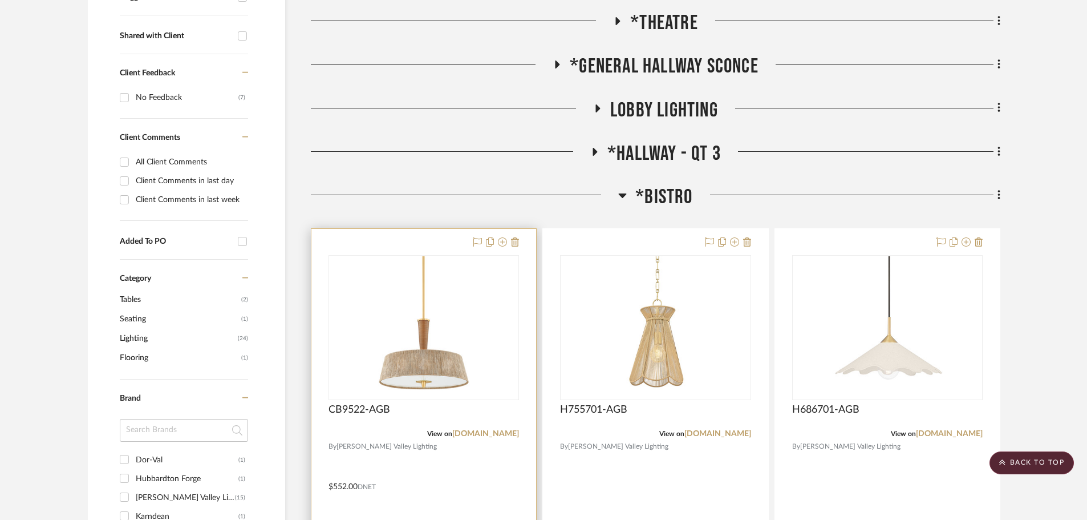
click at [446, 244] on div at bounding box center [423, 478] width 225 height 499
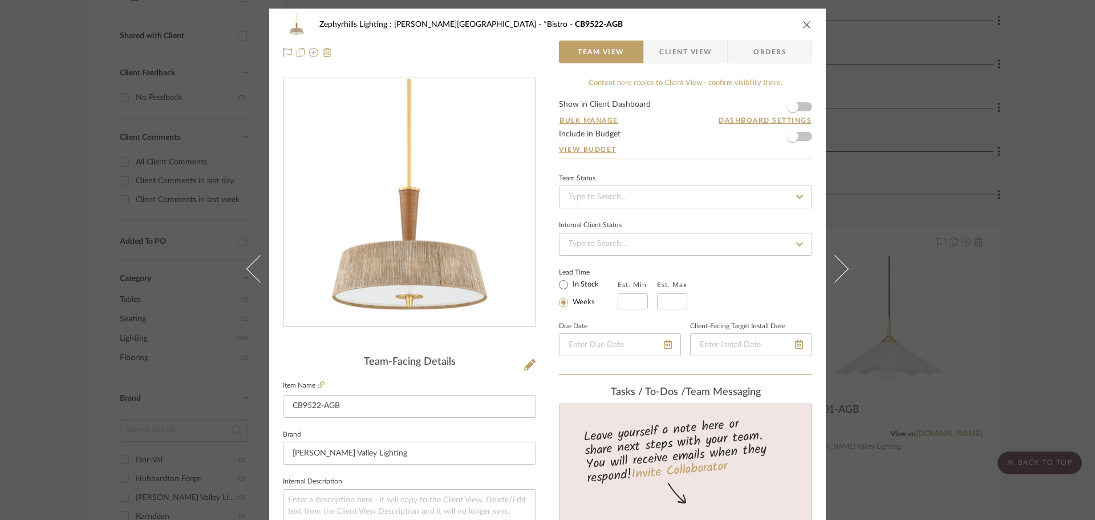
click at [765, 50] on span "Orders" at bounding box center [770, 52] width 58 height 23
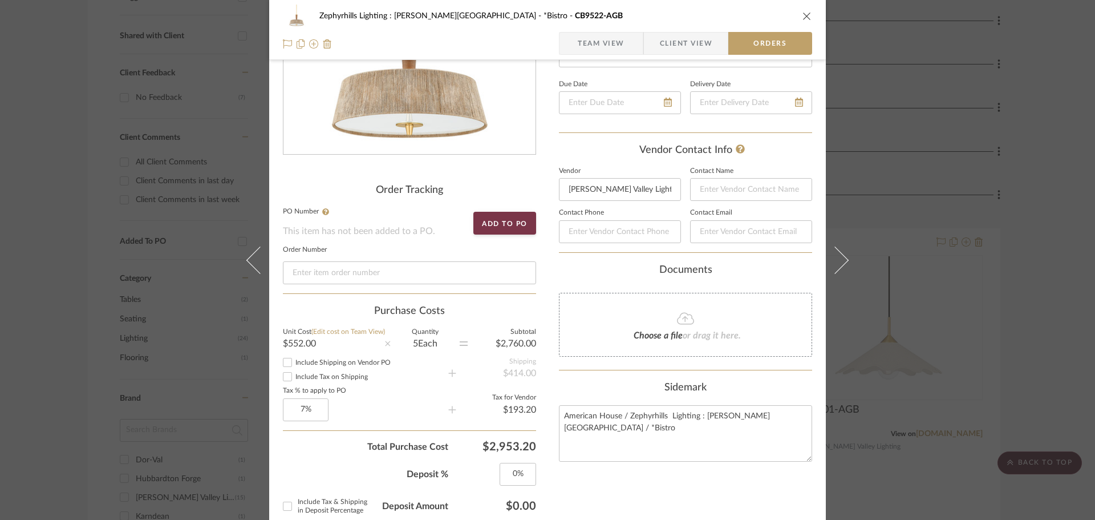
scroll to position [171, 0]
click at [803, 15] on icon "close" at bounding box center [807, 15] width 9 height 9
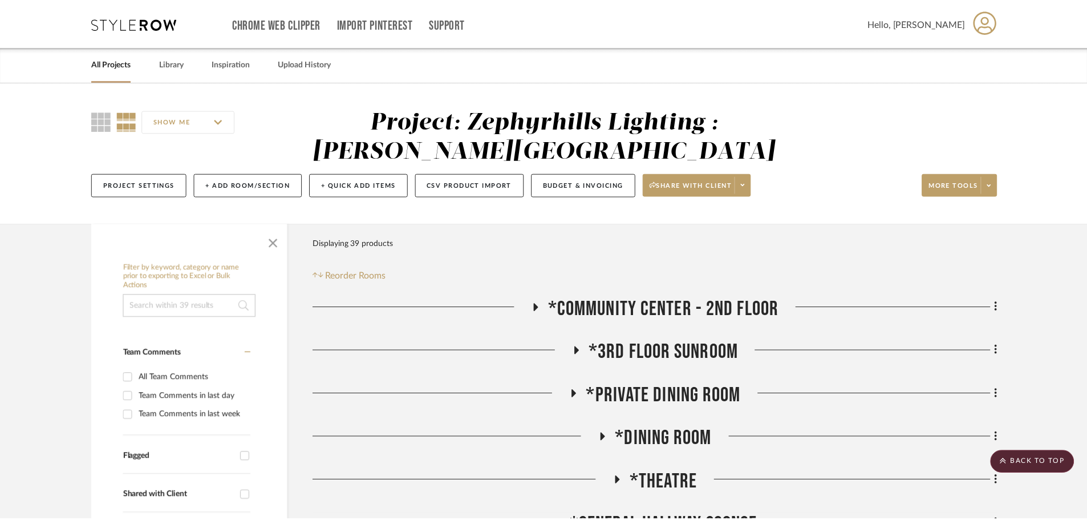
scroll to position [460, 0]
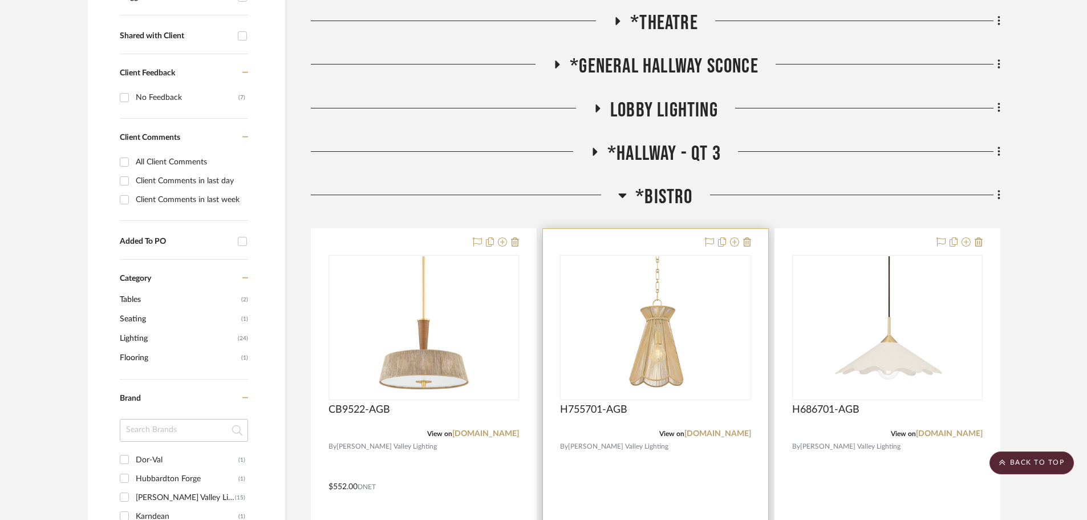
click at [655, 241] on div at bounding box center [655, 478] width 225 height 499
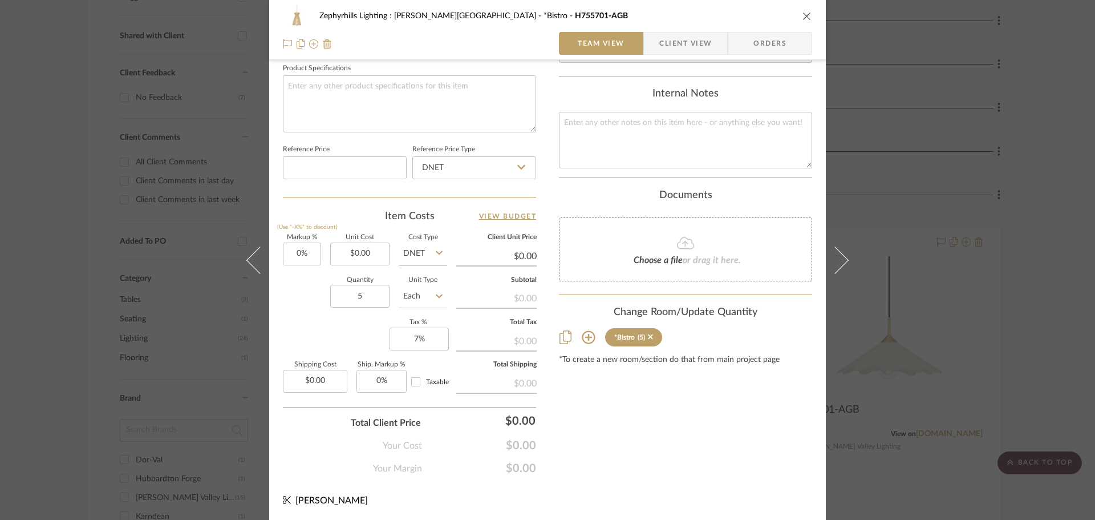
scroll to position [542, 0]
click at [357, 252] on input "0.00" at bounding box center [359, 252] width 59 height 23
type input "$185.00"
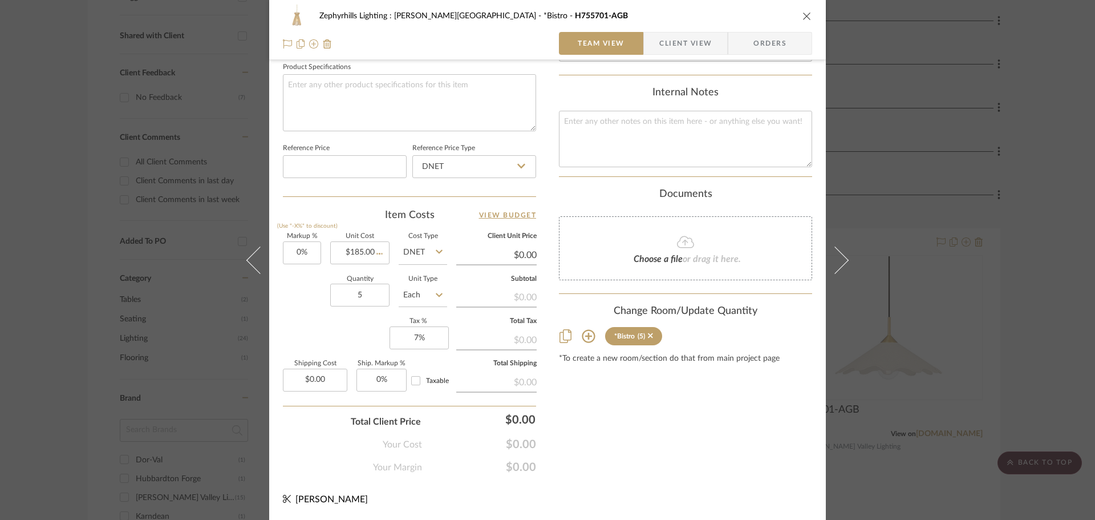
type input "$138.75"
click at [803, 14] on icon "close" at bounding box center [807, 15] width 9 height 9
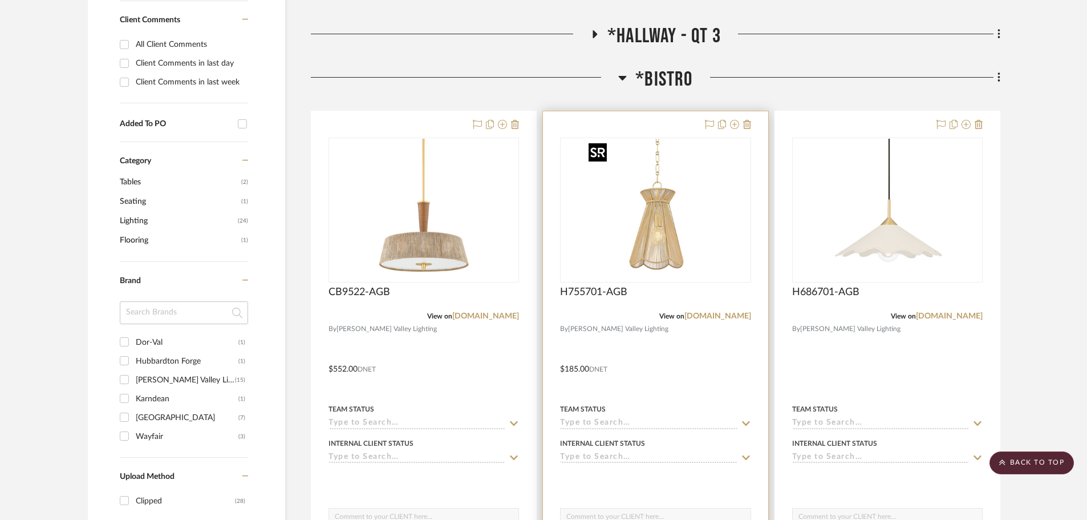
scroll to position [574, 0]
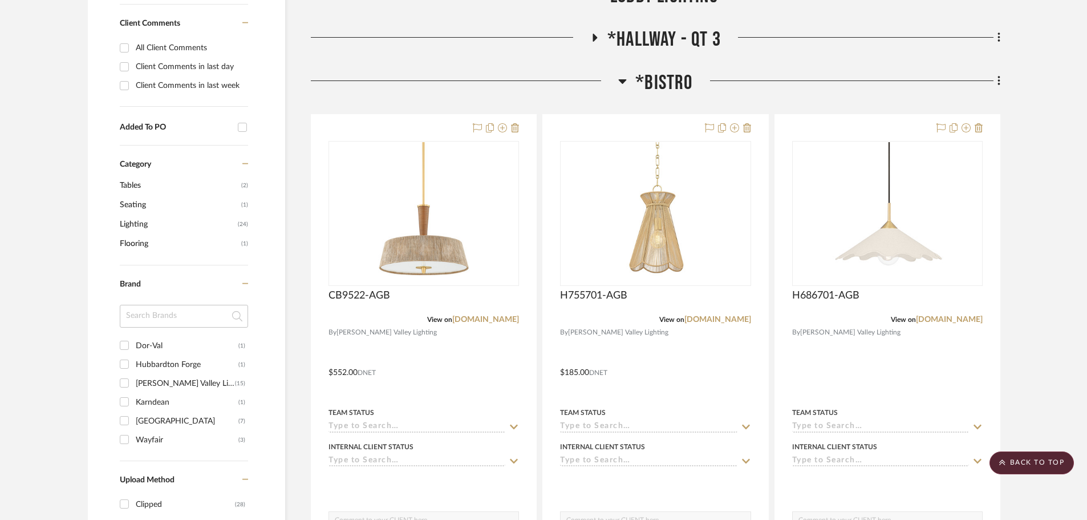
click at [623, 81] on icon at bounding box center [623, 81] width 8 height 5
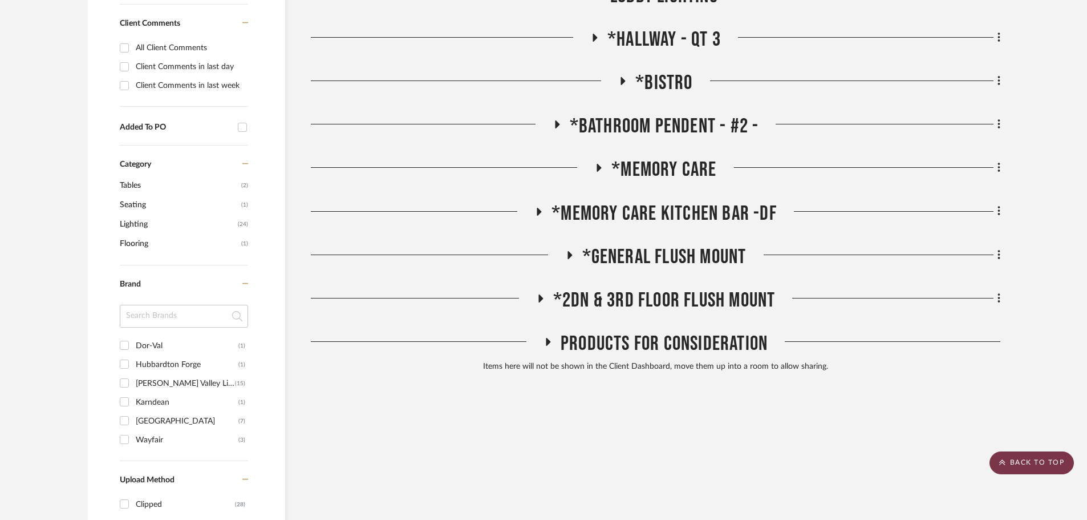
click at [1042, 456] on scroll-to-top-button "BACK TO TOP" at bounding box center [1032, 462] width 84 height 23
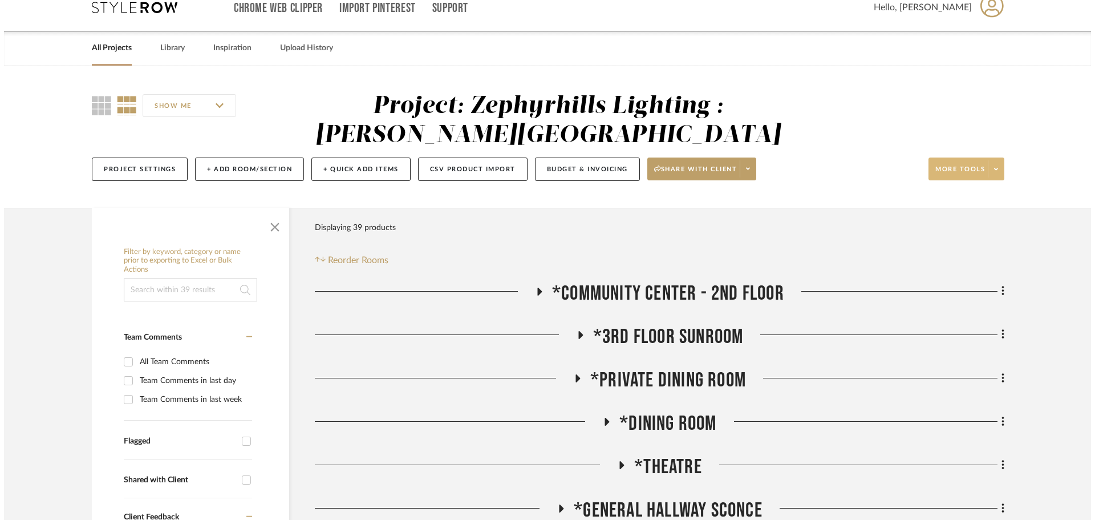
scroll to position [0, 0]
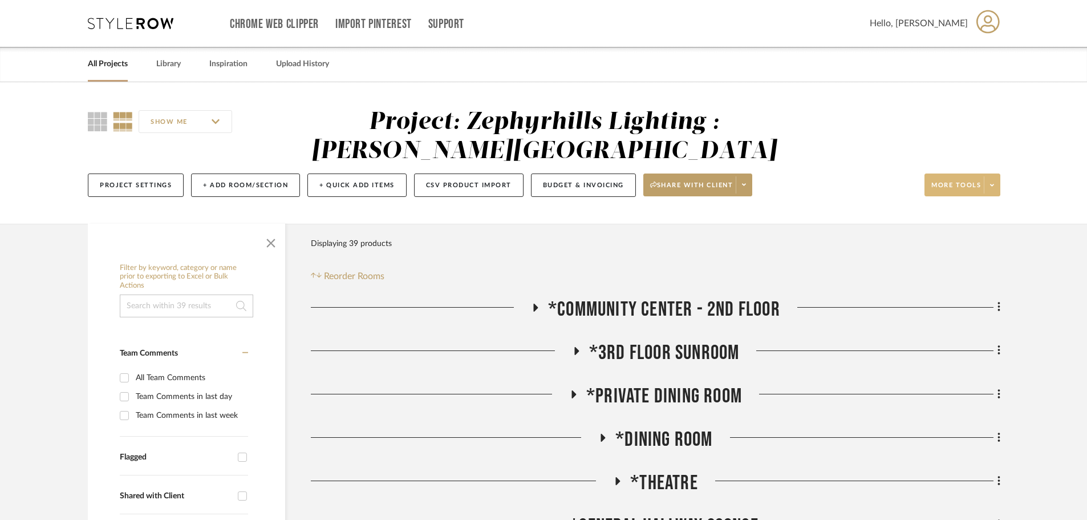
click at [990, 177] on span at bounding box center [992, 184] width 16 height 17
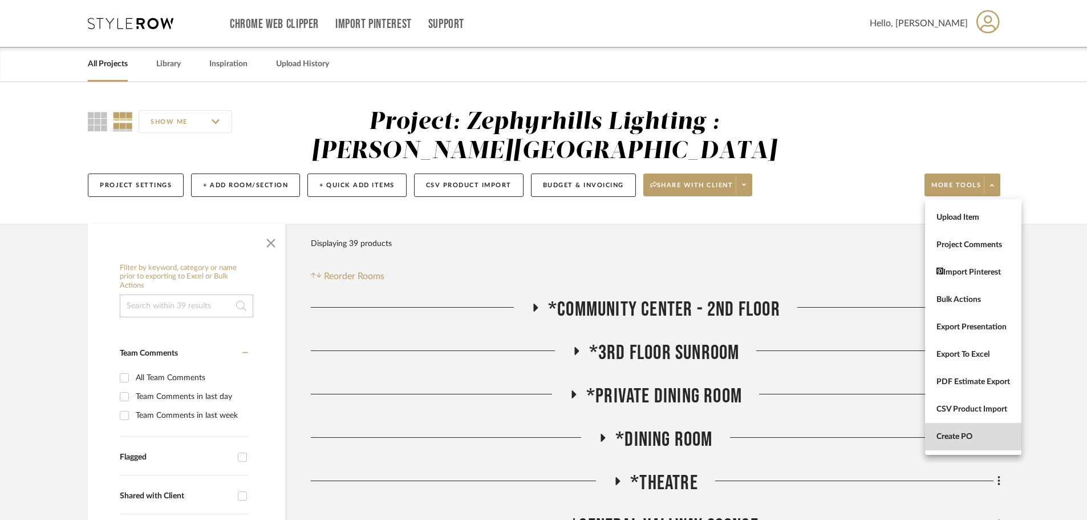
click at [993, 443] on button "Create PO" at bounding box center [973, 436] width 96 height 27
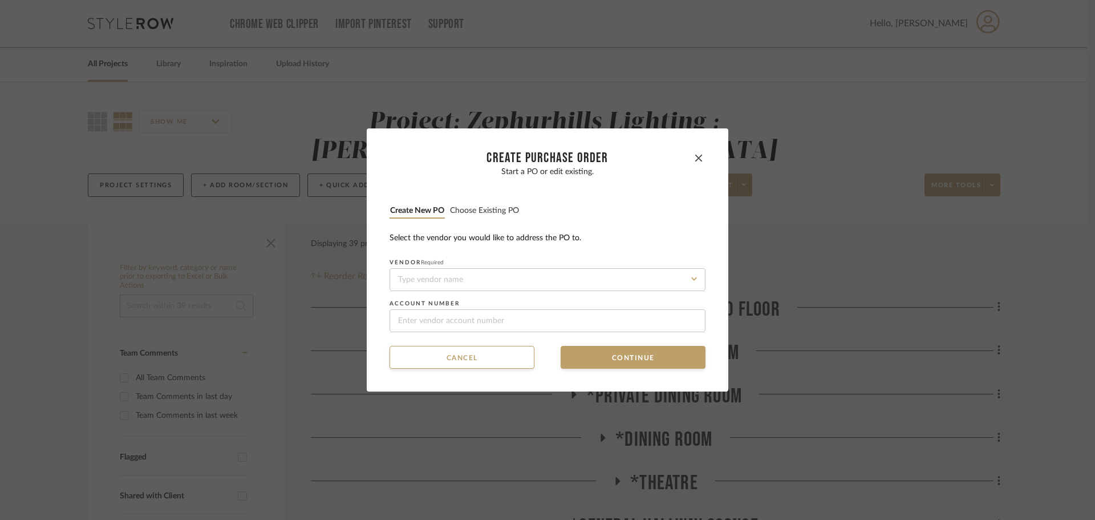
click at [501, 212] on button "Choose existing PO" at bounding box center [485, 210] width 70 height 11
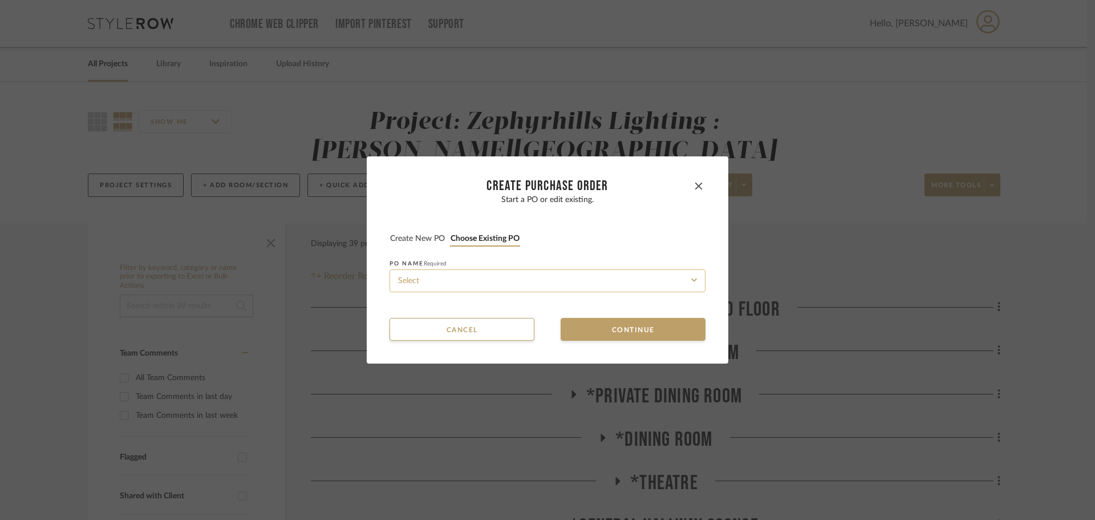
click at [515, 280] on input at bounding box center [548, 280] width 316 height 23
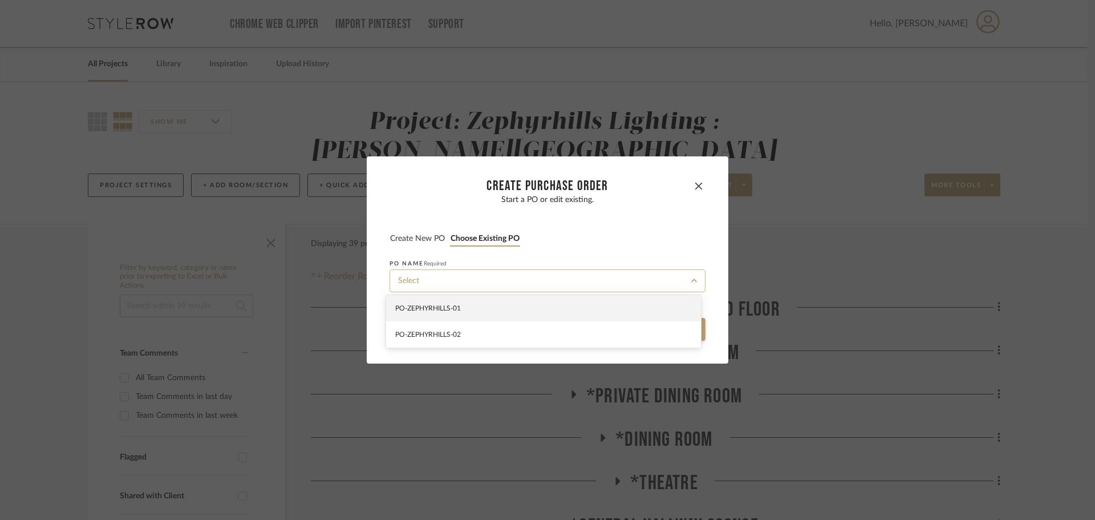
click at [515, 280] on input at bounding box center [548, 280] width 316 height 23
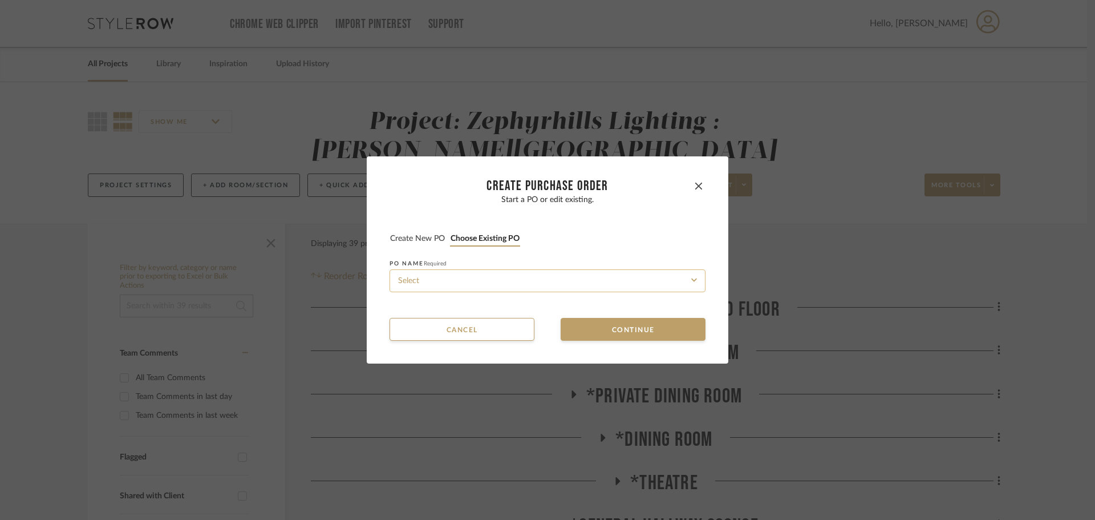
click at [515, 280] on input at bounding box center [548, 280] width 316 height 23
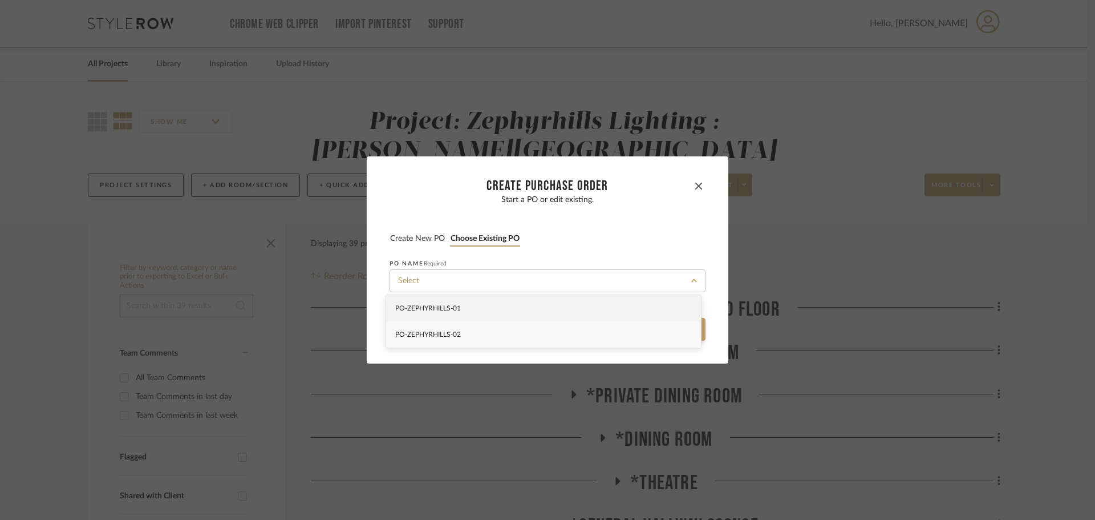
click at [536, 330] on div "PO-ZEPHYRHILLS -02" at bounding box center [543, 334] width 315 height 26
type input "PO-ZEPHYRHILLS -02"
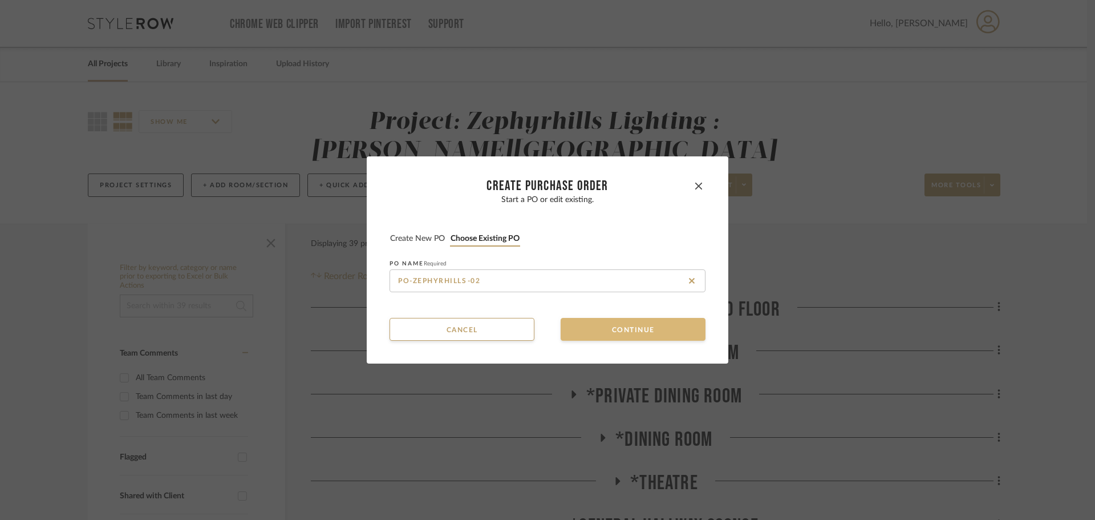
click at [593, 323] on button "Continue" at bounding box center [633, 329] width 145 height 23
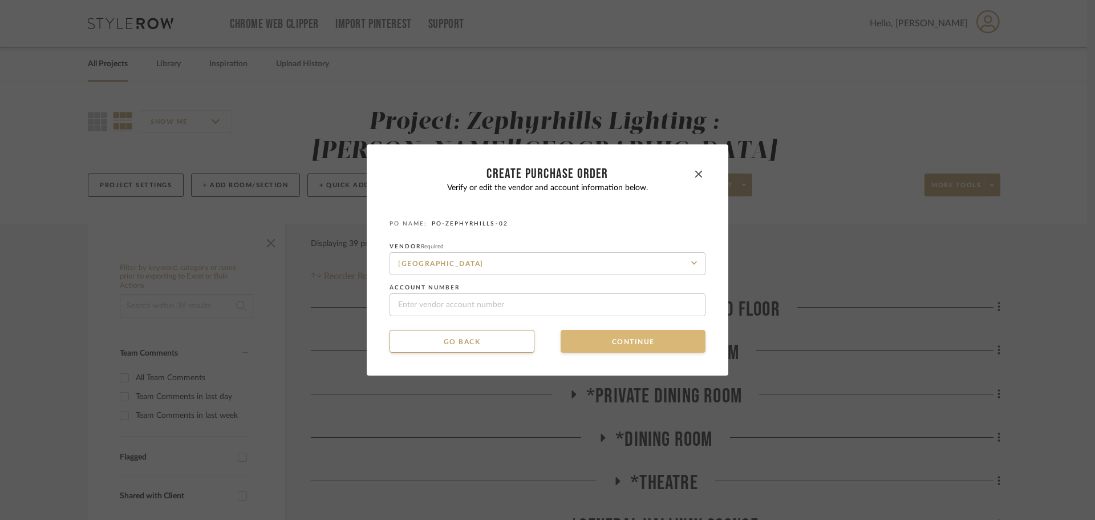
click at [609, 336] on button "Continue" at bounding box center [633, 341] width 145 height 23
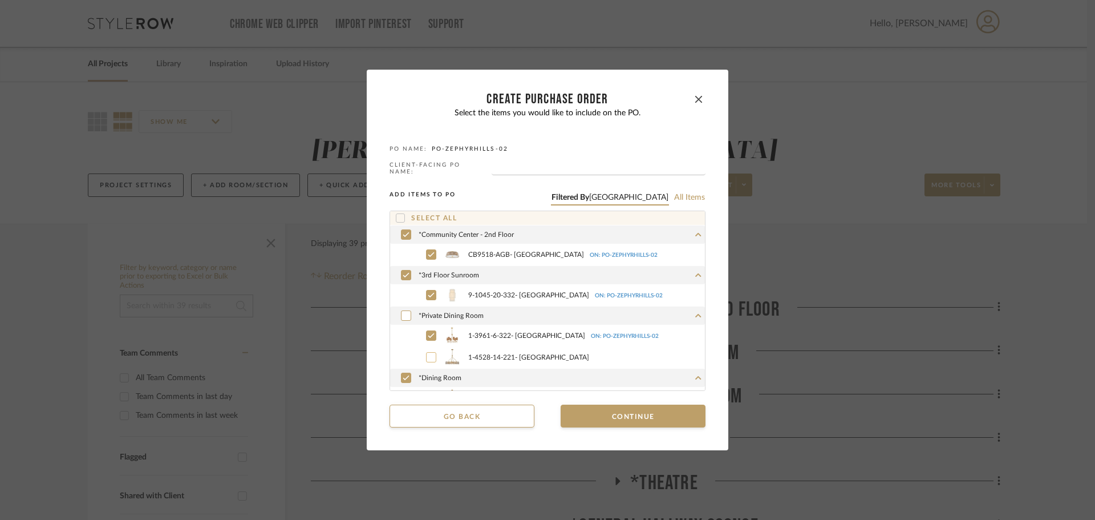
click at [430, 354] on icon at bounding box center [431, 357] width 7 height 8
click at [590, 411] on button "Continue" at bounding box center [633, 415] width 145 height 23
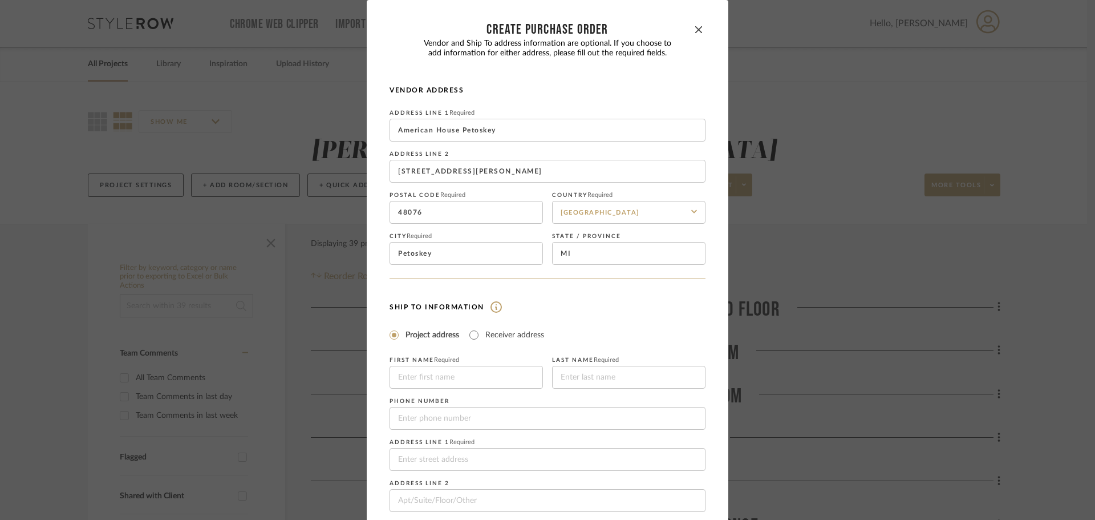
scroll to position [133, 0]
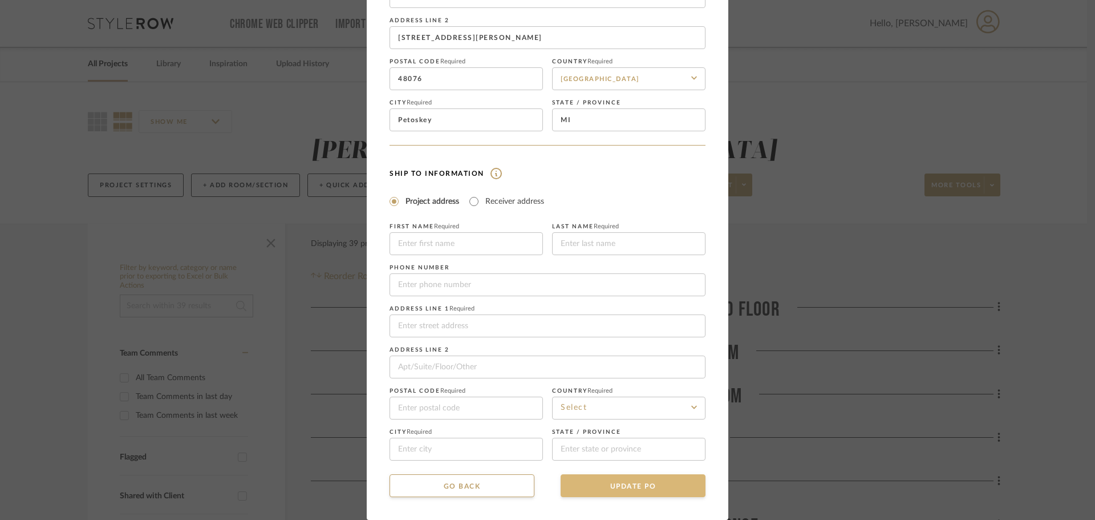
click at [624, 484] on button "UPDATE PO" at bounding box center [633, 485] width 145 height 23
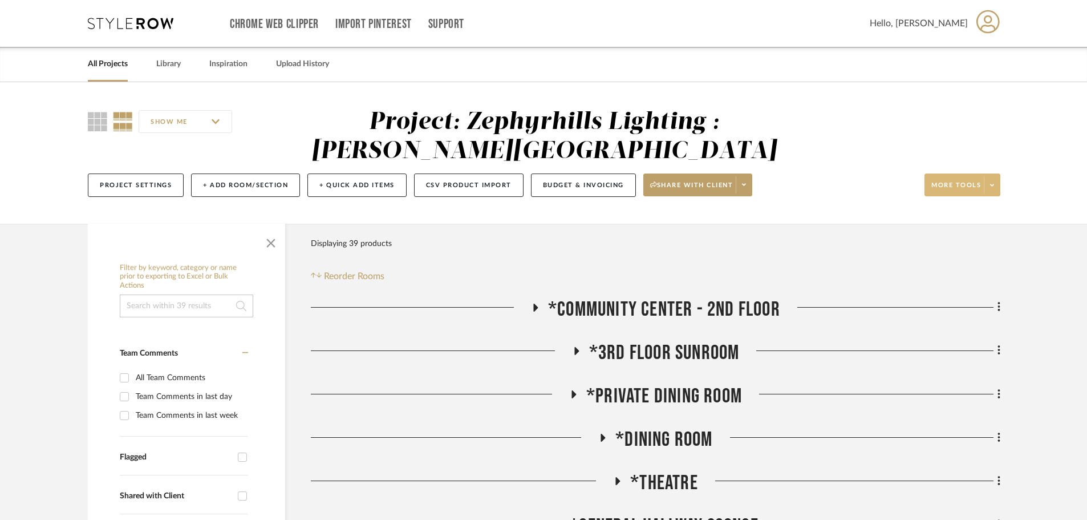
click at [994, 186] on span at bounding box center [992, 184] width 16 height 17
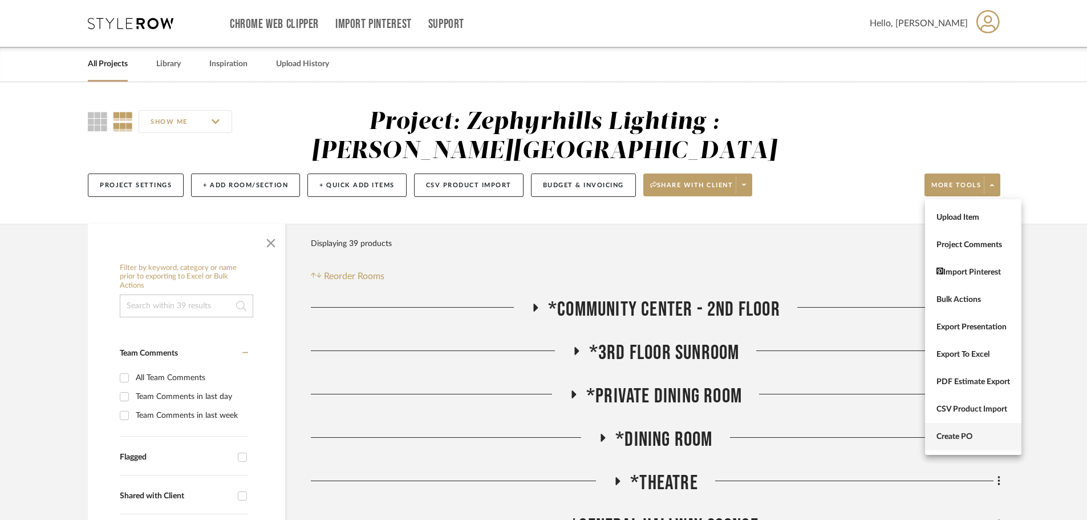
click at [987, 432] on span "Create PO" at bounding box center [974, 437] width 74 height 10
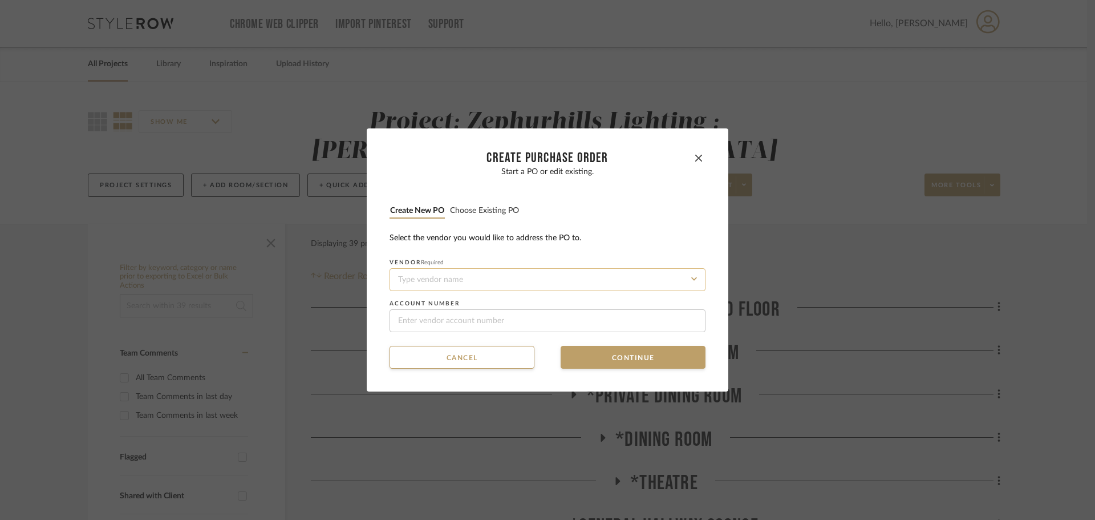
click at [511, 283] on input at bounding box center [548, 279] width 316 height 23
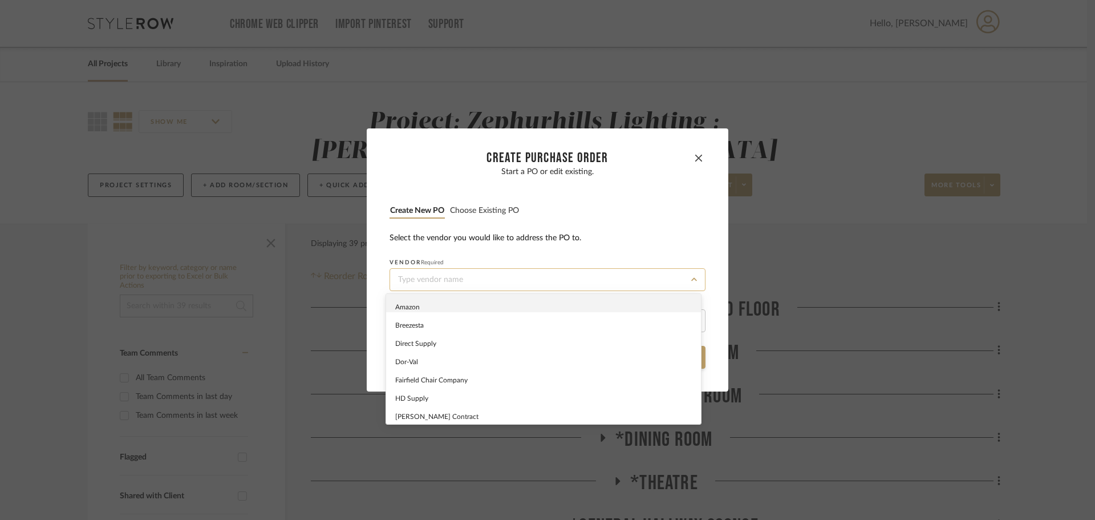
click at [511, 283] on input at bounding box center [548, 279] width 316 height 23
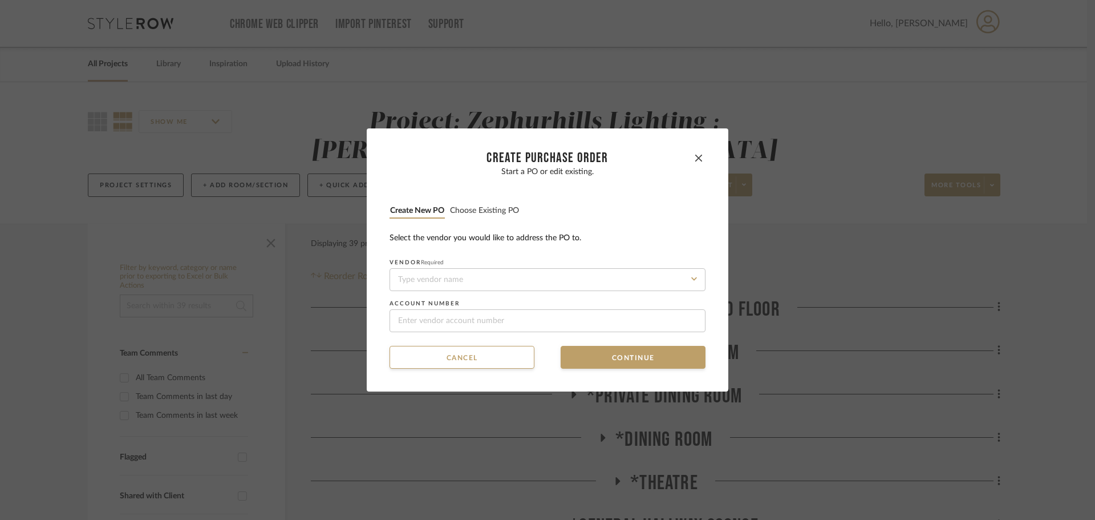
click at [497, 208] on button "Choose existing PO" at bounding box center [485, 210] width 70 height 11
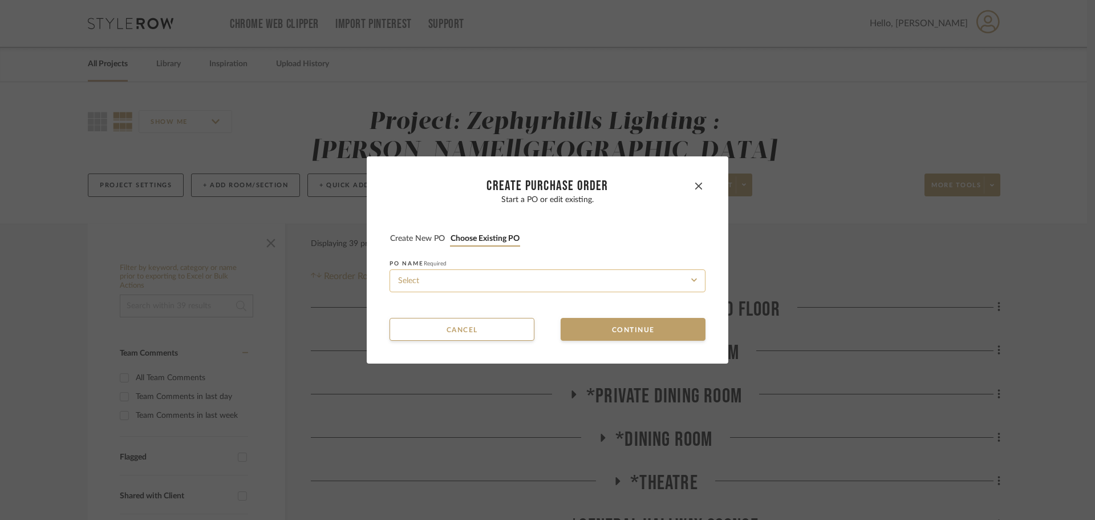
click at [556, 272] on input at bounding box center [548, 280] width 316 height 23
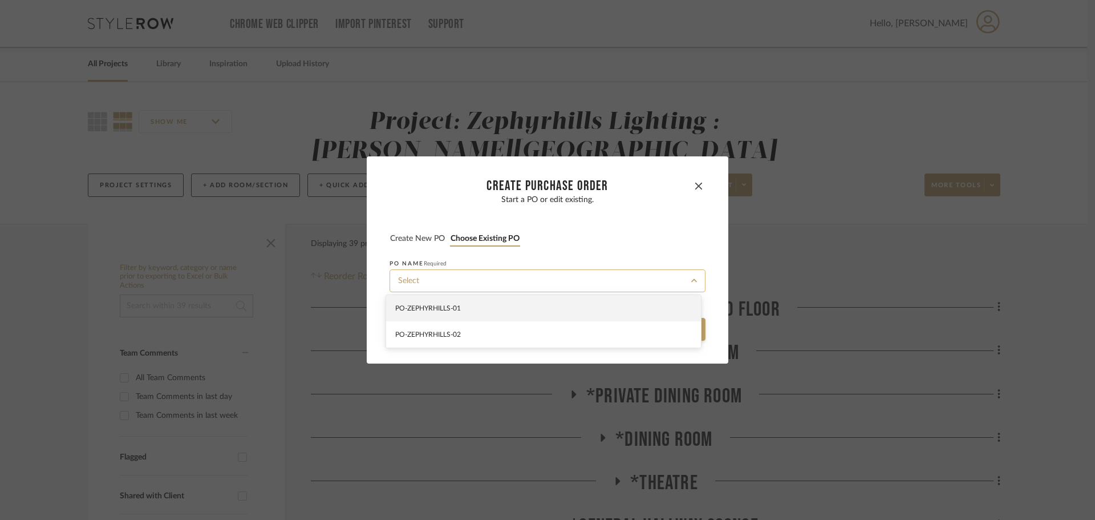
click at [556, 277] on input at bounding box center [548, 280] width 316 height 23
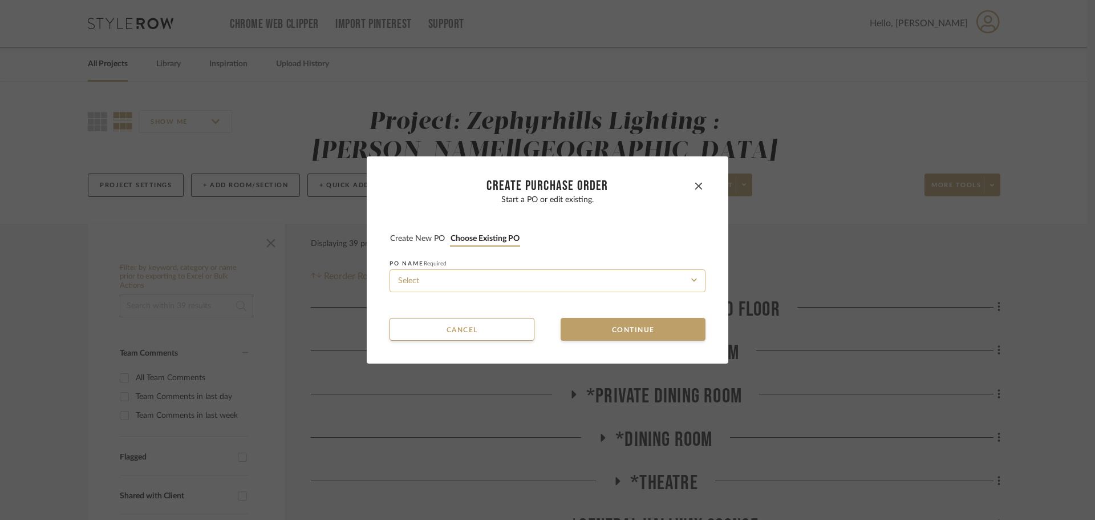
click at [556, 277] on input at bounding box center [548, 280] width 316 height 23
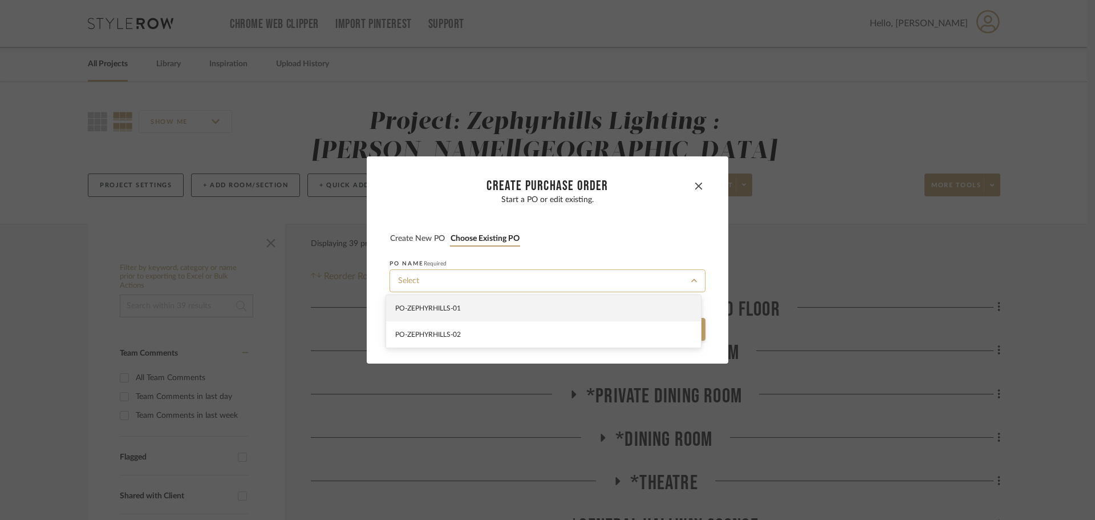
click at [556, 277] on input at bounding box center [548, 280] width 316 height 23
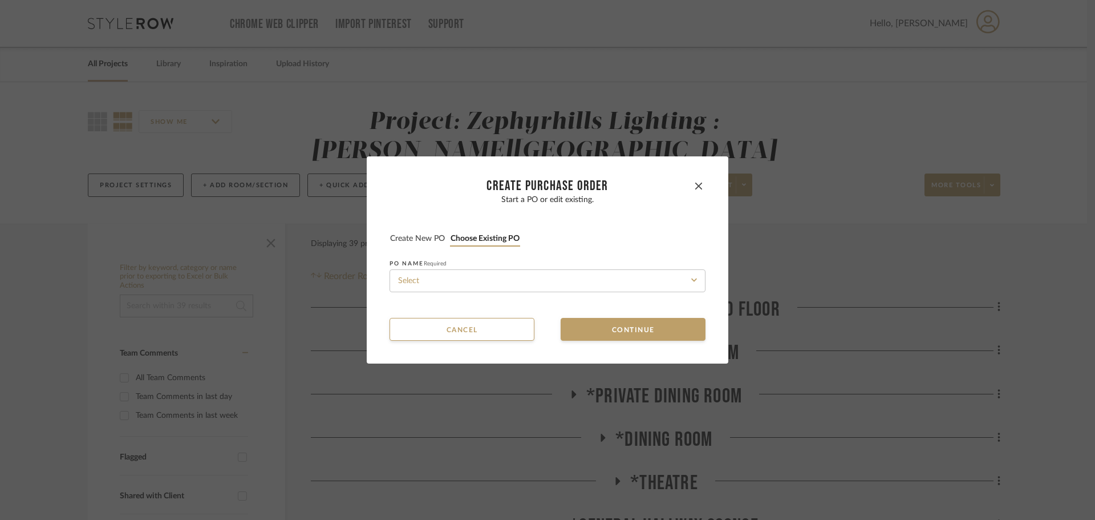
click at [432, 233] on li "Create new PO" at bounding box center [418, 239] width 56 height 14
click at [426, 240] on button "Create new PO" at bounding box center [418, 238] width 56 height 11
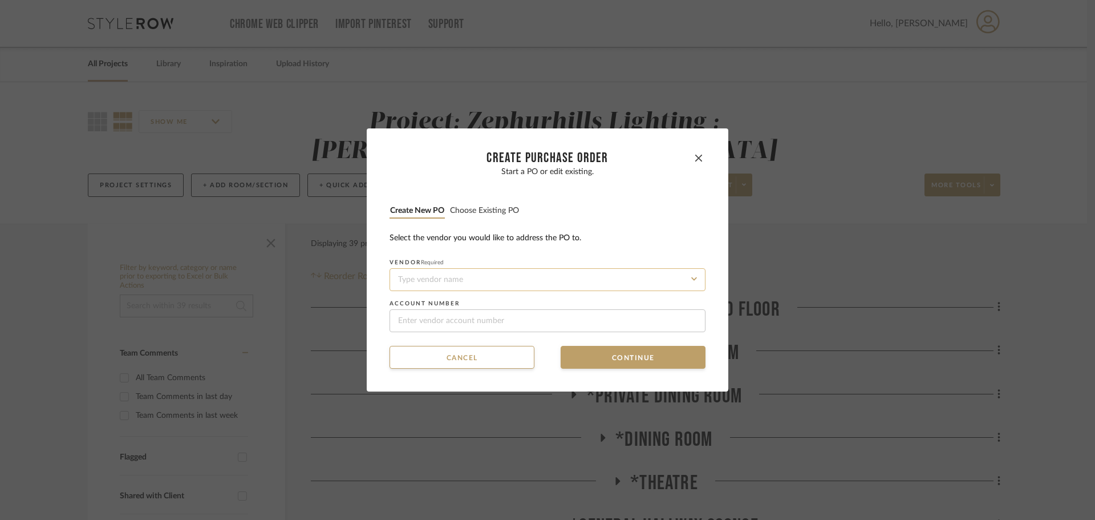
click at [460, 282] on input at bounding box center [548, 279] width 316 height 23
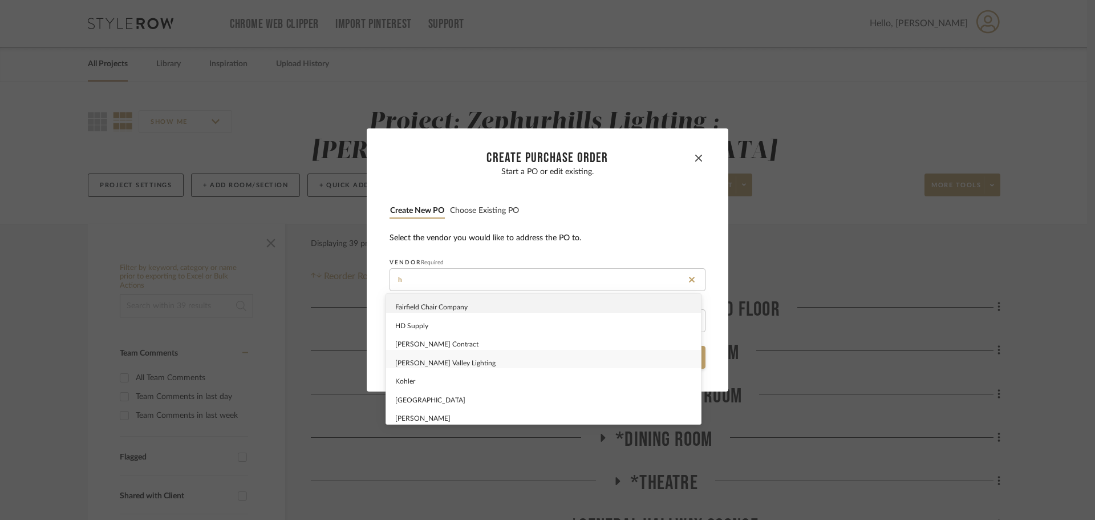
click at [460, 354] on div "Hudson Valley Lighting" at bounding box center [543, 359] width 315 height 19
type input "Hudson Valley Lighting"
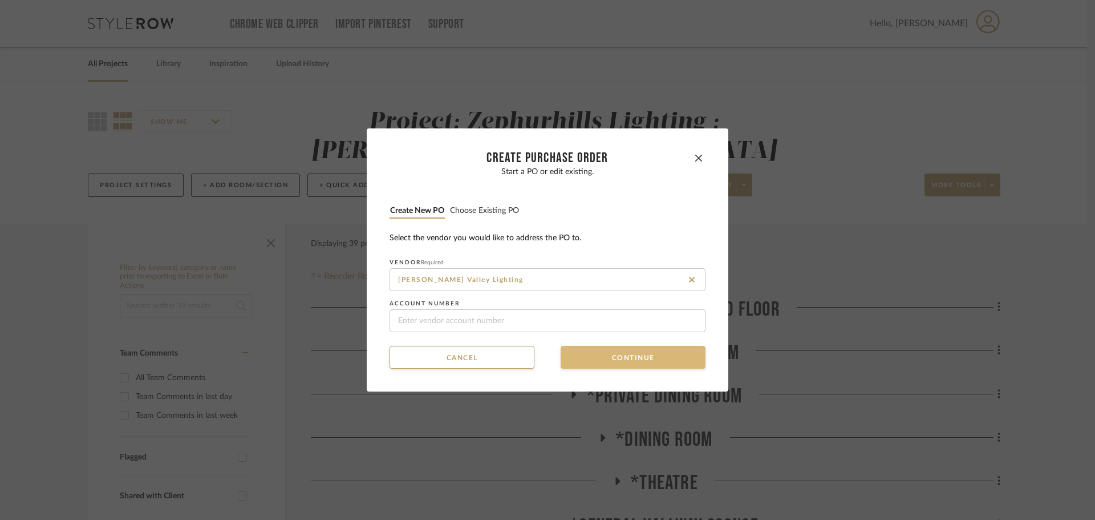
click at [618, 362] on button "Continue" at bounding box center [633, 357] width 145 height 23
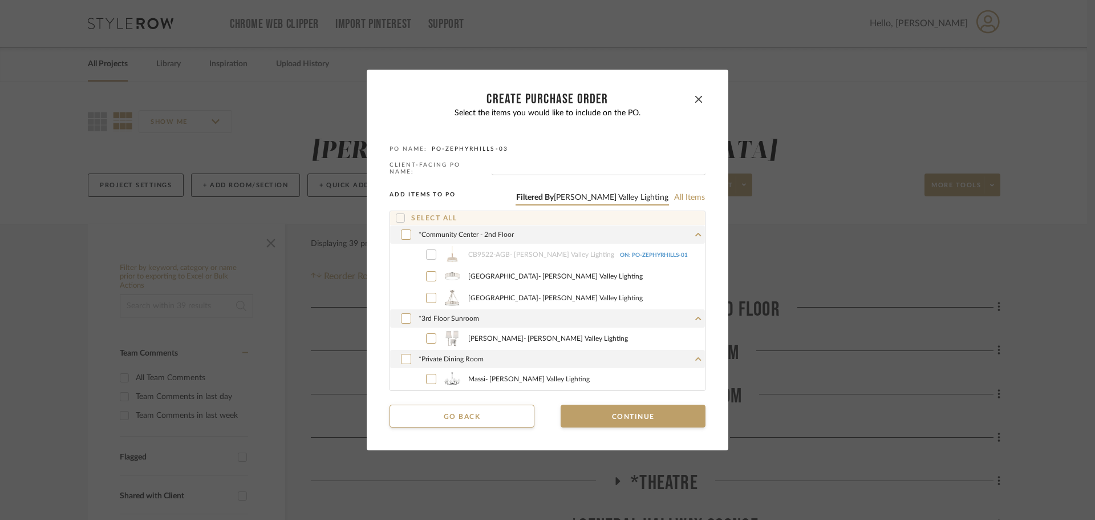
click at [426, 252] on div at bounding box center [431, 254] width 10 height 10
click at [428, 253] on icon at bounding box center [431, 254] width 7 height 8
click at [695, 102] on icon "button" at bounding box center [698, 99] width 7 height 7
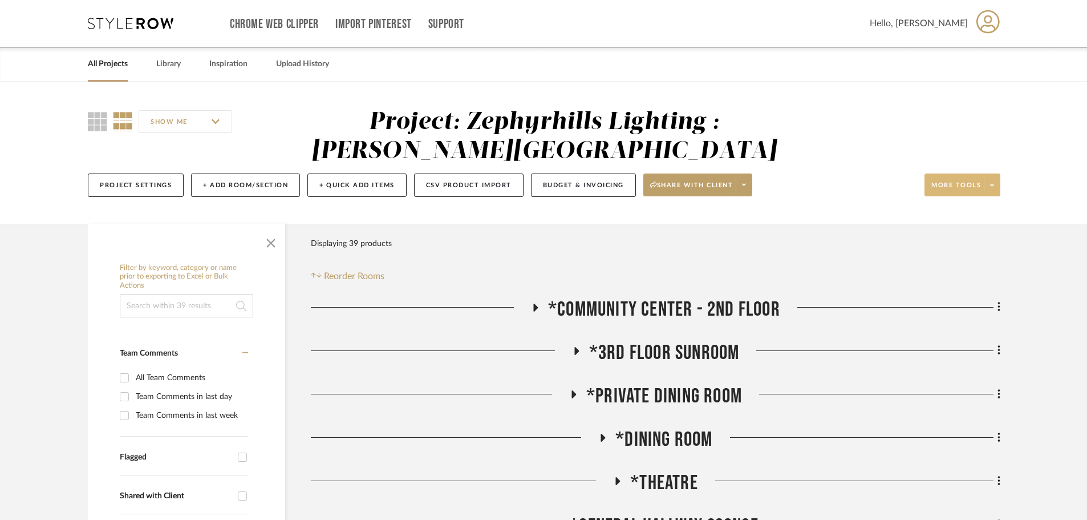
click at [995, 183] on span at bounding box center [992, 184] width 16 height 17
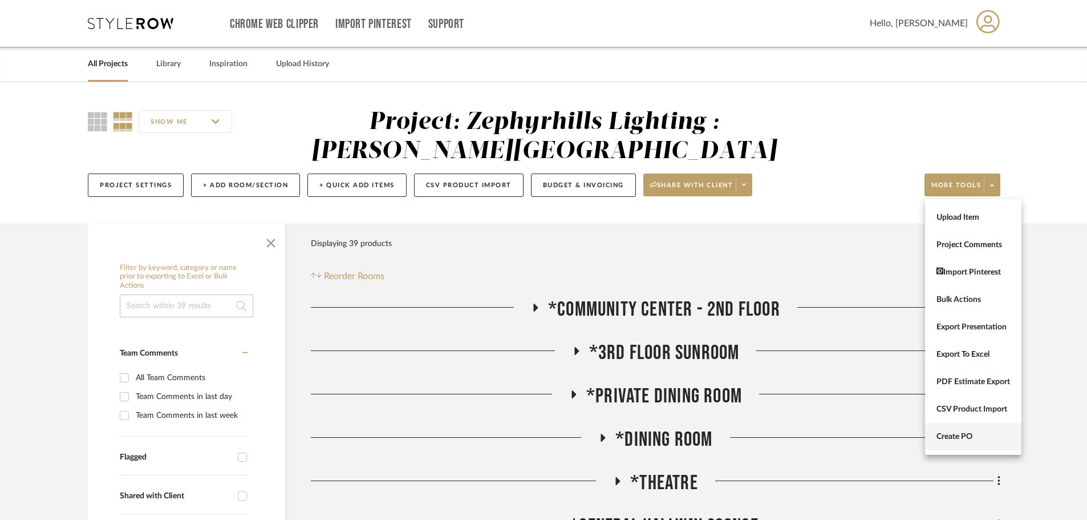
click at [966, 433] on span "Create PO" at bounding box center [974, 437] width 74 height 10
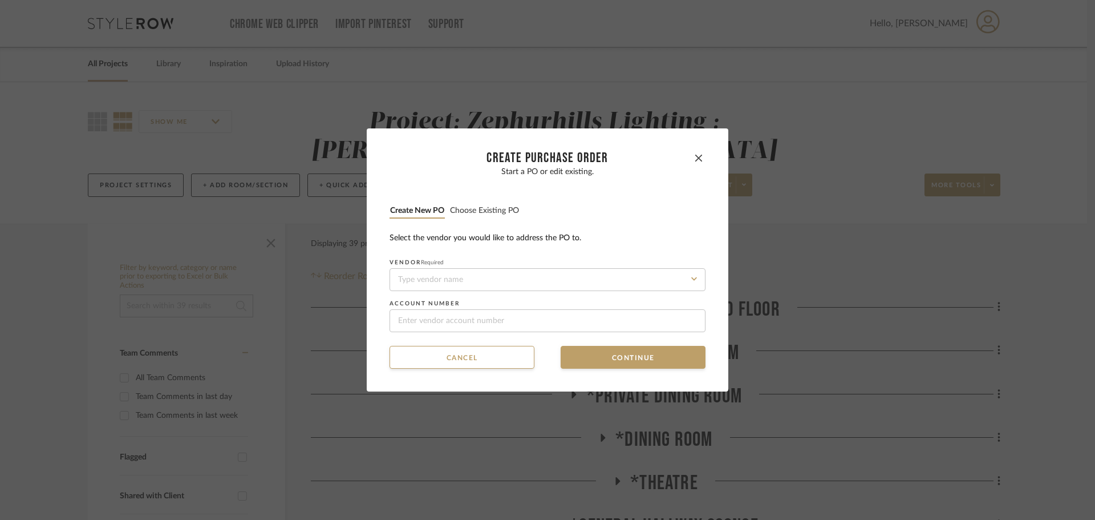
click at [492, 196] on div "Start a PO or edit existing. Create new PO Choose existing PO Select the vendor…" at bounding box center [548, 249] width 316 height 165
click at [493, 205] on button "Choose existing PO" at bounding box center [485, 210] width 70 height 11
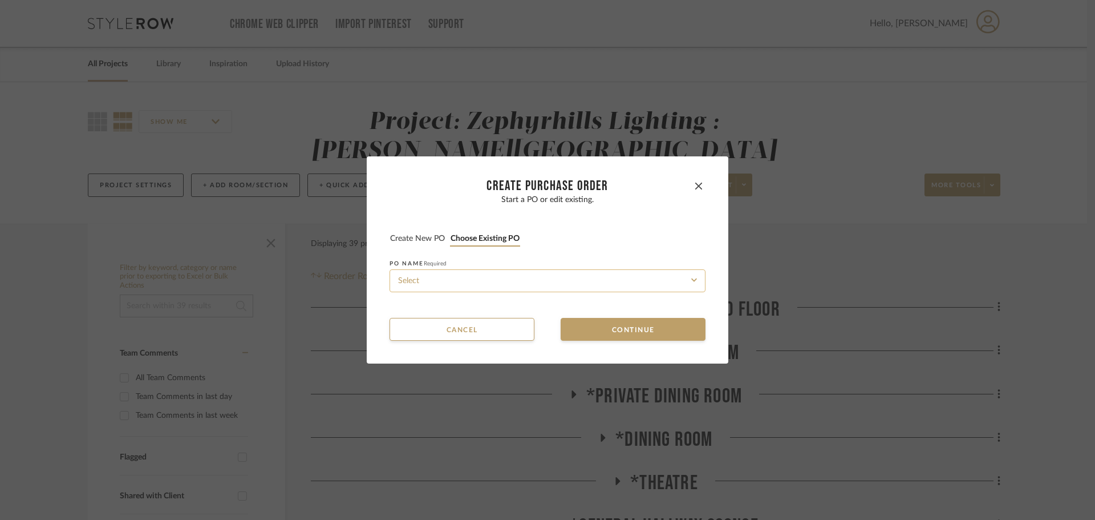
click at [542, 276] on input at bounding box center [548, 280] width 316 height 23
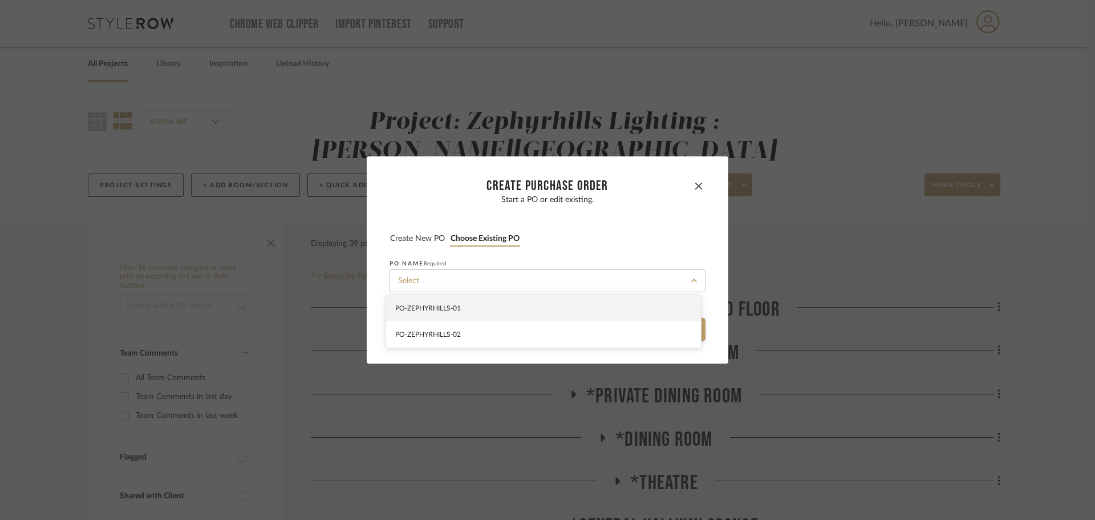
click at [542, 306] on div "PO-ZEPHYRHILLS -01" at bounding box center [543, 308] width 315 height 26
type input "PO-ZEPHYRHILLS -01"
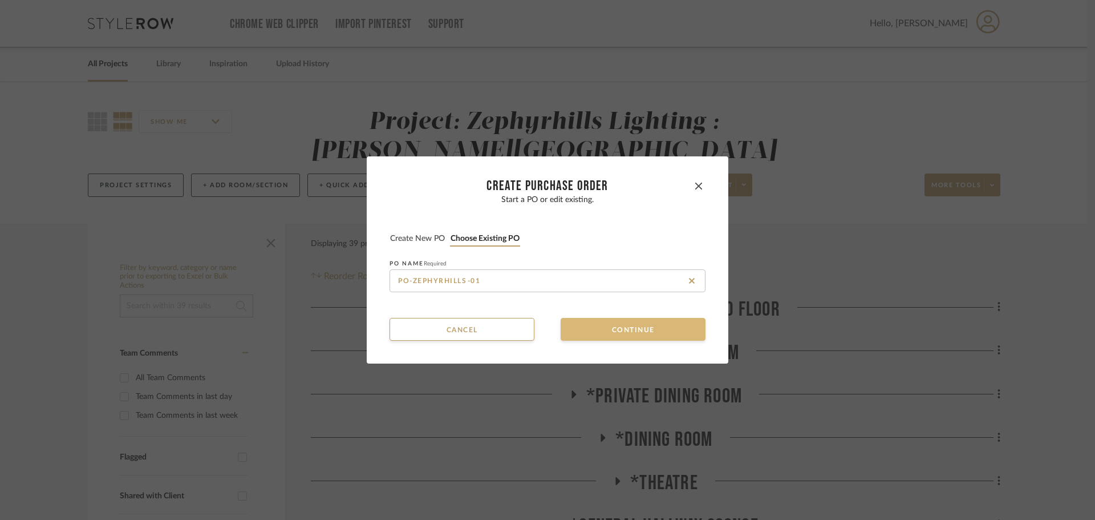
click at [592, 330] on button "Continue" at bounding box center [633, 329] width 145 height 23
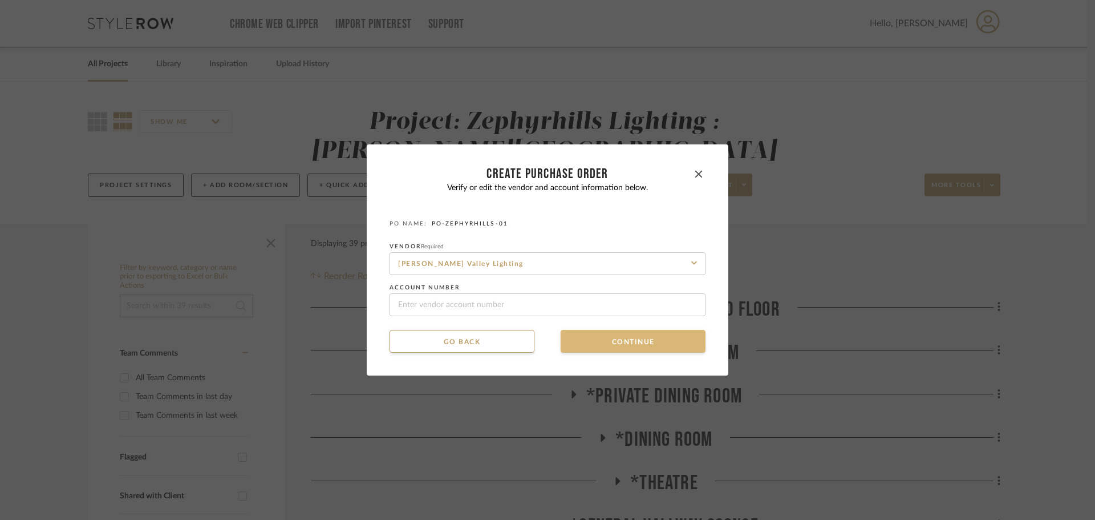
click at [592, 330] on button "Continue" at bounding box center [633, 341] width 145 height 23
click at [592, 335] on button "Continue" at bounding box center [633, 341] width 145 height 23
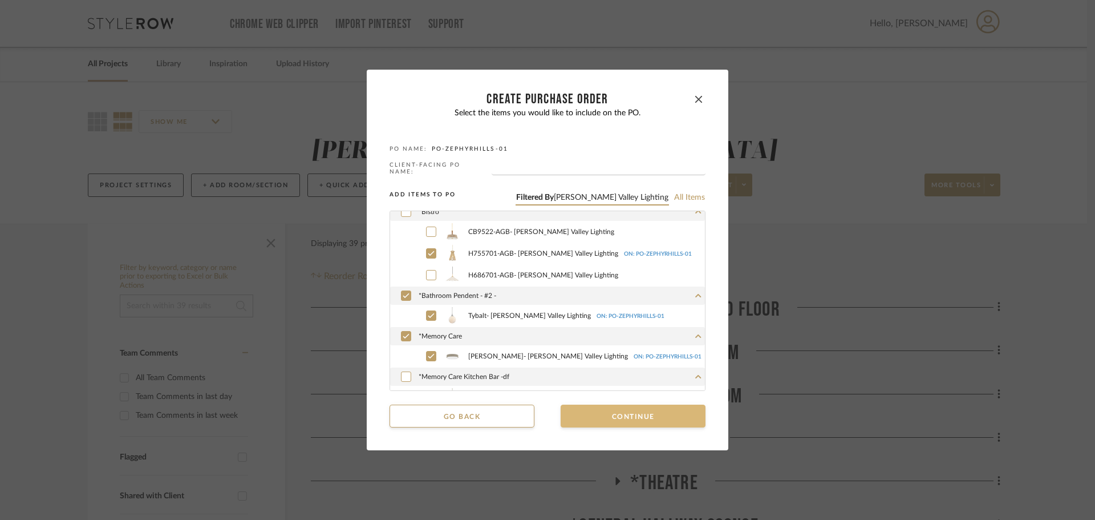
scroll to position [456, 0]
click at [428, 228] on icon at bounding box center [431, 230] width 7 height 8
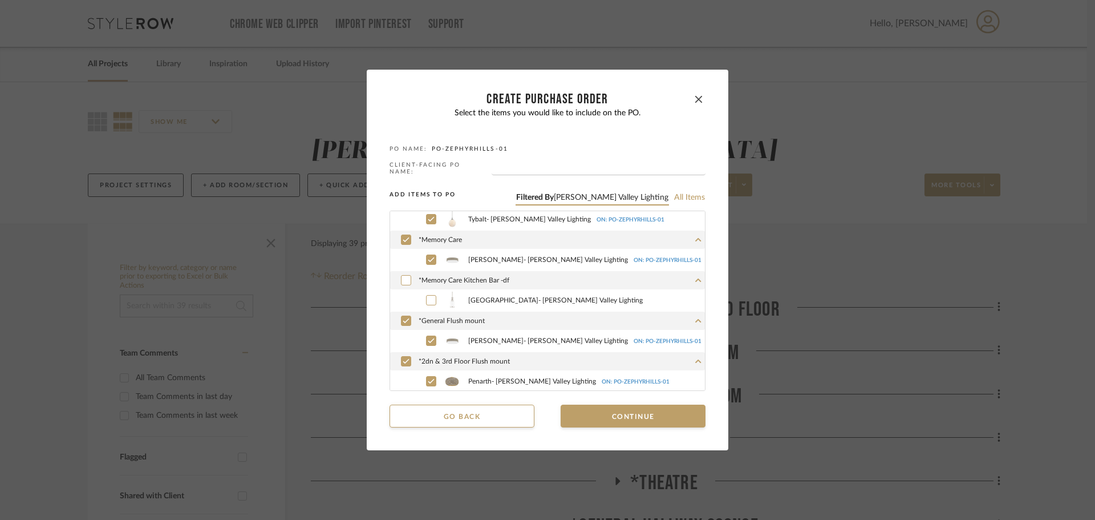
scroll to position [553, 0]
click at [592, 411] on button "Continue" at bounding box center [633, 415] width 145 height 23
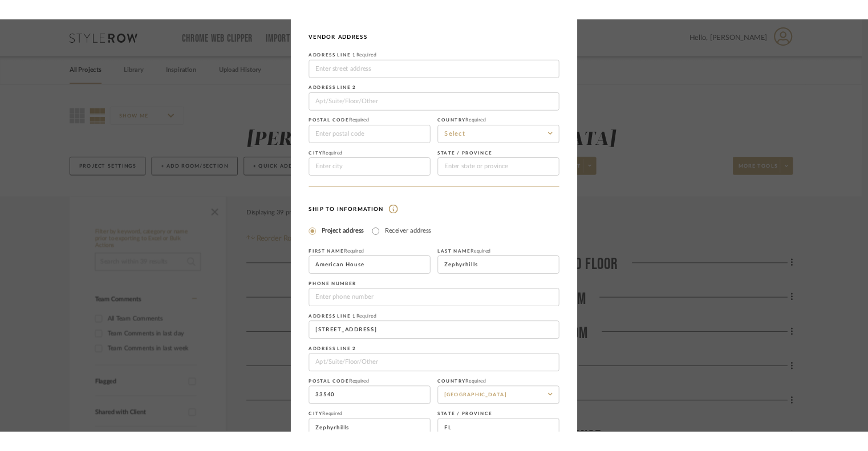
scroll to position [133, 0]
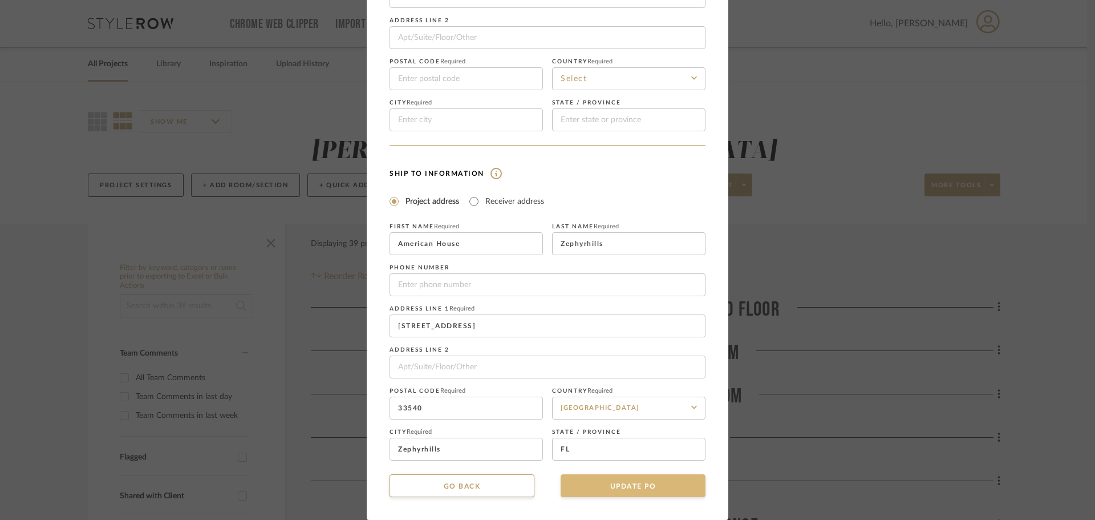
click at [651, 485] on button "UPDATE PO" at bounding box center [633, 485] width 145 height 23
